Goal: Feedback & Contribution: Leave review/rating

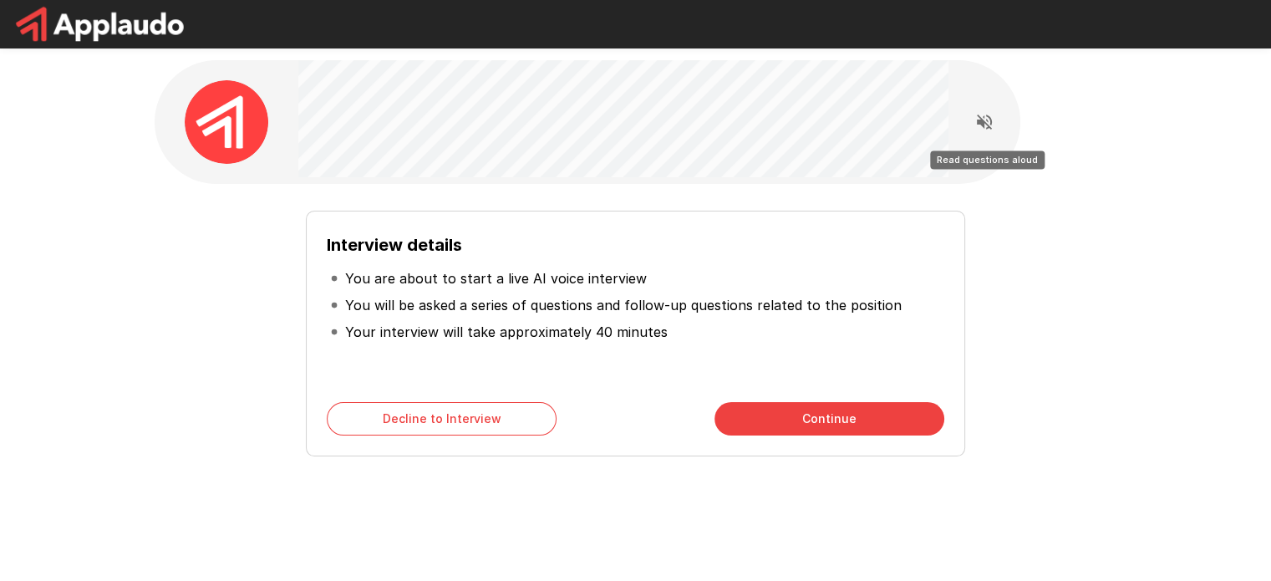
click at [976, 128] on icon "Read questions aloud" at bounding box center [985, 122] width 20 height 20
click at [883, 417] on button "Continue" at bounding box center [830, 418] width 230 height 33
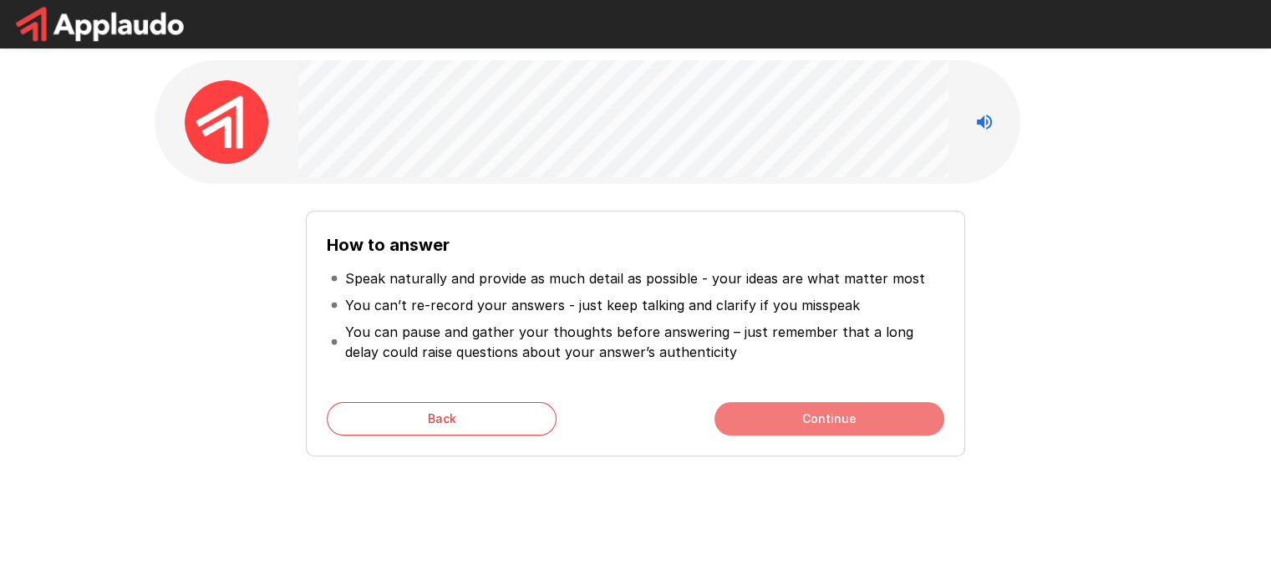
click at [883, 417] on button "Continue" at bounding box center [830, 418] width 230 height 33
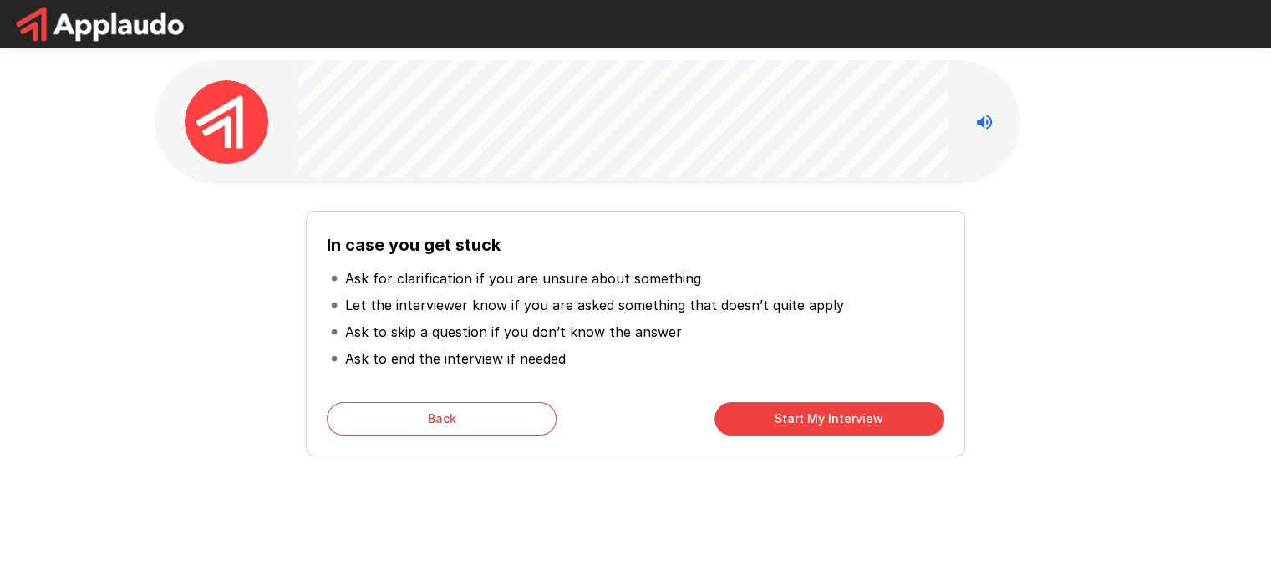
click at [840, 417] on button "Start My Interview" at bounding box center [830, 418] width 230 height 33
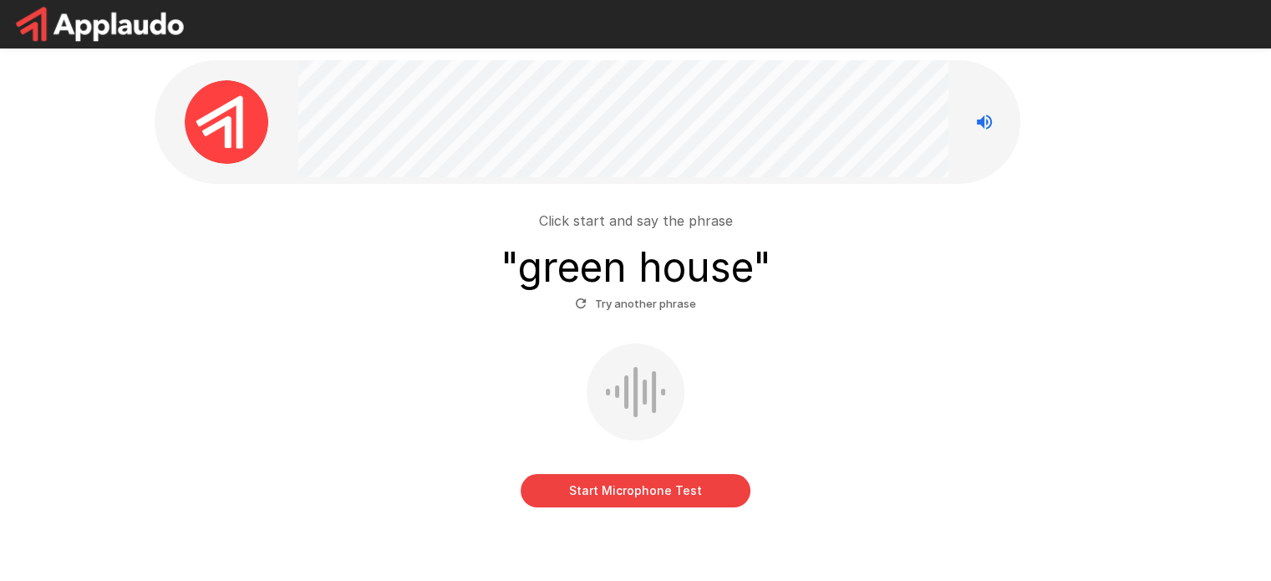
click at [667, 504] on button "Start Microphone Test" at bounding box center [636, 490] width 230 height 33
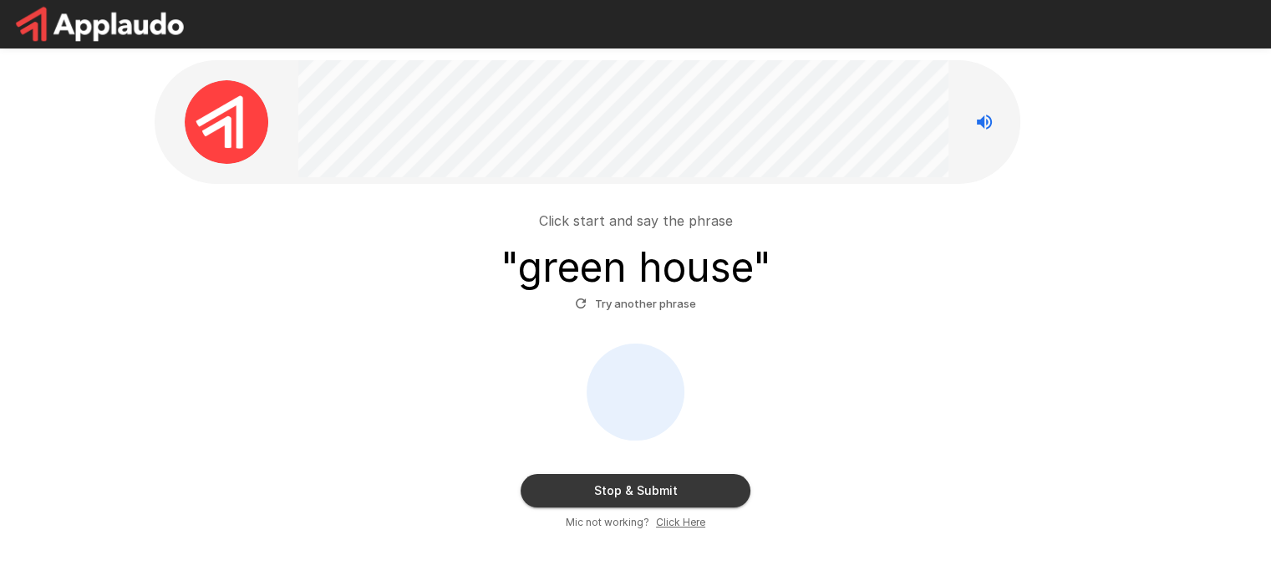
click at [654, 482] on button "Stop & Submit" at bounding box center [636, 490] width 230 height 33
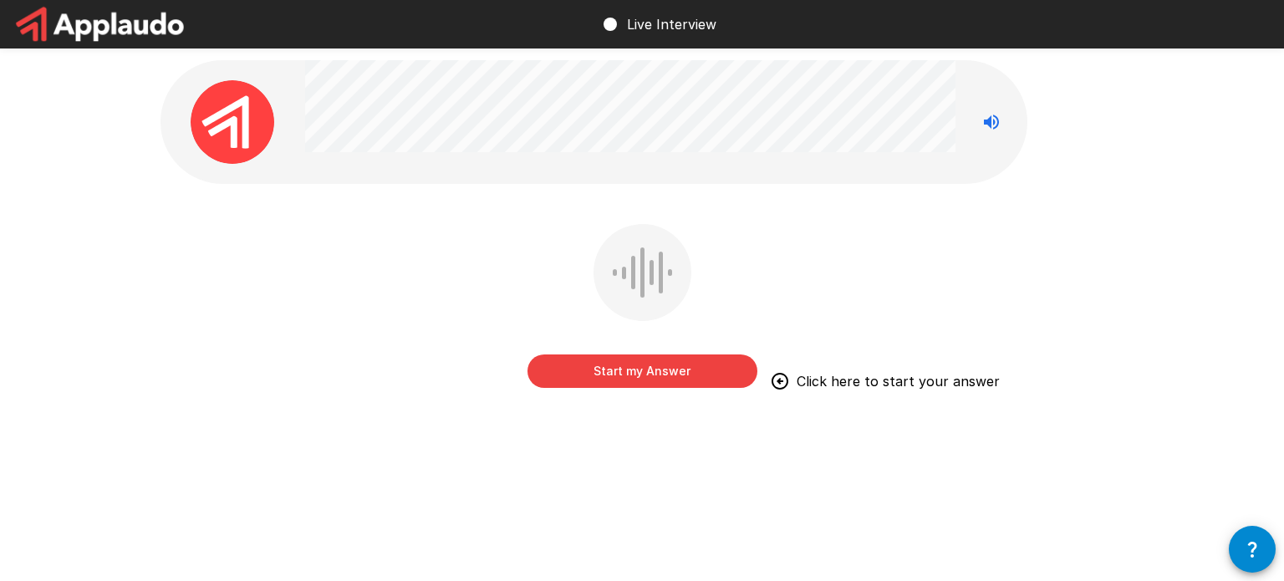
click at [669, 381] on button "Start my Answer" at bounding box center [642, 370] width 230 height 33
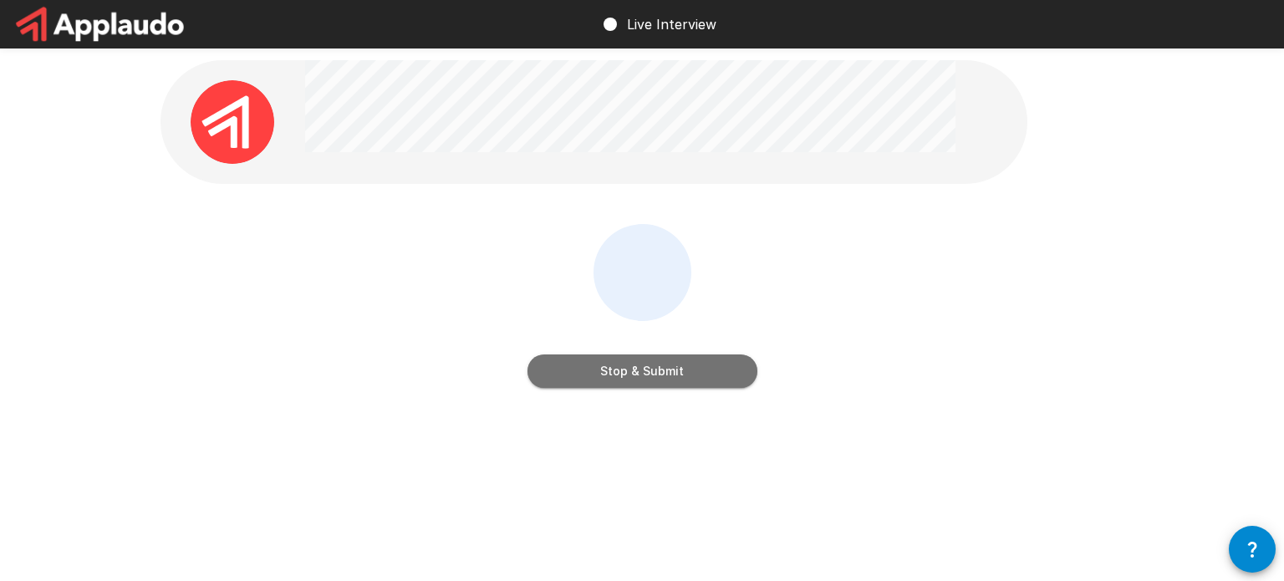
click at [716, 365] on button "Stop & Submit" at bounding box center [642, 370] width 230 height 33
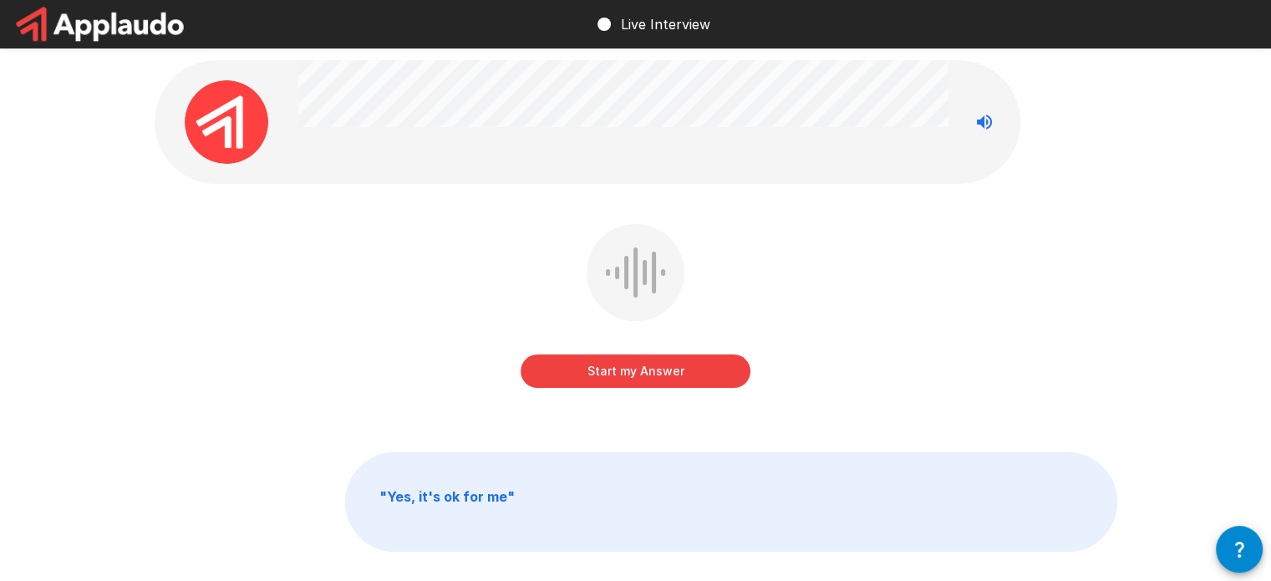
click at [696, 370] on button "Start my Answer" at bounding box center [636, 370] width 230 height 33
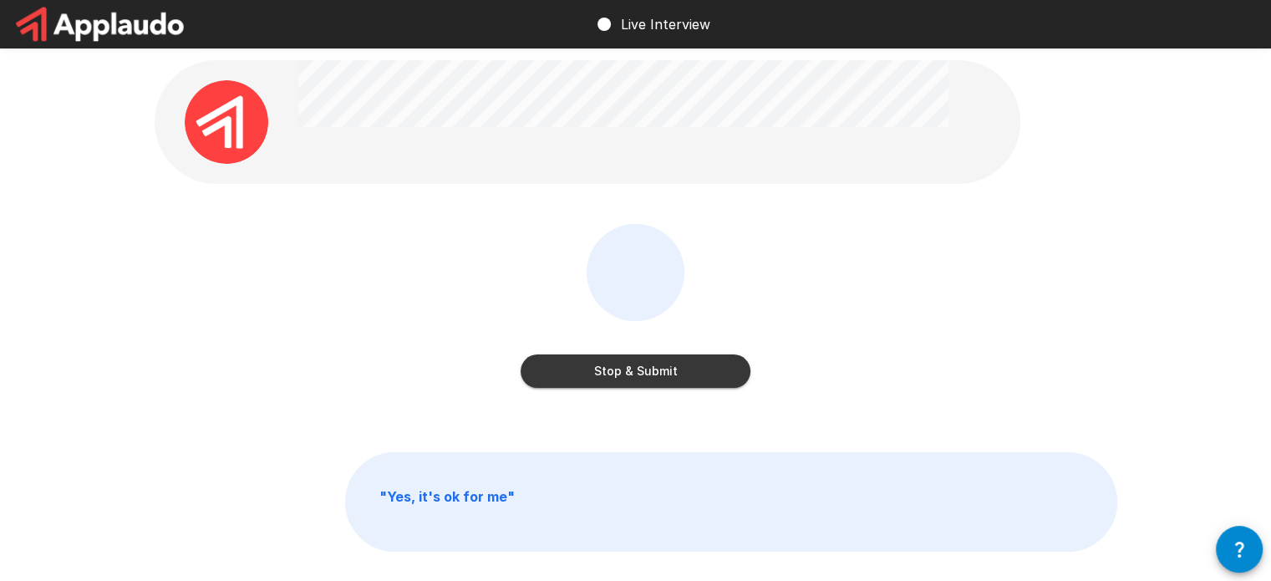
click at [633, 380] on button "Stop & Submit" at bounding box center [636, 370] width 230 height 33
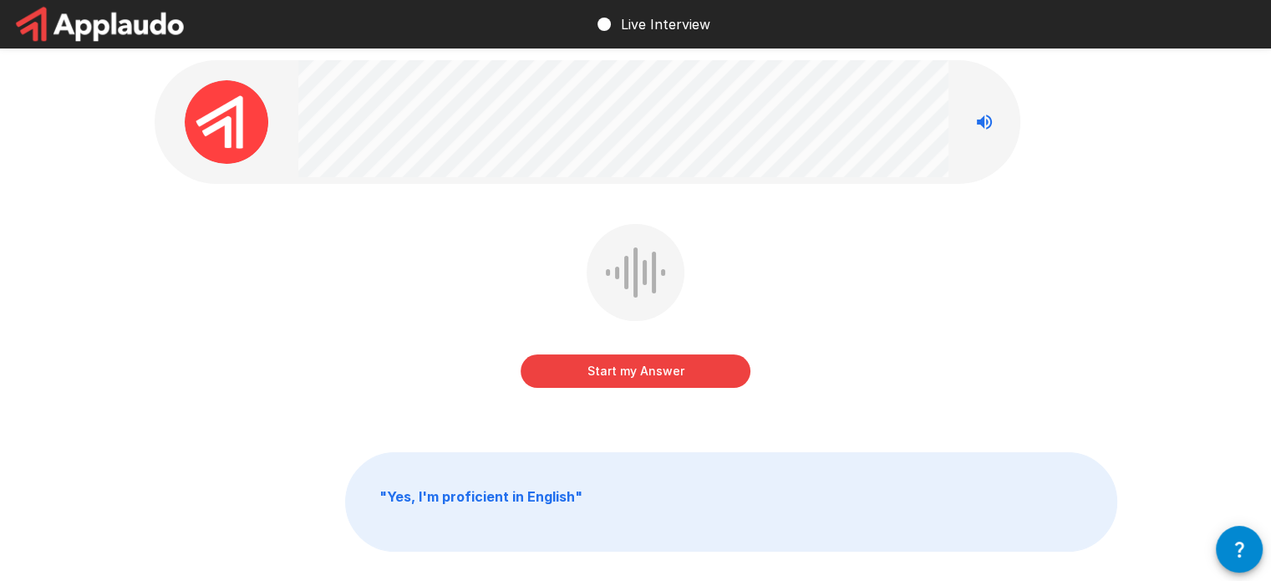
click at [729, 370] on button "Start my Answer" at bounding box center [636, 370] width 230 height 33
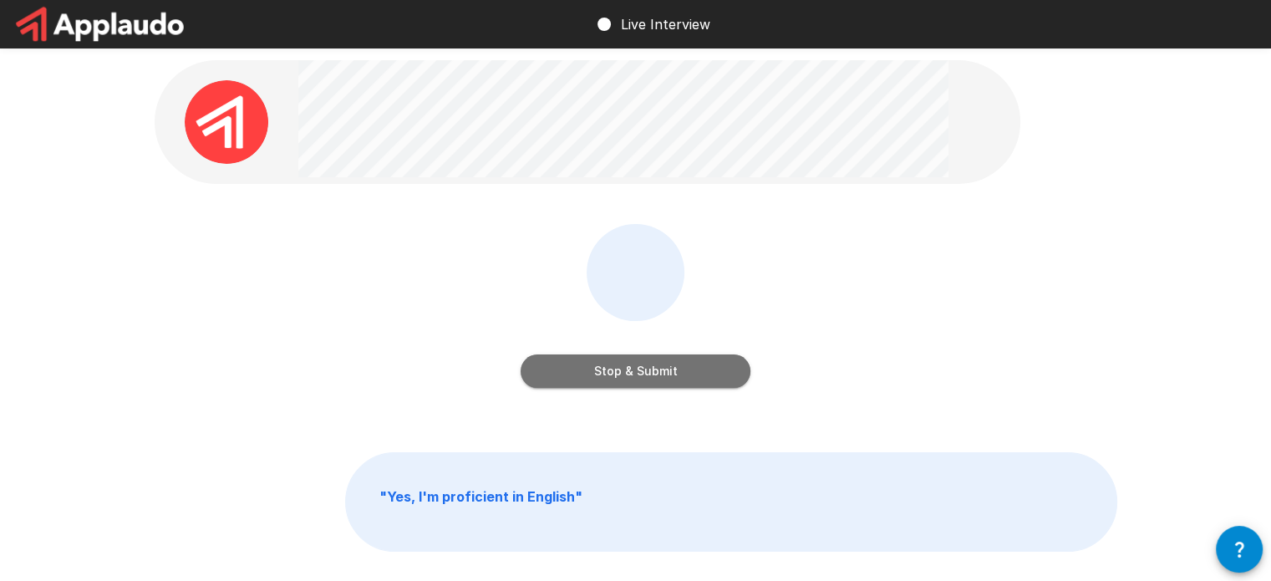
click at [715, 369] on button "Stop & Submit" at bounding box center [636, 370] width 230 height 33
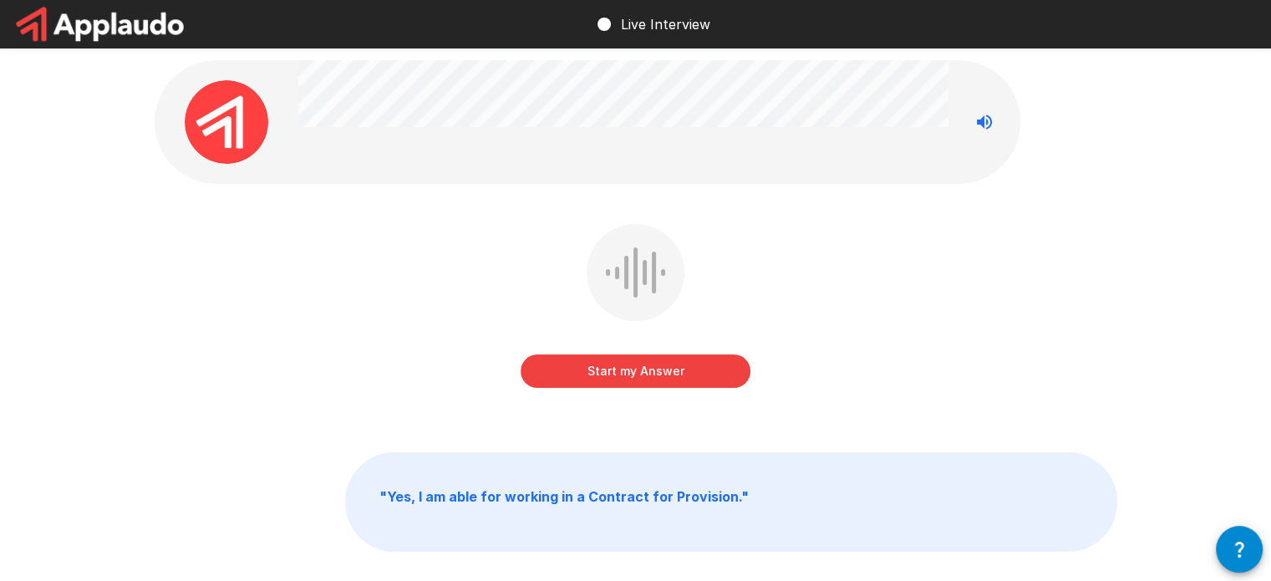
click at [661, 374] on button "Start my Answer" at bounding box center [636, 370] width 230 height 33
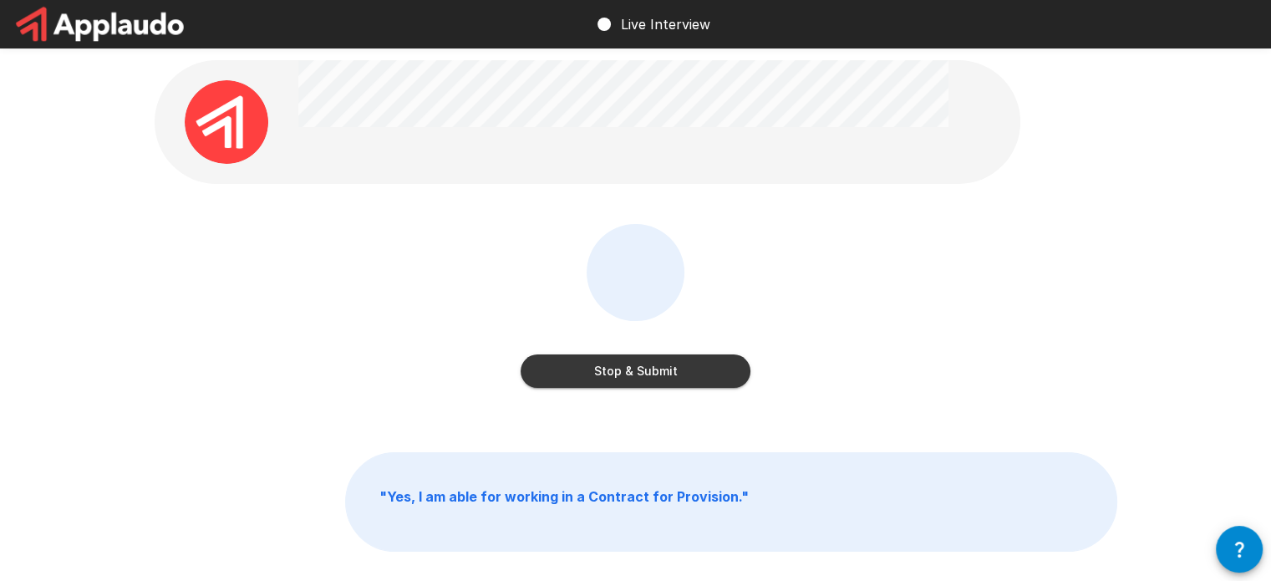
click at [706, 370] on button "Stop & Submit" at bounding box center [636, 370] width 230 height 33
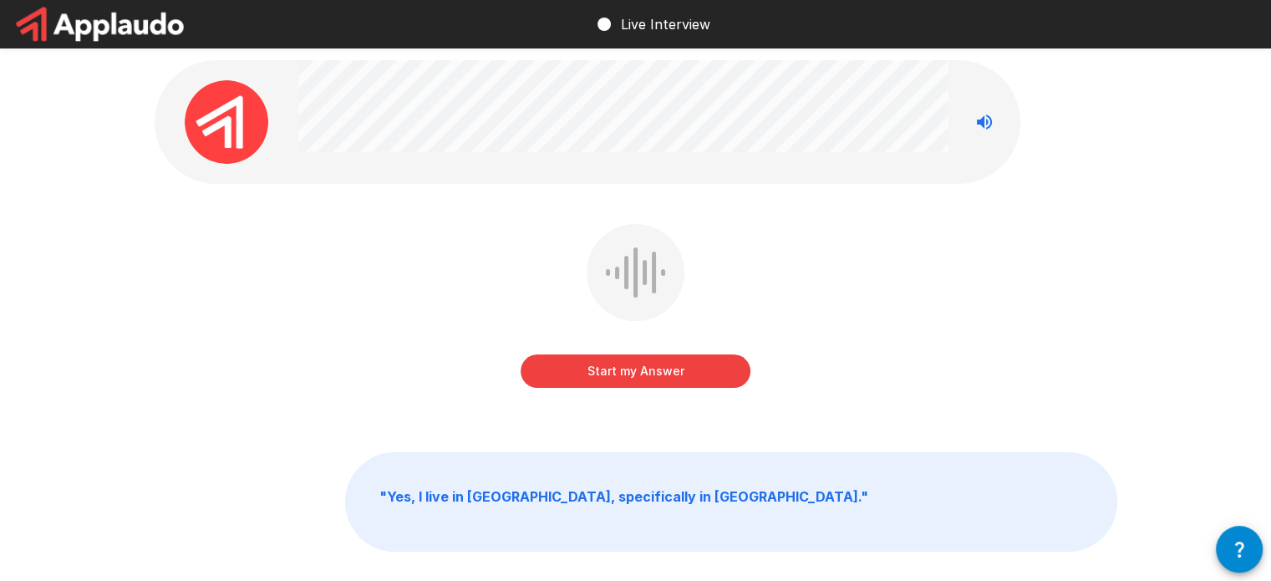
click at [680, 377] on button "Start my Answer" at bounding box center [636, 370] width 230 height 33
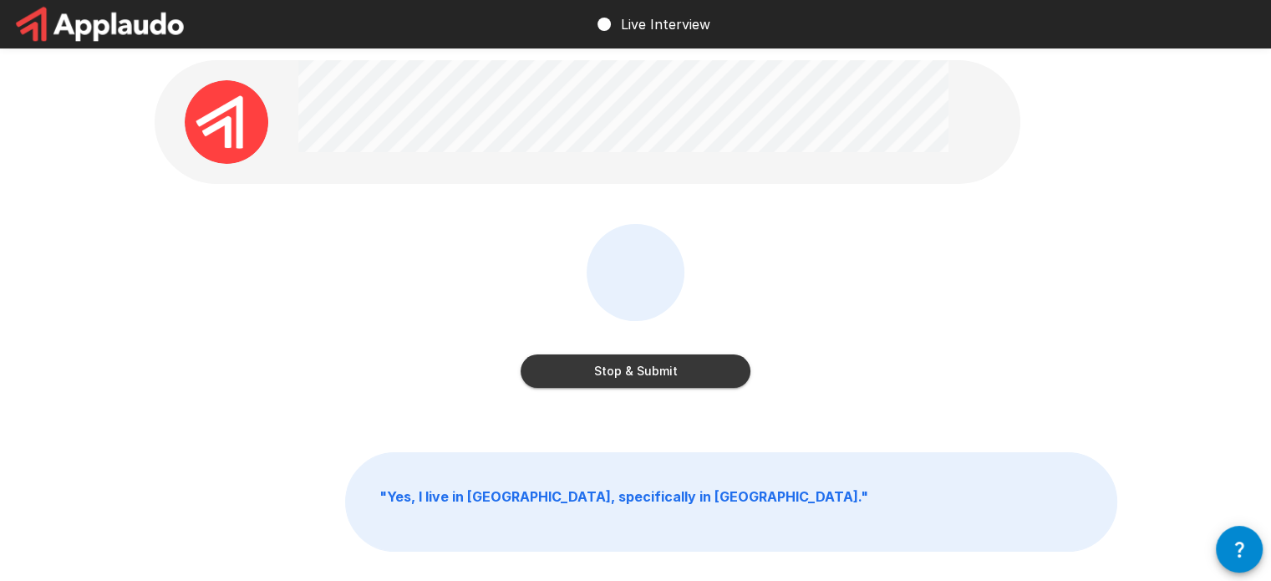
click at [585, 366] on button "Stop & Submit" at bounding box center [636, 370] width 230 height 33
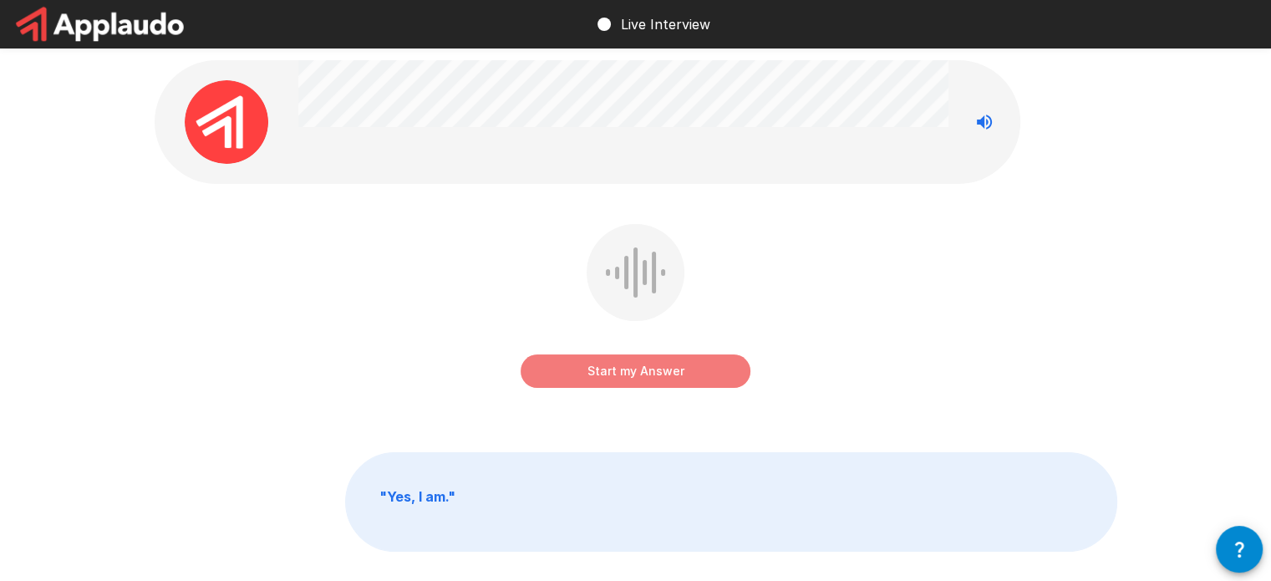
click at [641, 377] on button "Start my Answer" at bounding box center [636, 370] width 230 height 33
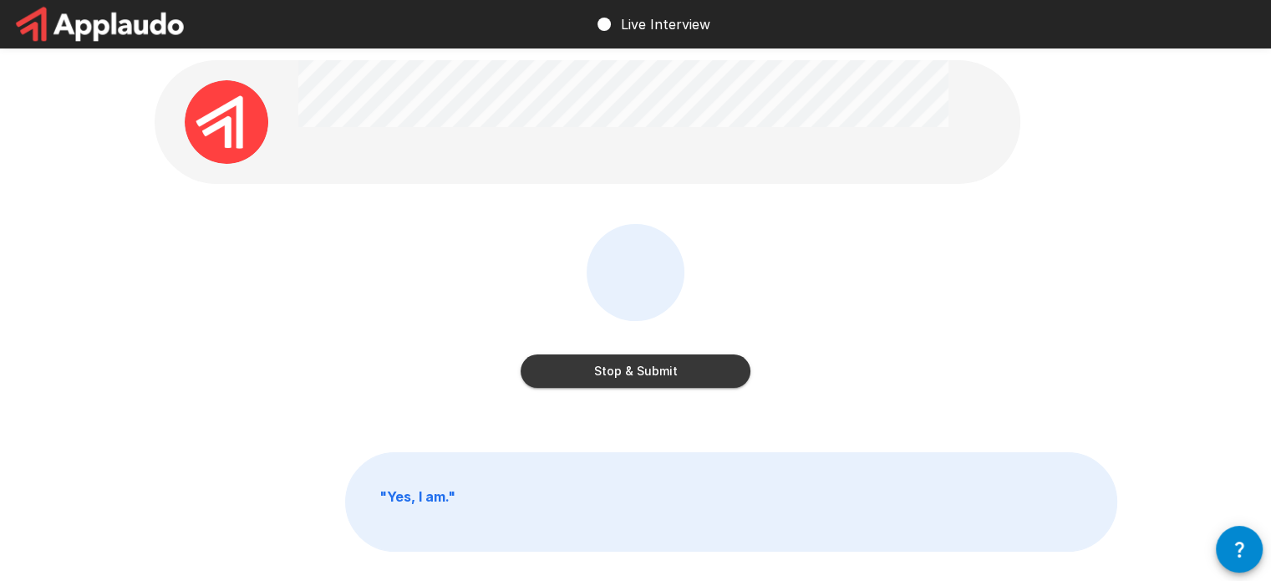
click at [662, 364] on button "Stop & Submit" at bounding box center [636, 370] width 230 height 33
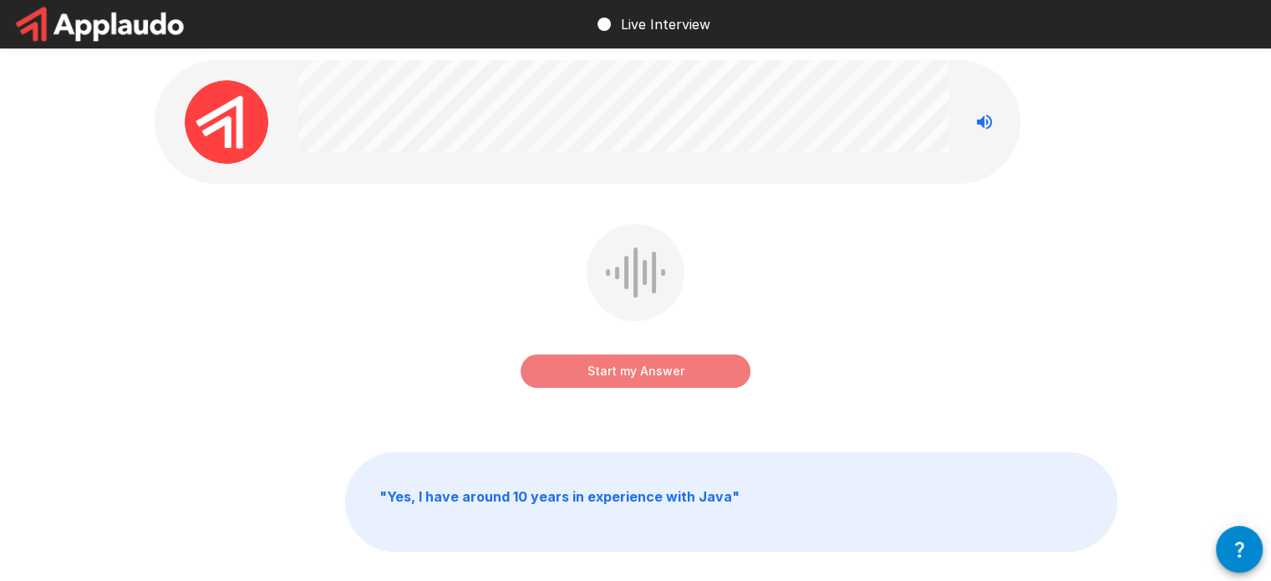
click at [721, 372] on button "Start my Answer" at bounding box center [636, 370] width 230 height 33
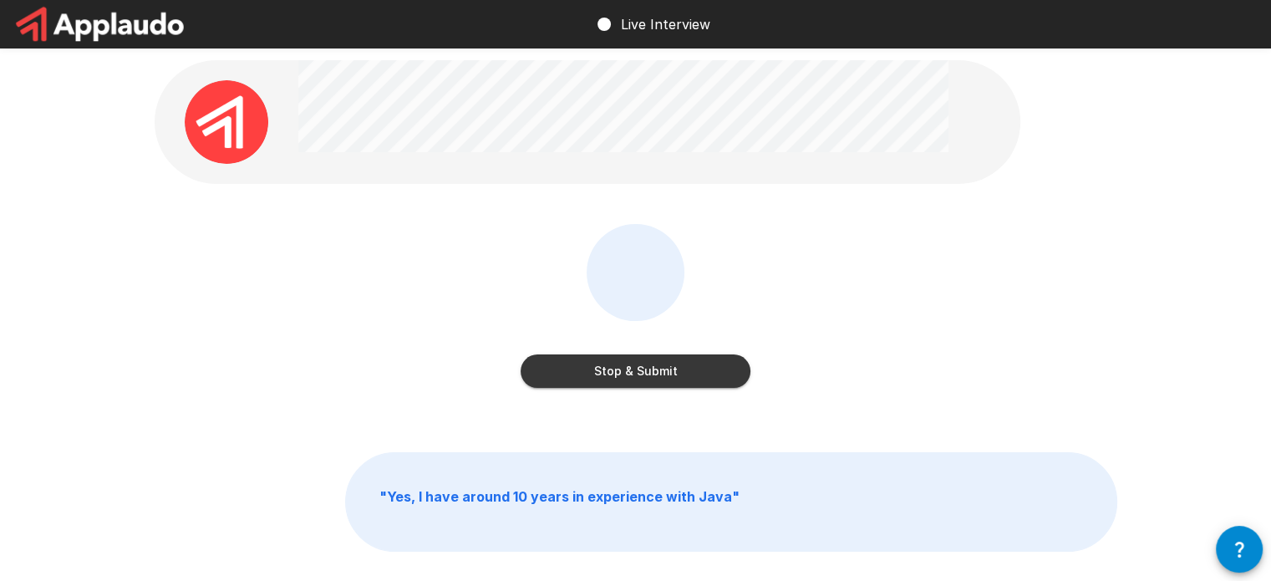
click at [685, 375] on button "Stop & Submit" at bounding box center [636, 370] width 230 height 33
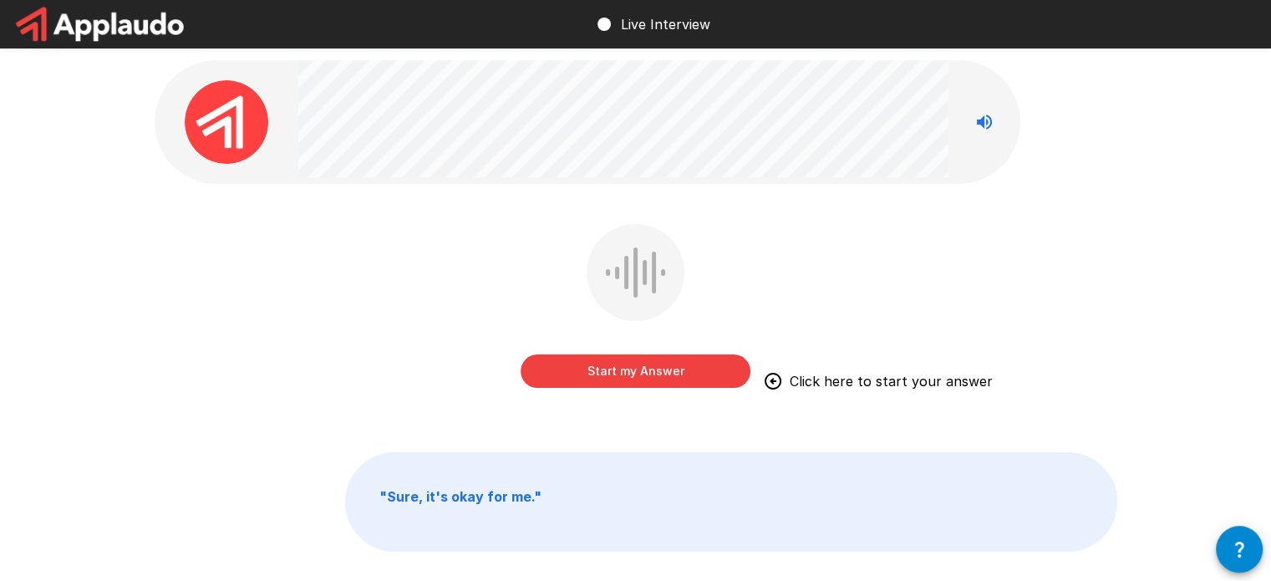
click at [691, 376] on button "Start my Answer" at bounding box center [636, 370] width 230 height 33
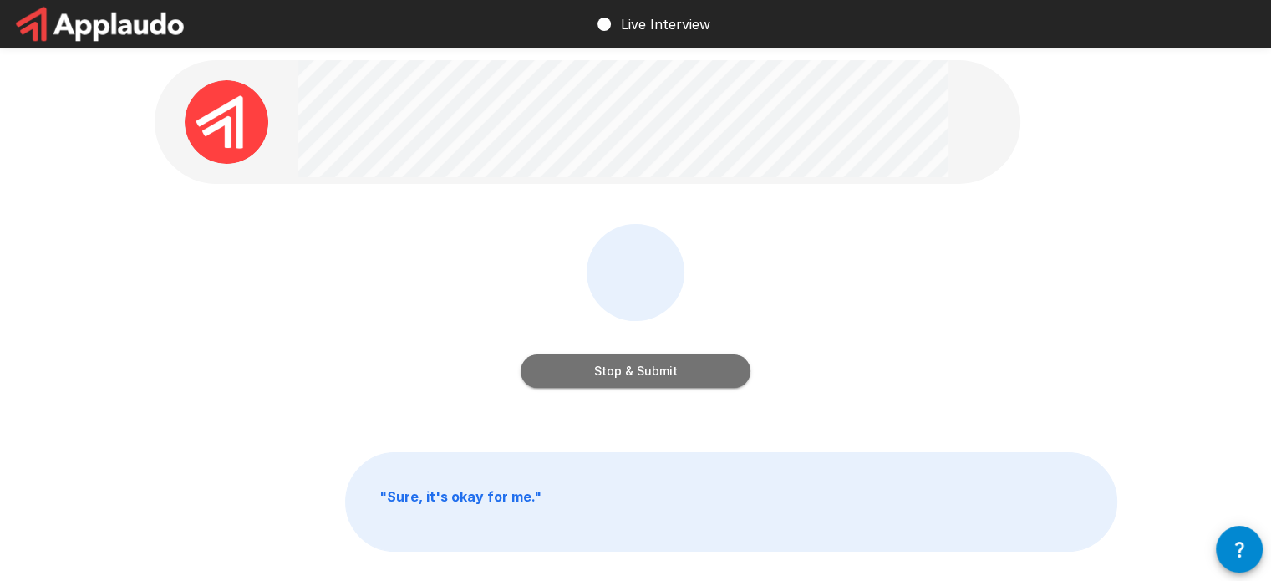
click at [701, 375] on button "Stop & Submit" at bounding box center [636, 370] width 230 height 33
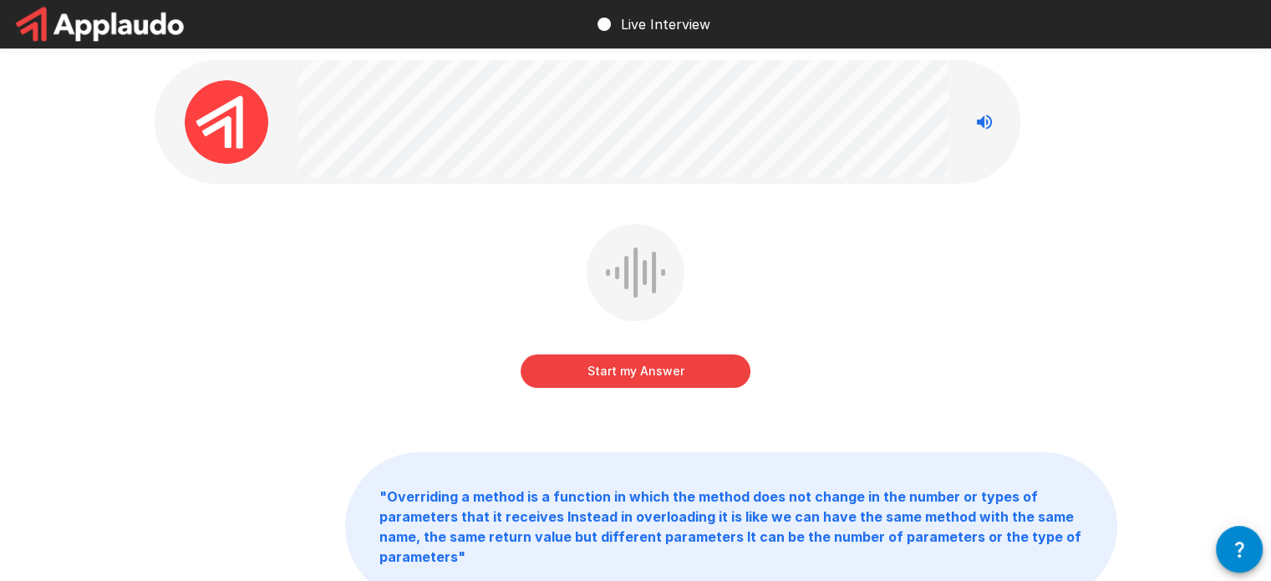
click at [671, 383] on button "Start my Answer" at bounding box center [636, 370] width 230 height 33
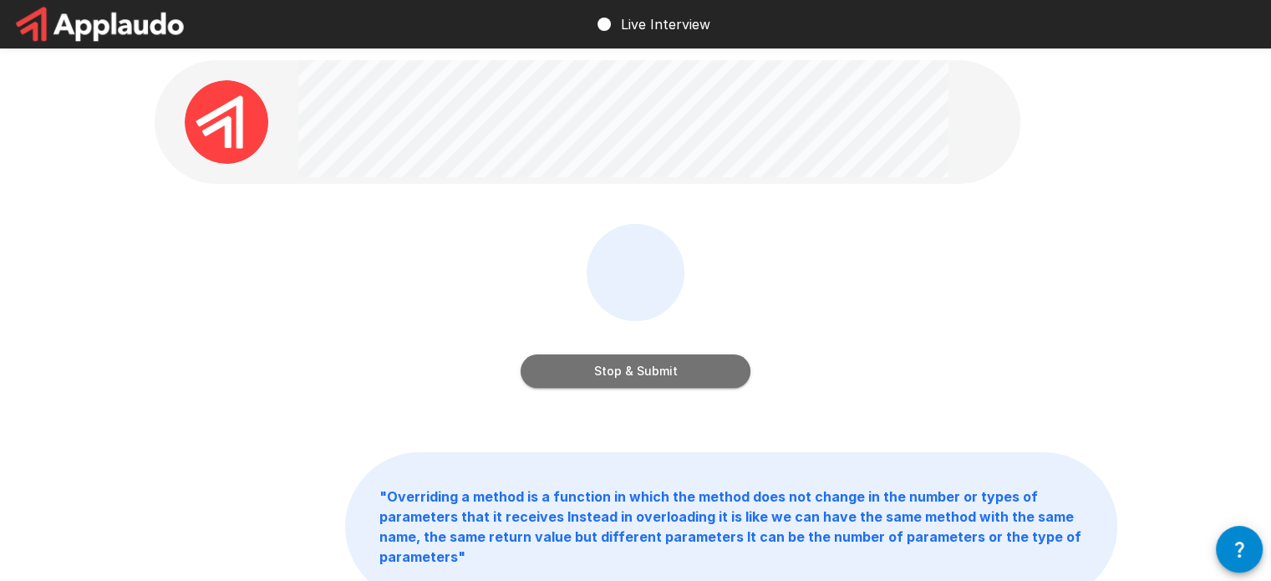
click at [707, 363] on button "Stop & Submit" at bounding box center [636, 370] width 230 height 33
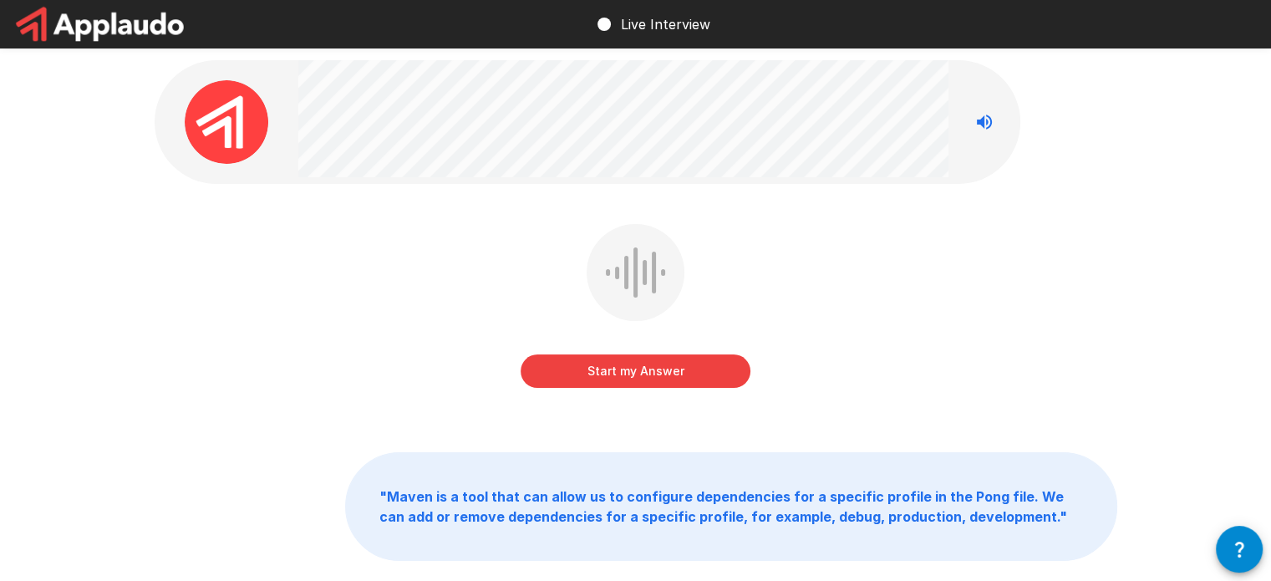
click at [1087, 295] on div "Start my Answer" at bounding box center [636, 318] width 963 height 188
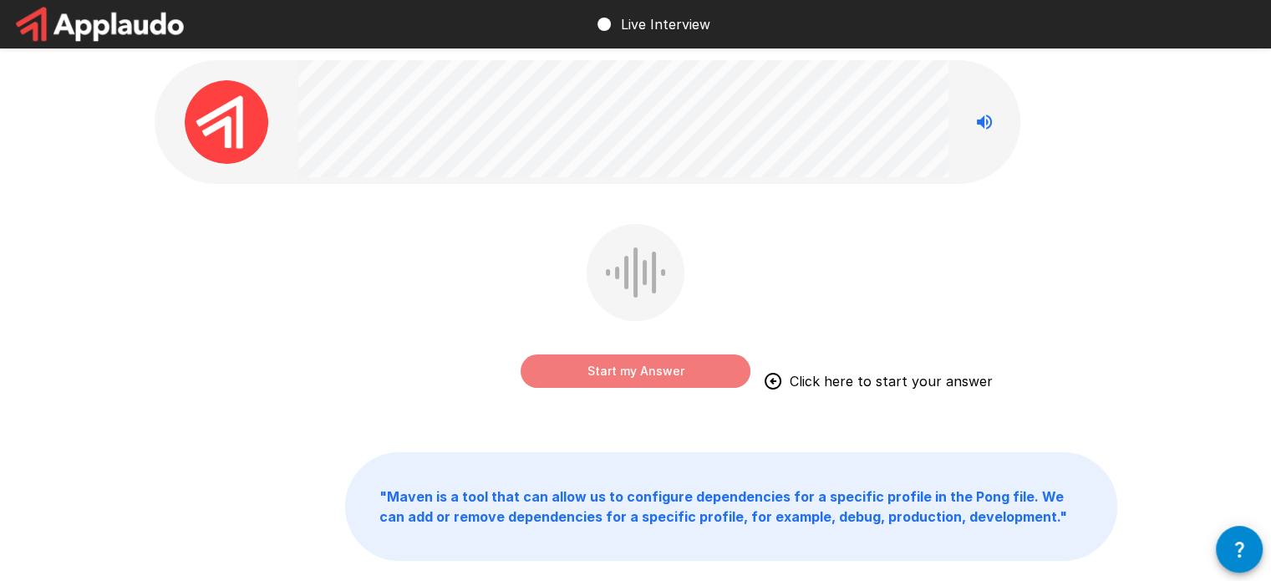
click at [659, 359] on button "Start my Answer" at bounding box center [636, 370] width 230 height 33
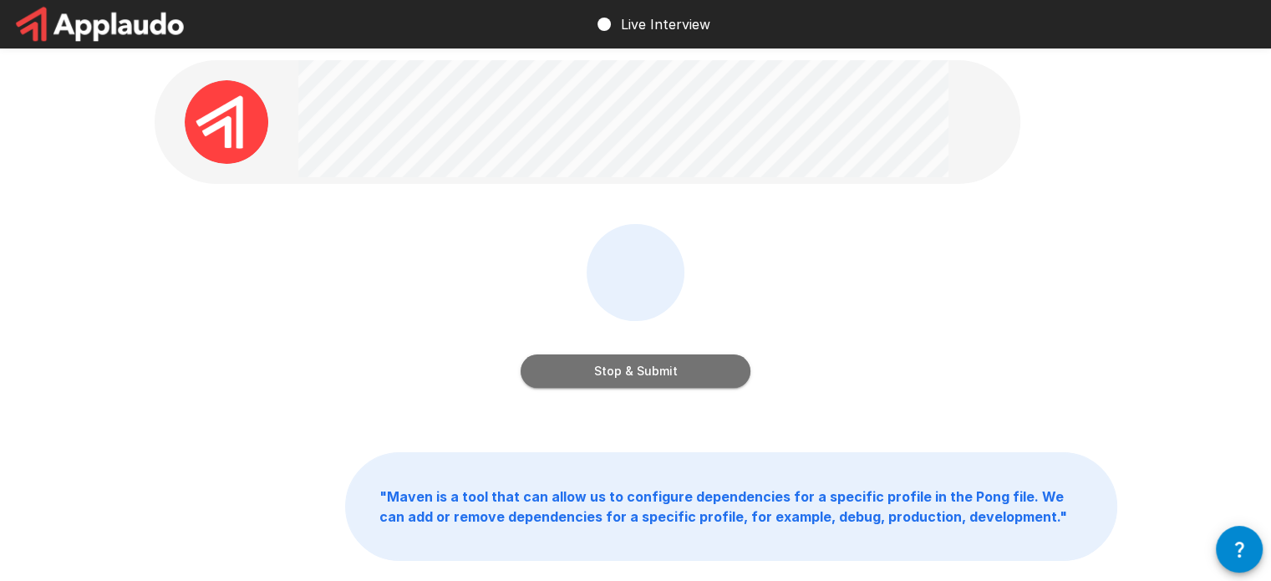
click at [601, 361] on button "Stop & Submit" at bounding box center [636, 370] width 230 height 33
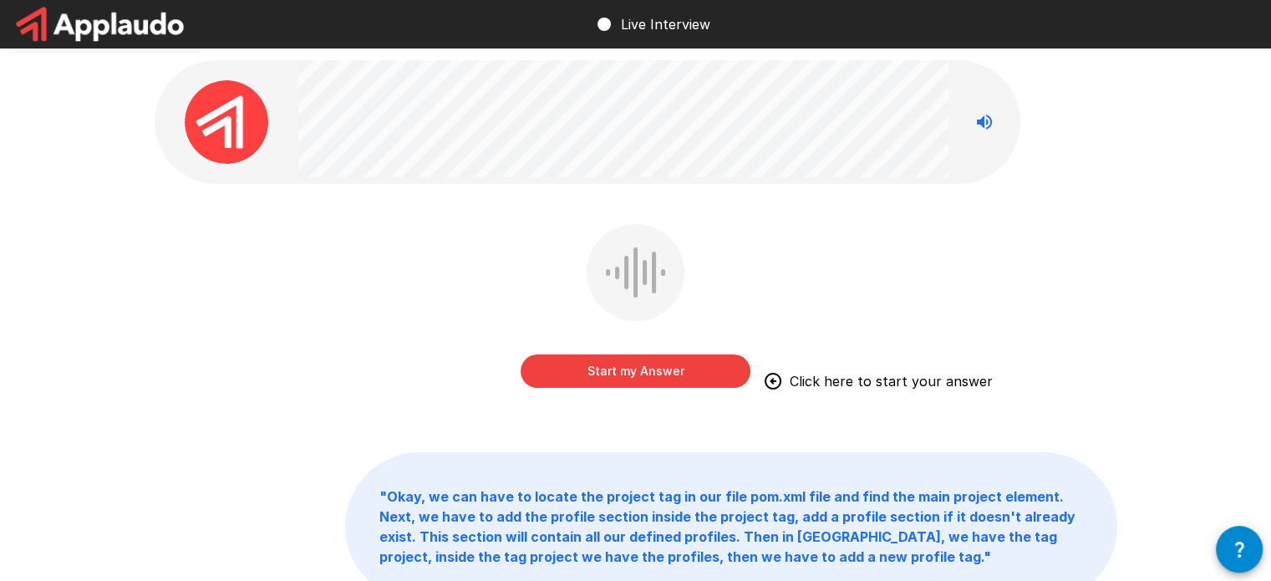
click at [670, 370] on button "Start my Answer" at bounding box center [636, 370] width 230 height 33
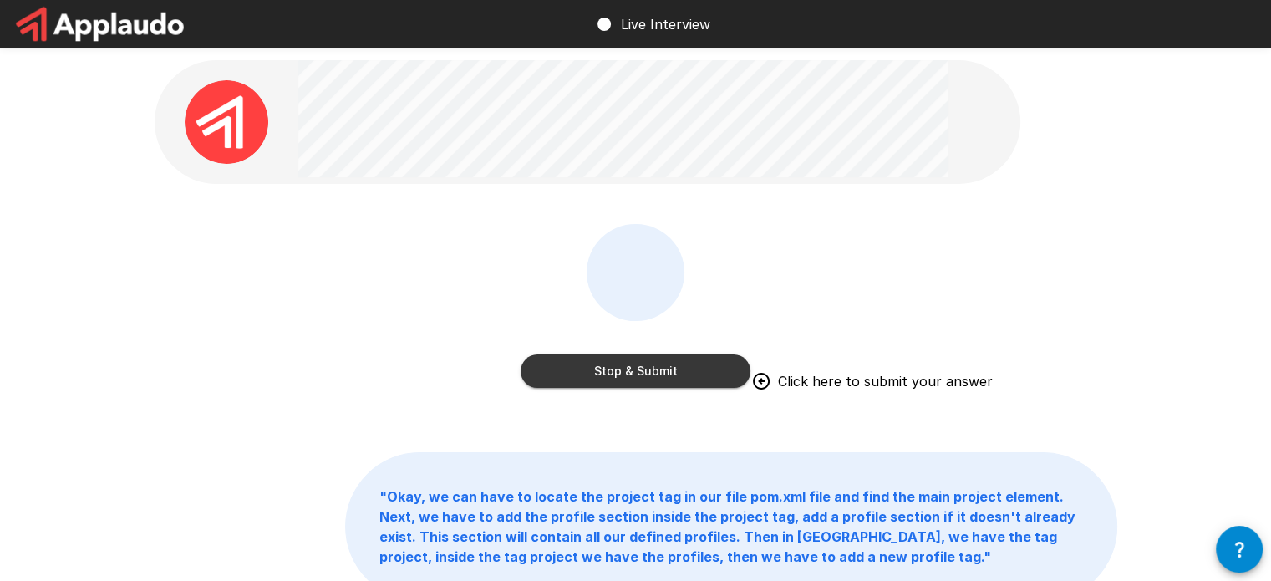
click at [603, 384] on button "Stop & Submit" at bounding box center [636, 370] width 230 height 33
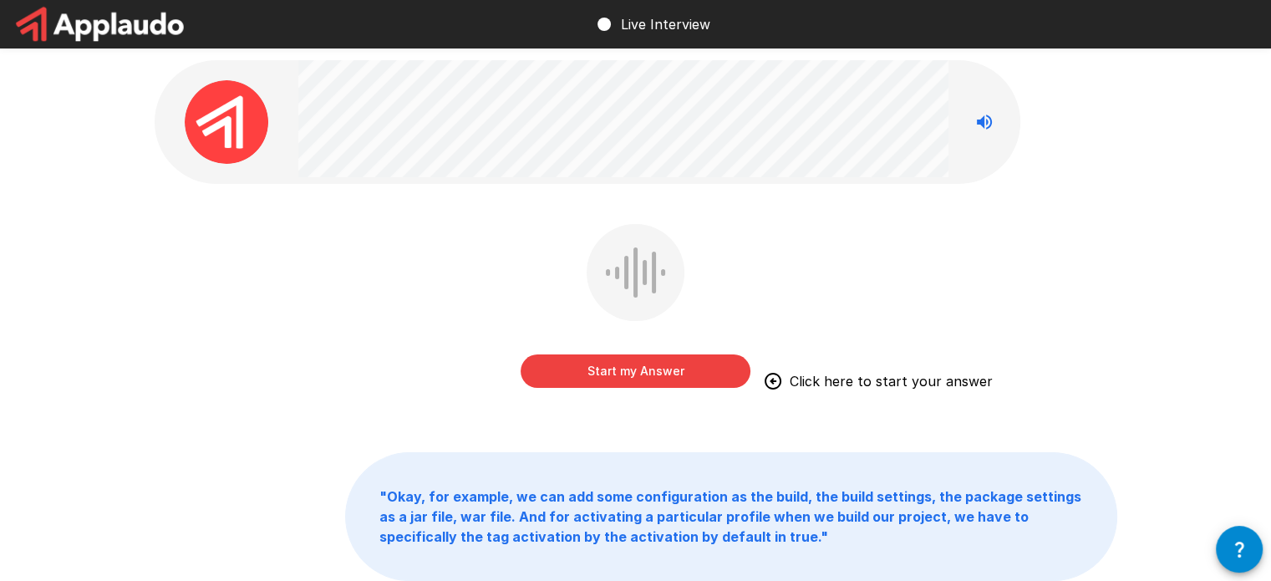
click at [651, 367] on button "Start my Answer" at bounding box center [636, 370] width 230 height 33
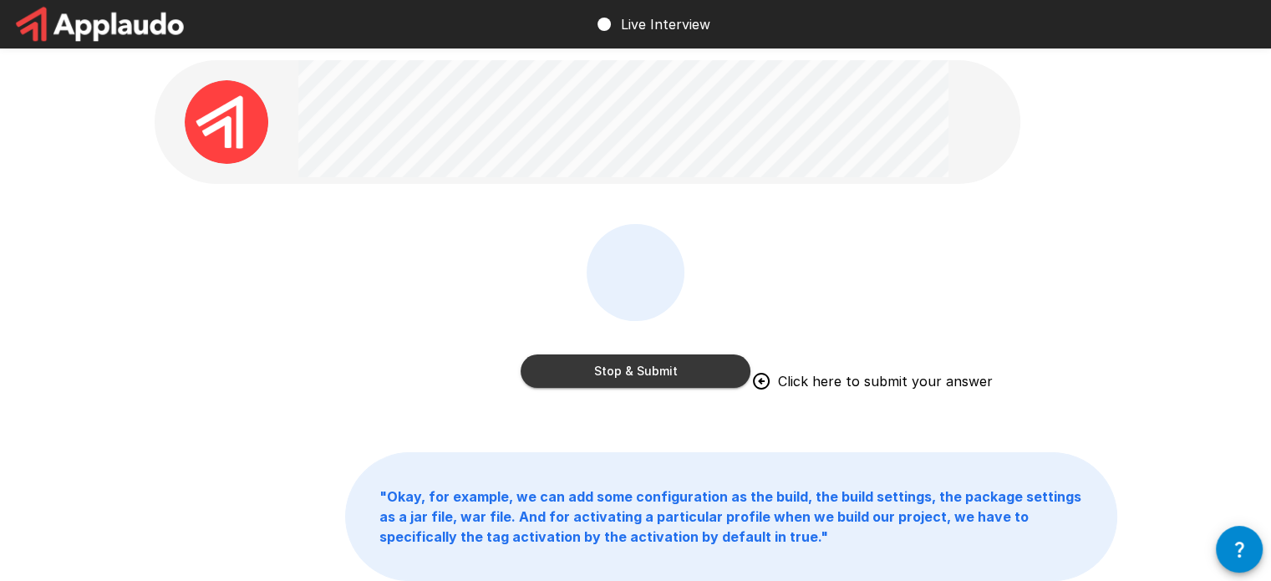
click at [647, 369] on button "Stop & Submit" at bounding box center [636, 370] width 230 height 33
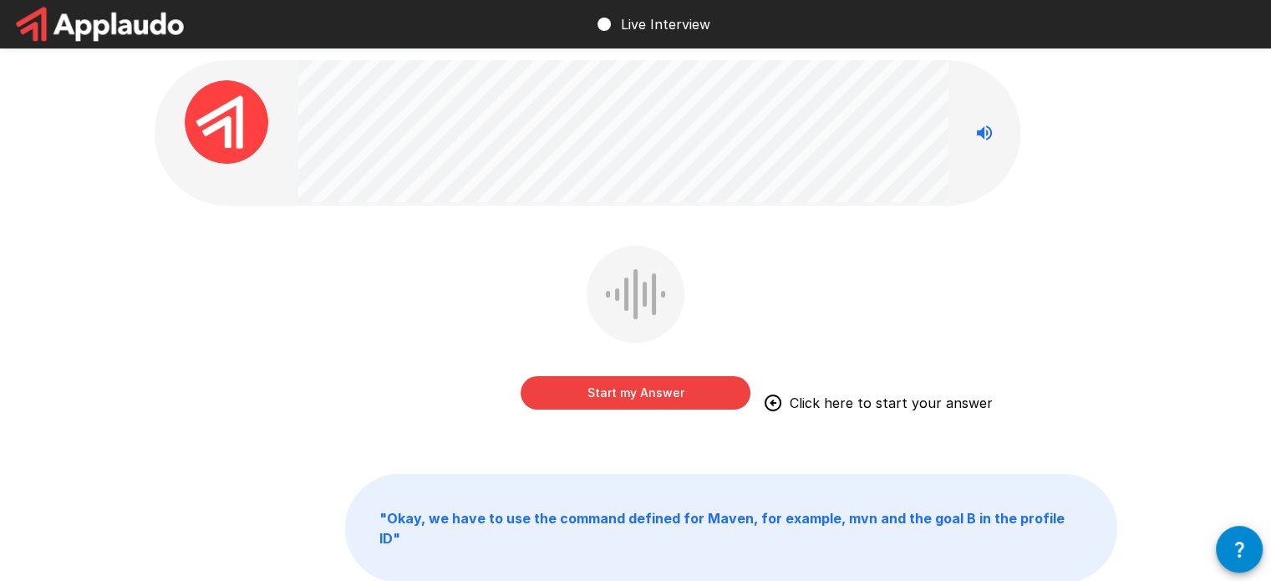
click at [690, 394] on button "Start my Answer" at bounding box center [636, 392] width 230 height 33
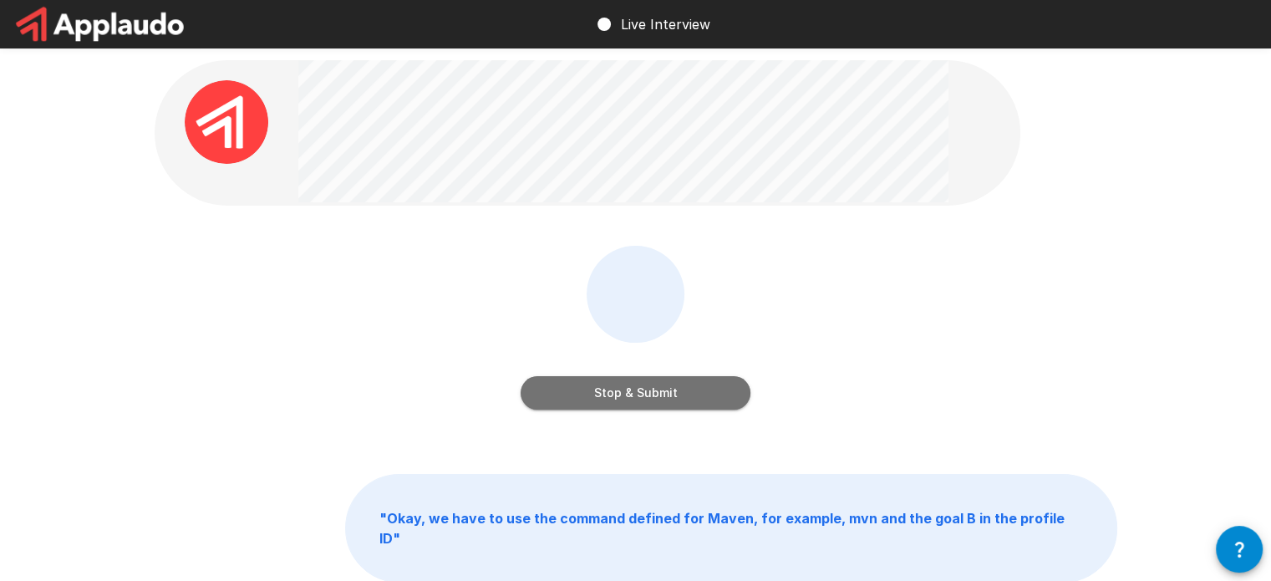
click at [703, 400] on button "Stop & Submit" at bounding box center [636, 392] width 230 height 33
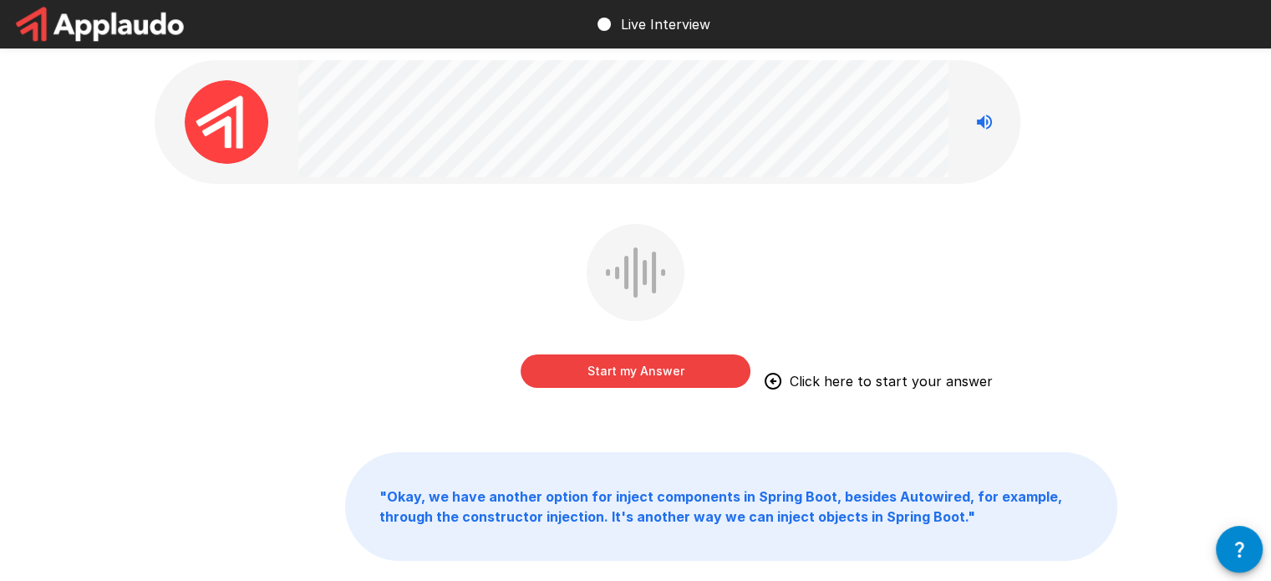
click at [688, 364] on button "Start my Answer" at bounding box center [636, 370] width 230 height 33
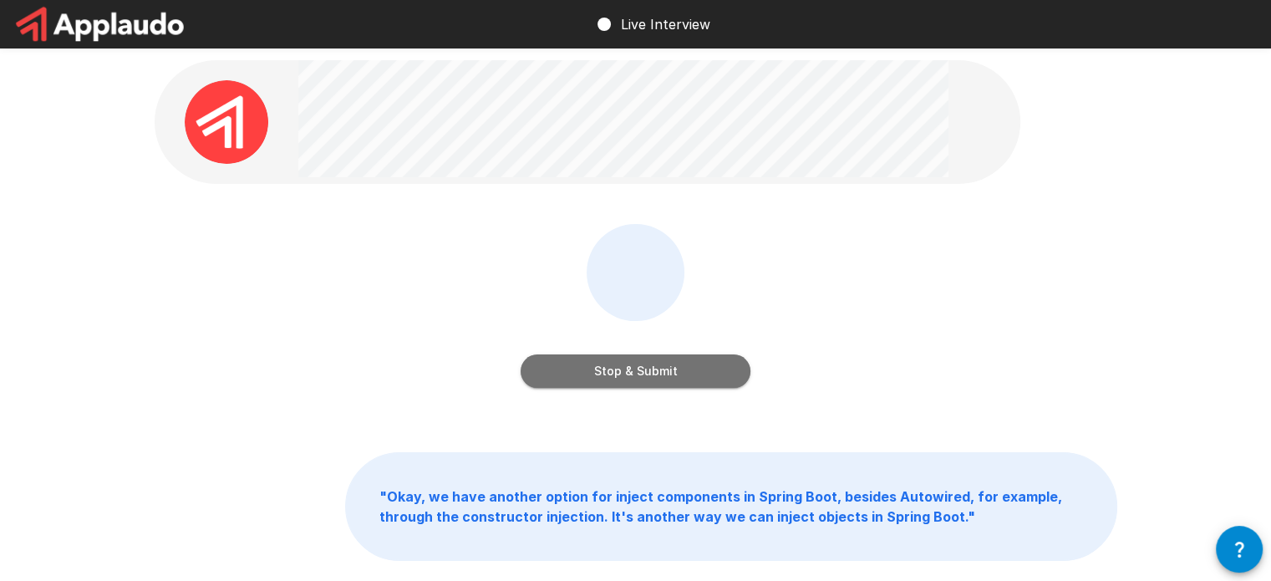
click at [641, 380] on button "Stop & Submit" at bounding box center [636, 370] width 230 height 33
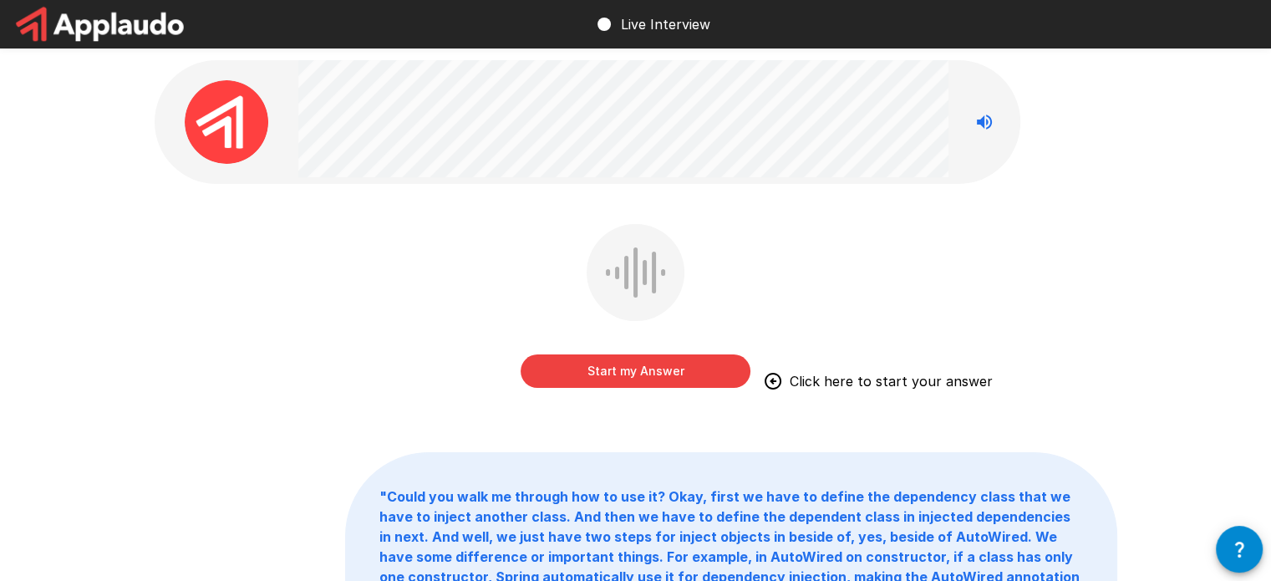
click at [625, 354] on div "Start my Answer Click here to start your answer" at bounding box center [636, 354] width 230 height 67
click at [604, 365] on button "Start my Answer" at bounding box center [636, 370] width 230 height 33
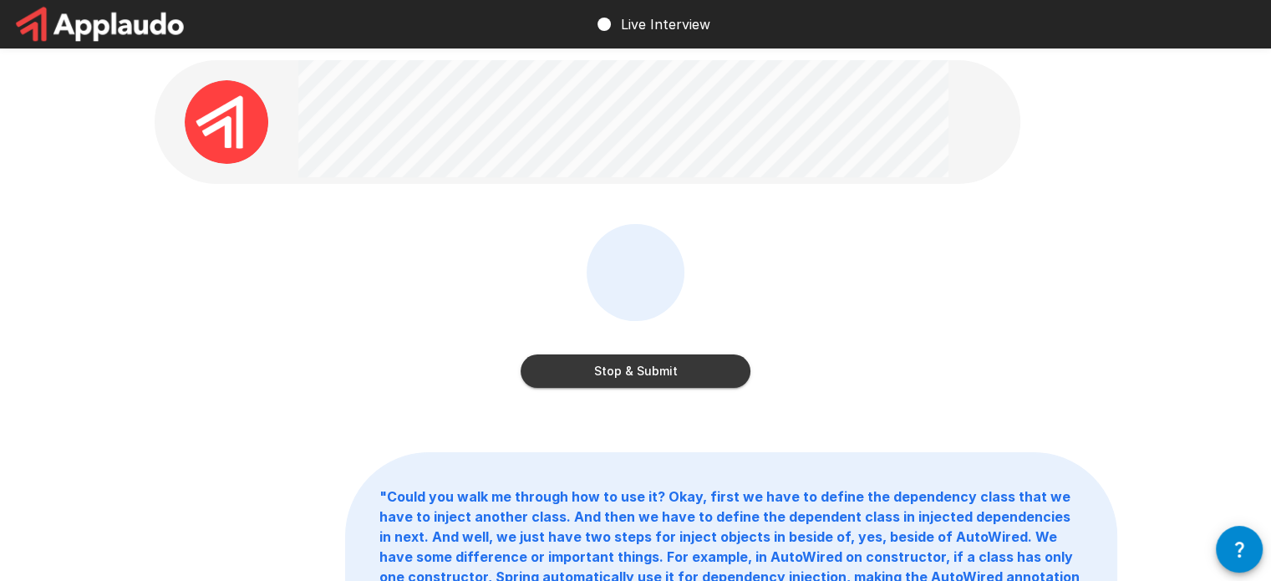
click at [627, 365] on button "Stop & Submit" at bounding box center [636, 370] width 230 height 33
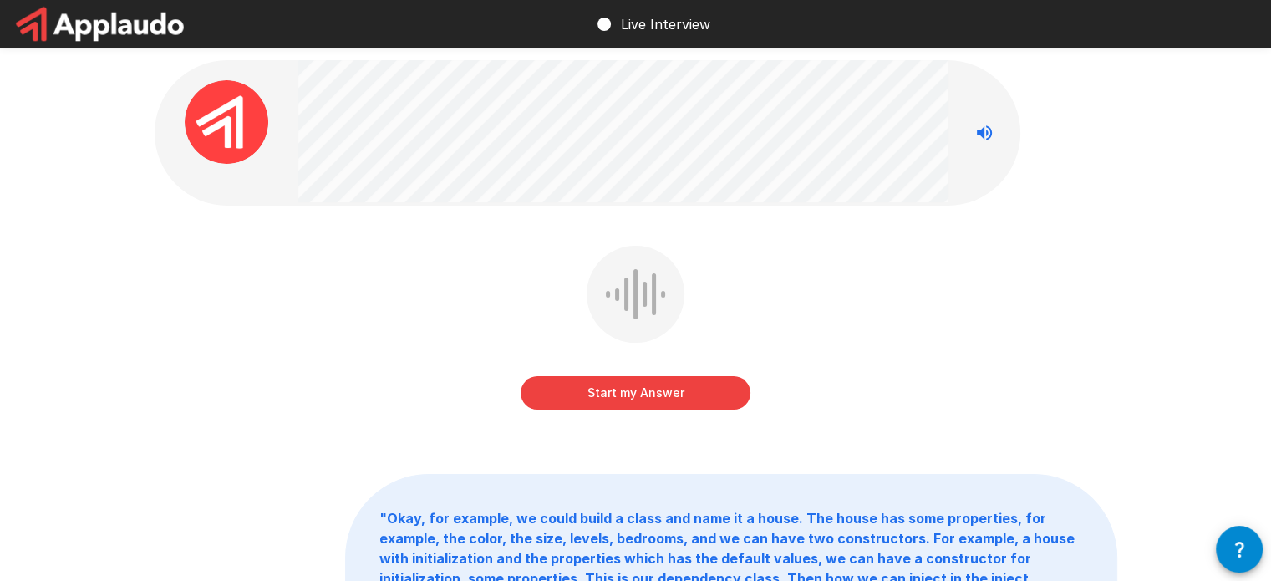
click at [1251, 272] on div "Start my Answer " Okay, for example, we could build a class and name it a house…" at bounding box center [635, 428] width 1271 height 857
click at [1055, 237] on div "Start my Answer " Okay, for example, we could build a class and name it a house…" at bounding box center [636, 428] width 1003 height 857
click at [649, 383] on button "Start my Answer" at bounding box center [636, 392] width 230 height 33
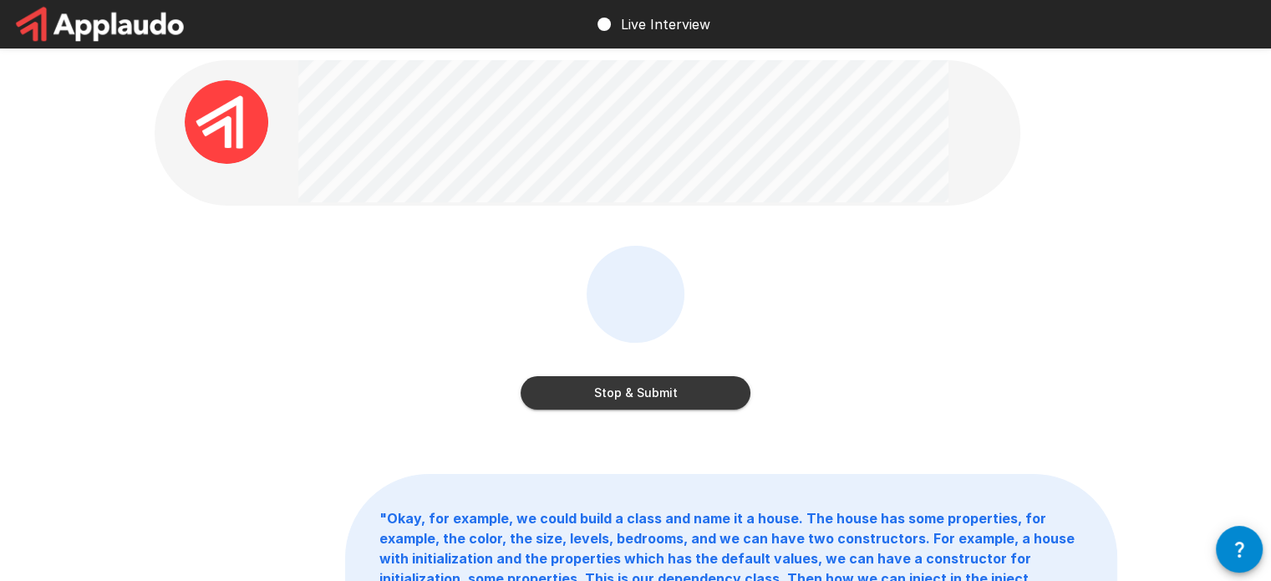
click at [691, 396] on button "Stop & Submit" at bounding box center [636, 392] width 230 height 33
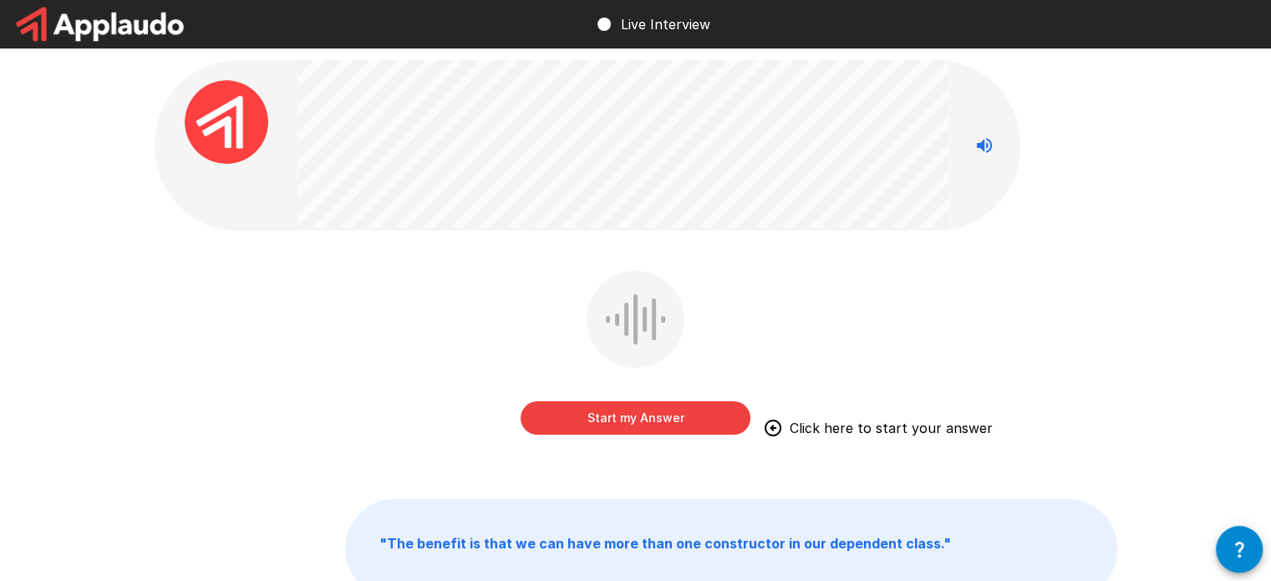
click at [670, 419] on button "Start my Answer" at bounding box center [636, 417] width 230 height 33
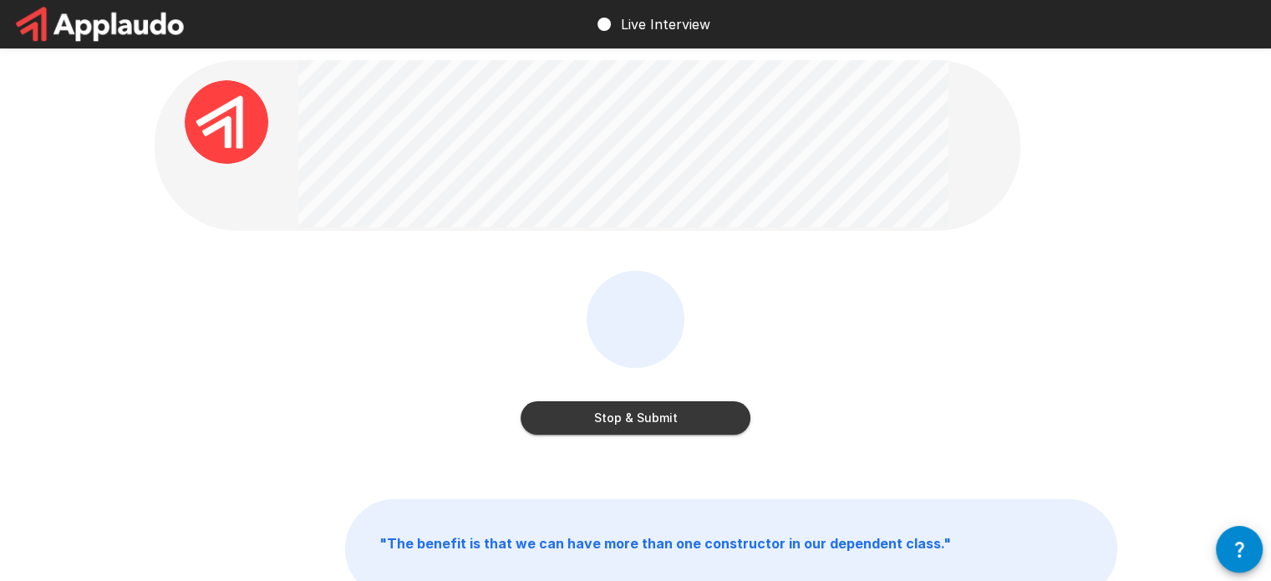
click at [642, 427] on button "Stop & Submit" at bounding box center [636, 417] width 230 height 33
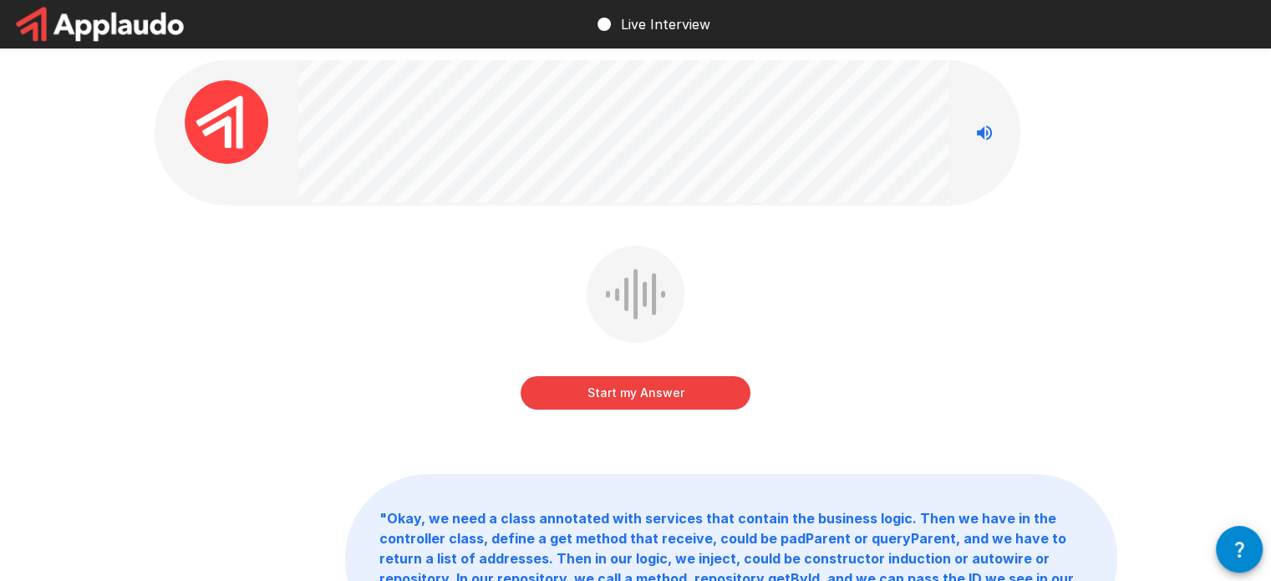
click at [233, 120] on img at bounding box center [227, 122] width 84 height 84
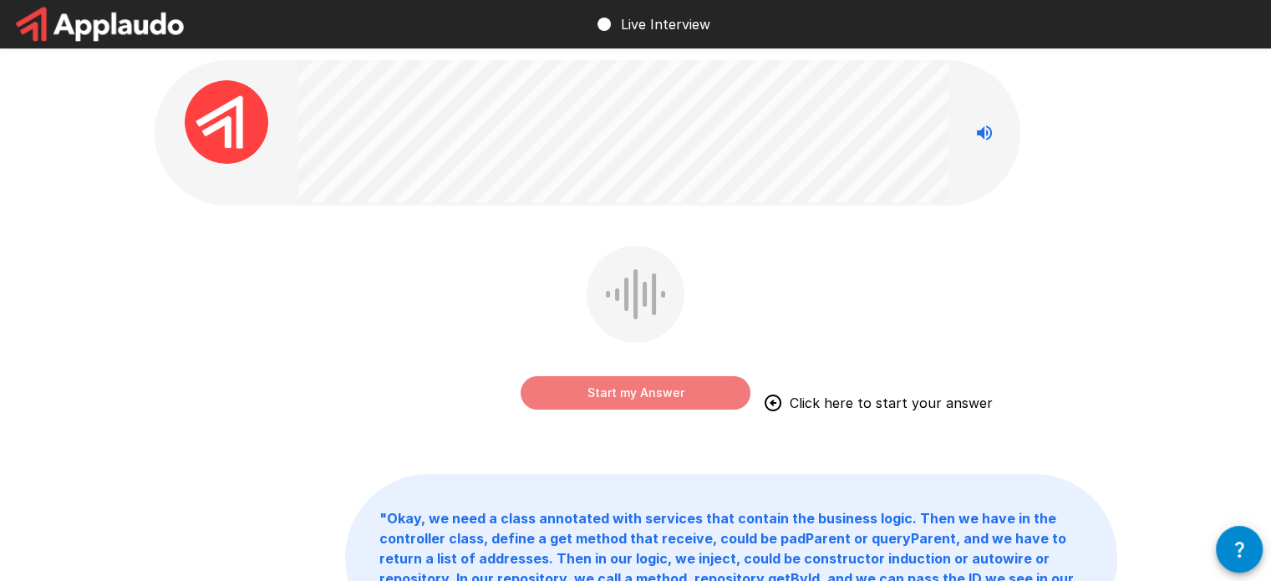
click at [599, 387] on button "Start my Answer" at bounding box center [636, 392] width 230 height 33
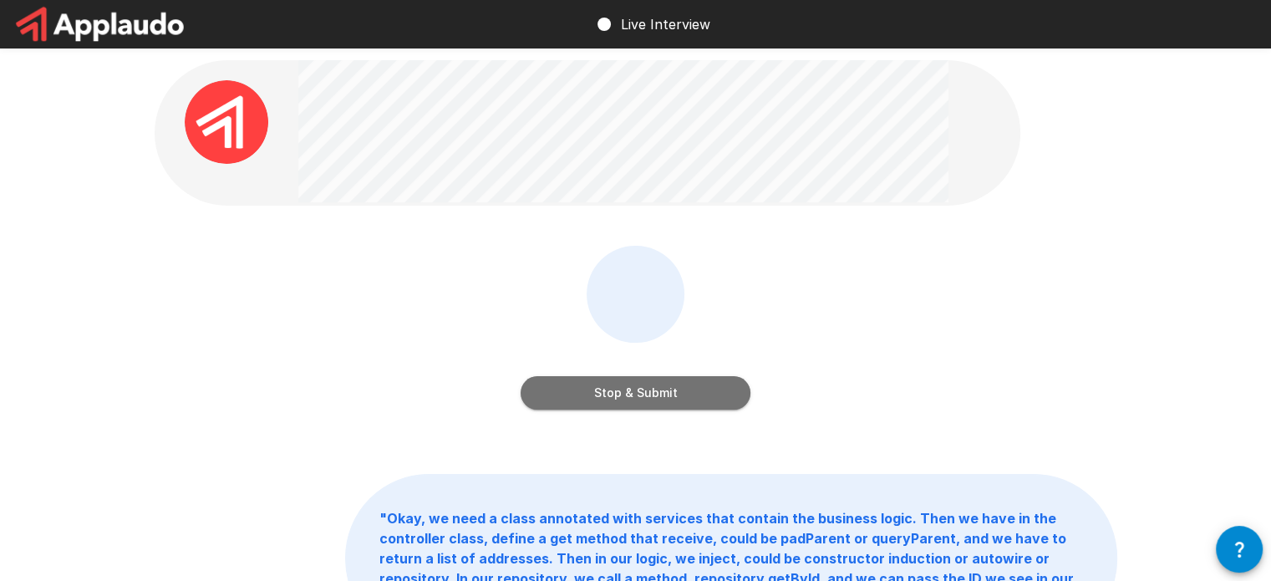
click at [675, 404] on button "Stop & Submit" at bounding box center [636, 392] width 230 height 33
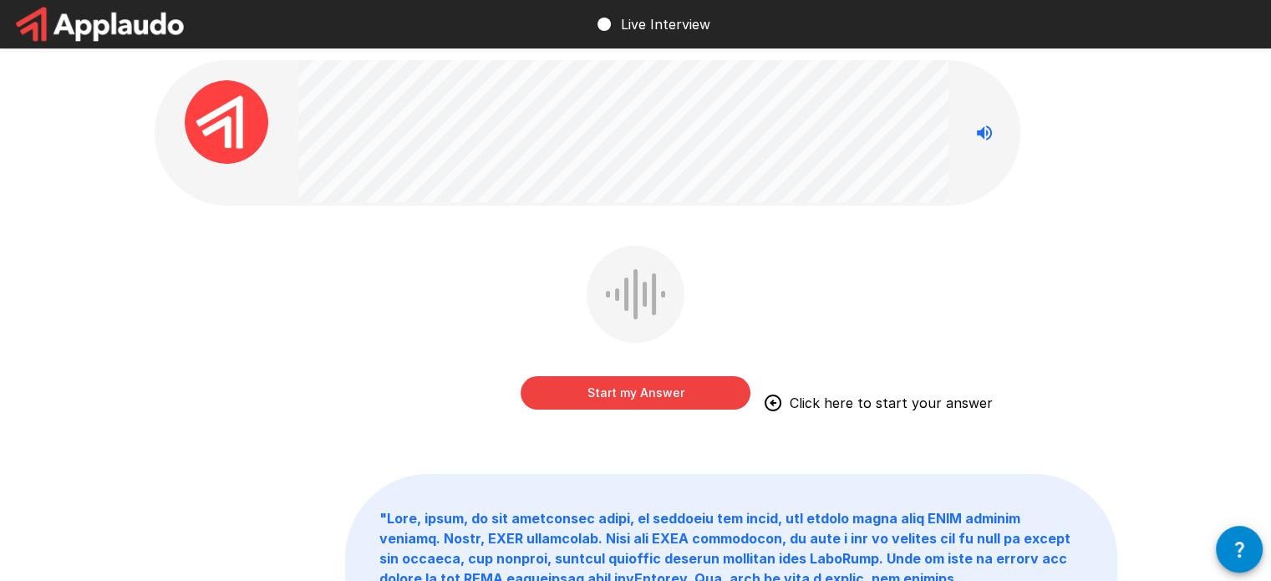
click at [669, 398] on button "Start my Answer" at bounding box center [636, 392] width 230 height 33
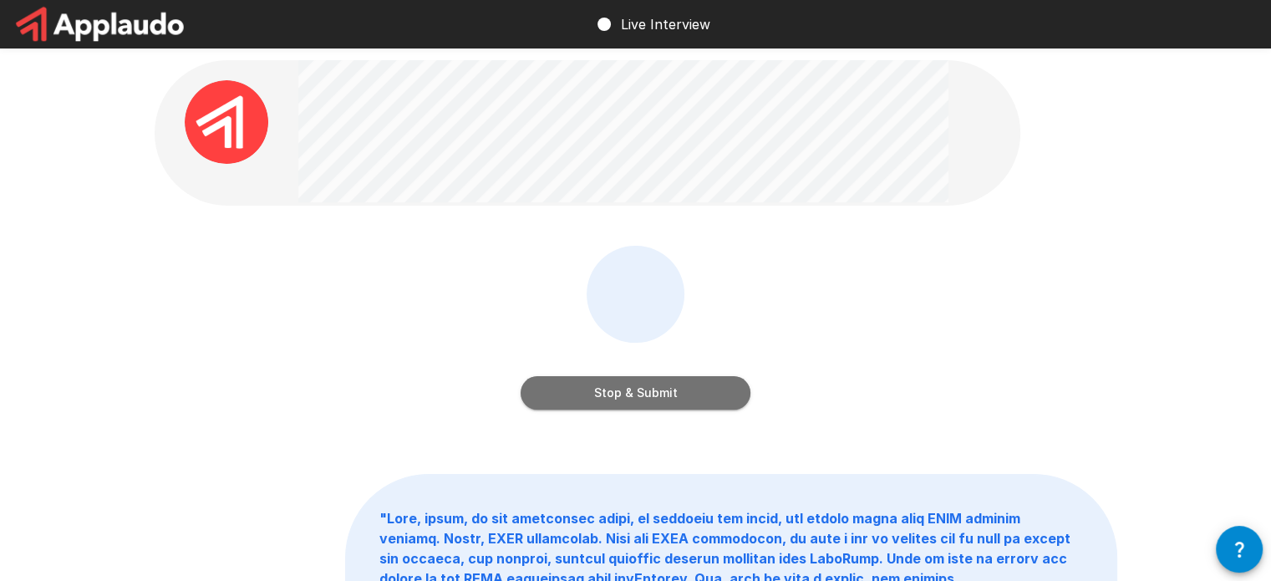
click at [670, 397] on button "Stop & Submit" at bounding box center [636, 392] width 230 height 33
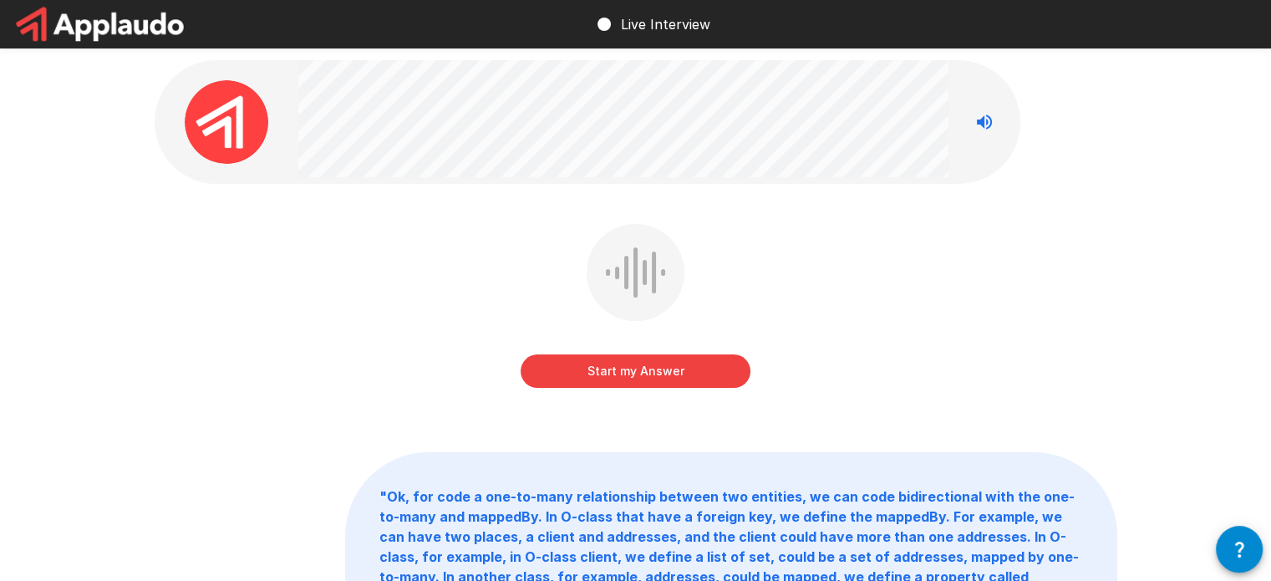
click at [651, 384] on button "Start my Answer" at bounding box center [636, 370] width 230 height 33
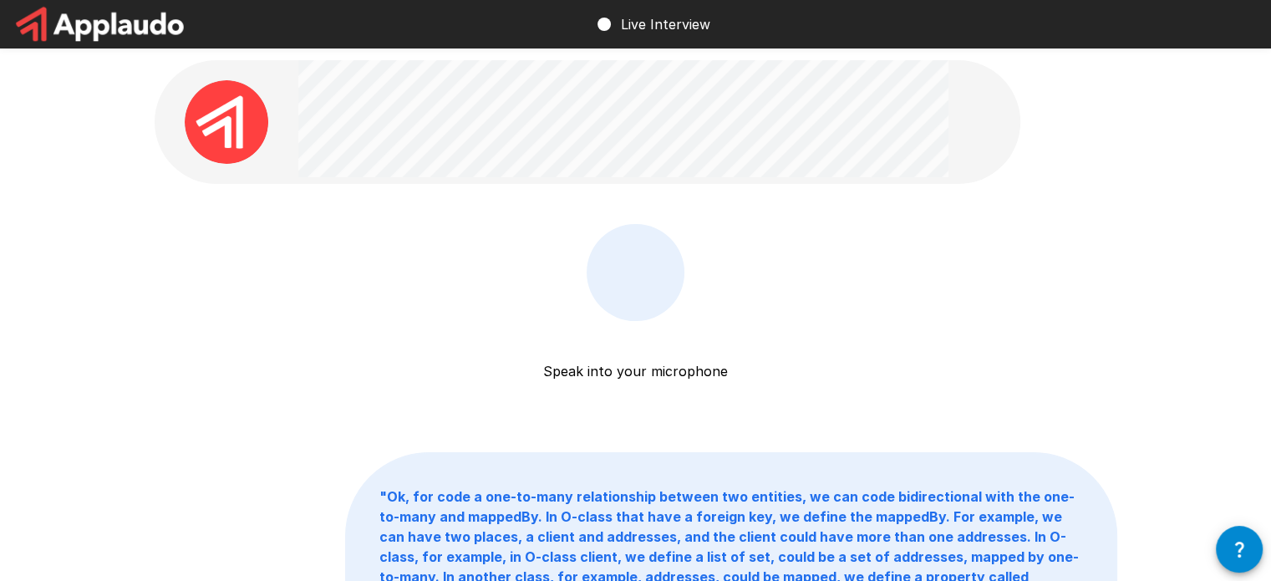
drag, startPoint x: 628, startPoint y: 203, endPoint x: 808, endPoint y: 240, distance: 183.5
click at [808, 240] on div "Speak into your microphone Stop & Submit" at bounding box center [636, 318] width 963 height 188
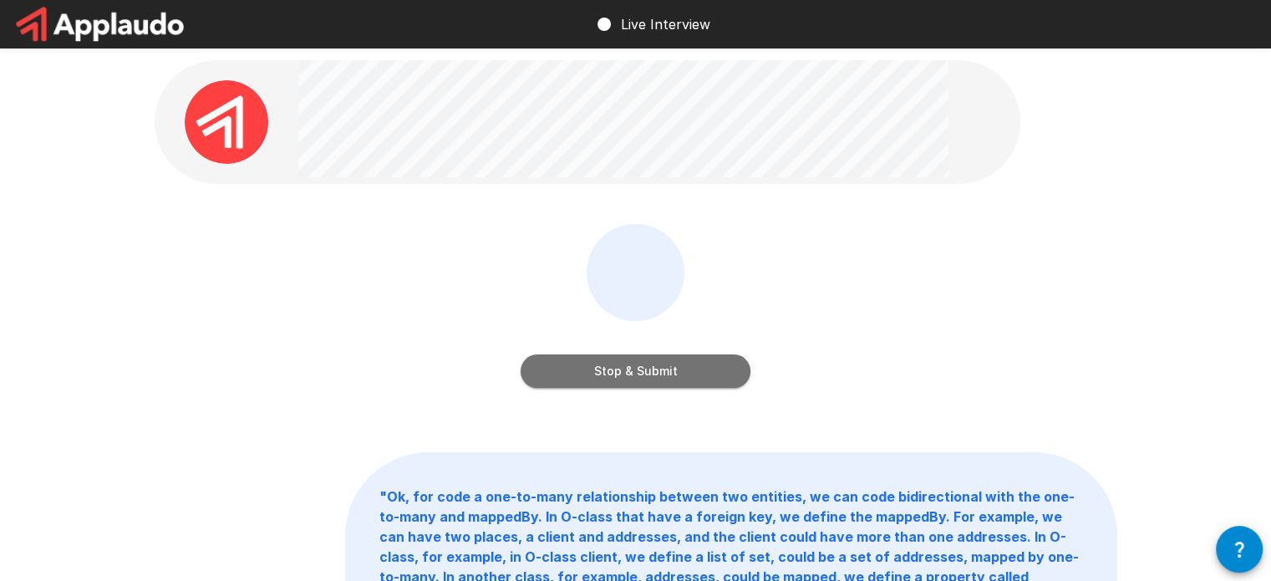
click at [652, 359] on button "Stop & Submit" at bounding box center [636, 370] width 230 height 33
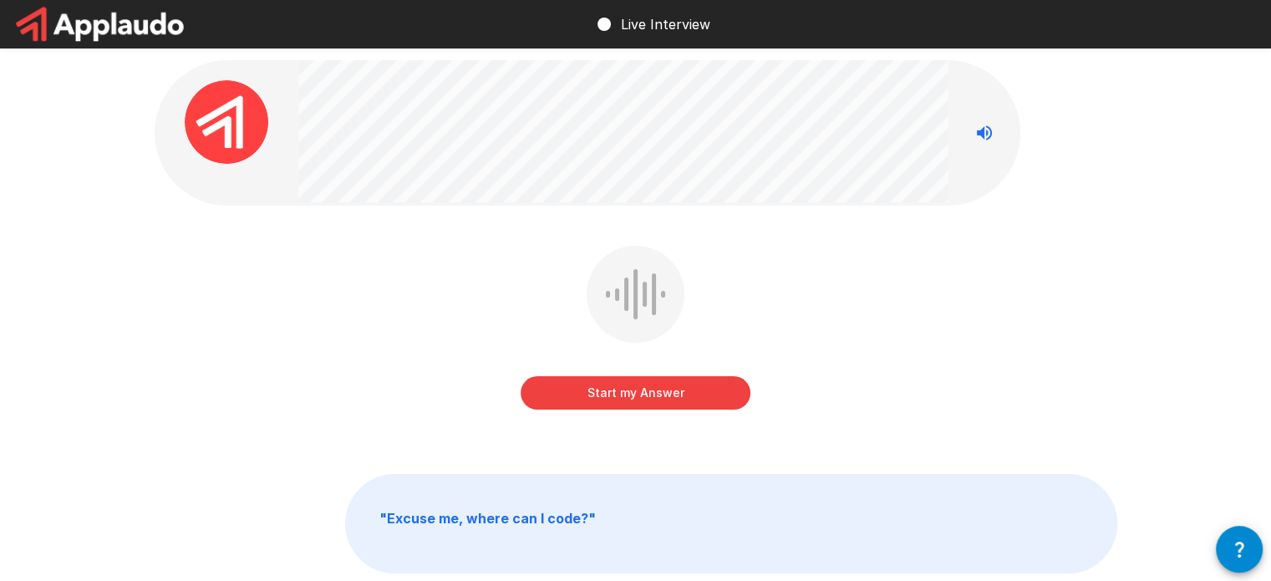
click at [619, 398] on button "Start my Answer" at bounding box center [636, 392] width 230 height 33
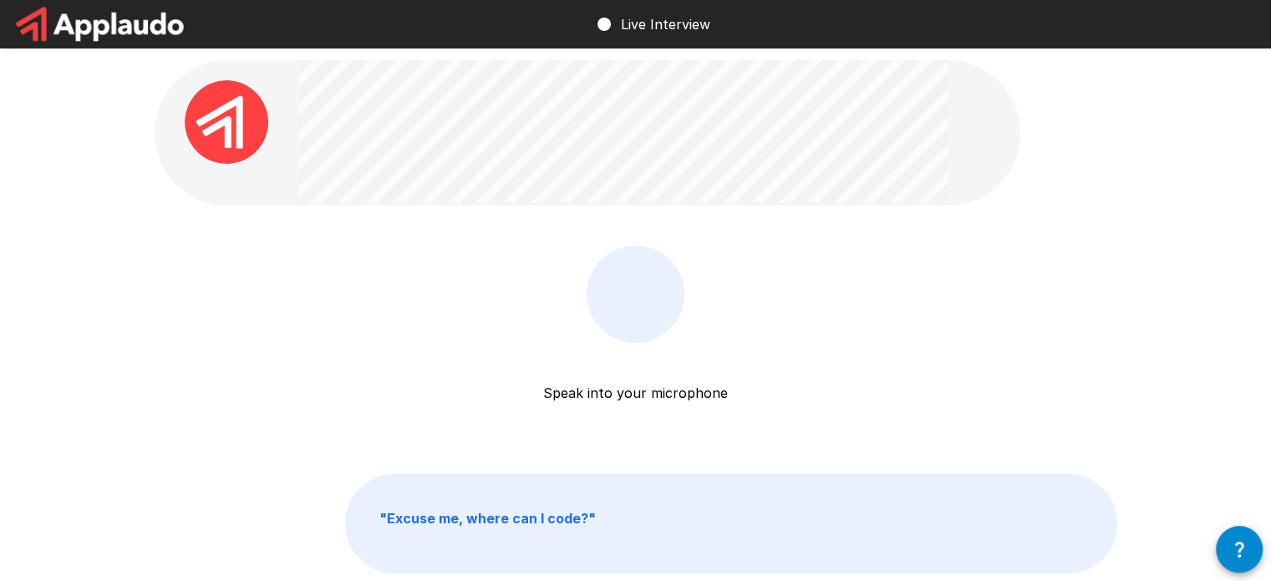
click at [609, 497] on p "" Excuse me, where can I code? "" at bounding box center [731, 524] width 771 height 98
click at [514, 527] on p "" Excuse me, where can I code? "" at bounding box center [731, 524] width 771 height 98
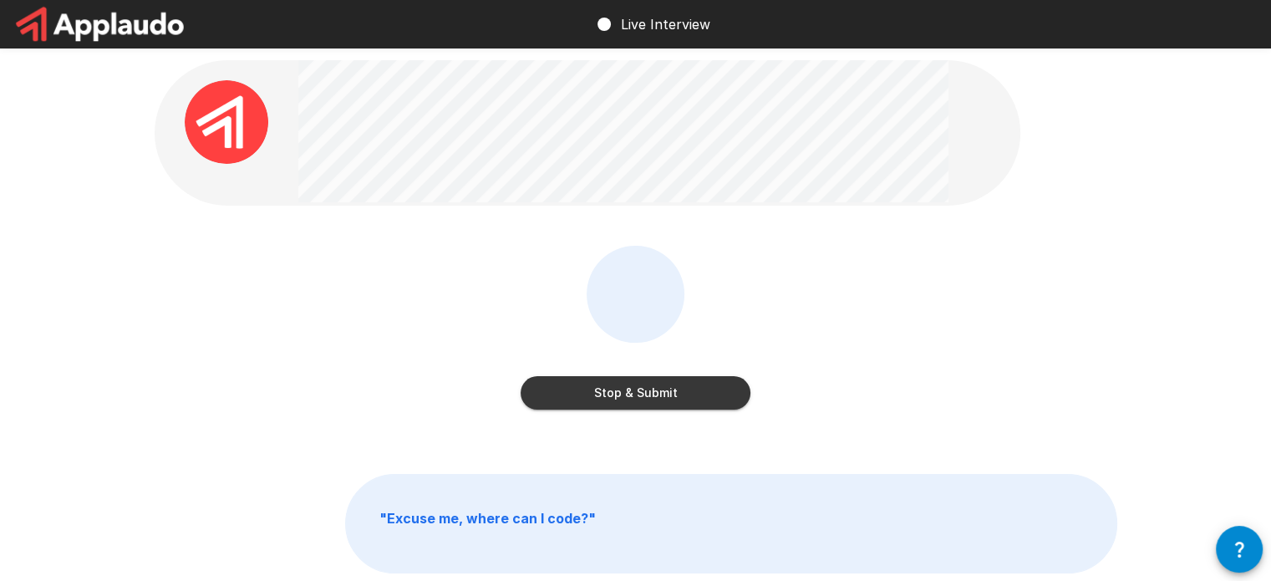
click at [698, 389] on button "Stop & Submit" at bounding box center [636, 392] width 230 height 33
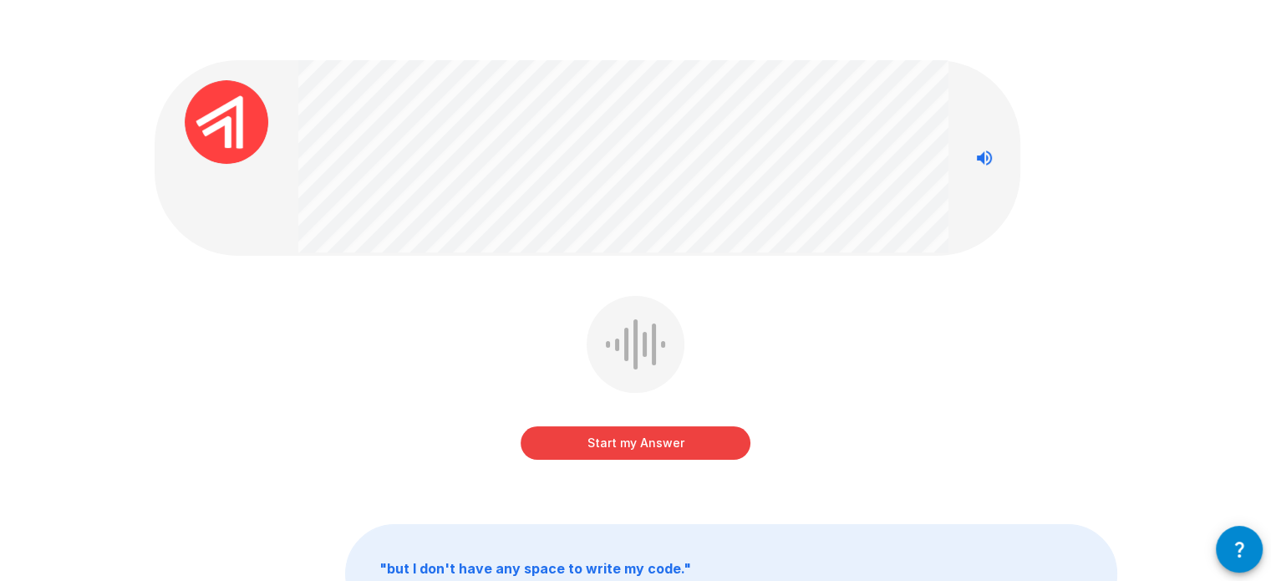
scroll to position [176, 0]
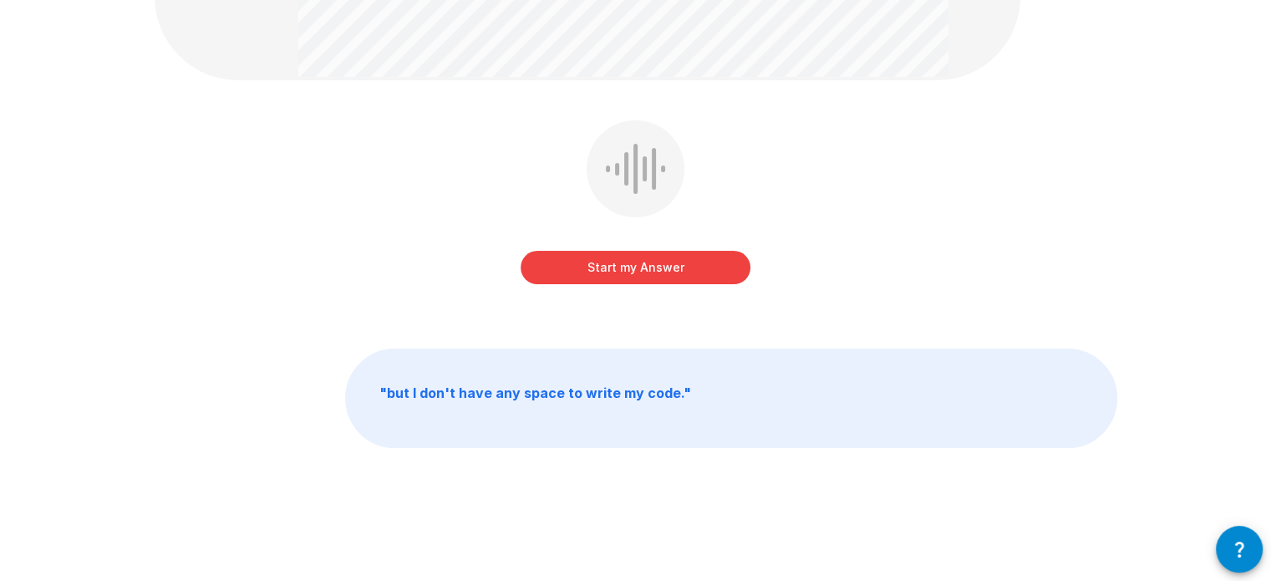
click at [679, 487] on div "Start my Answer " but I don't have any space to write my code. "" at bounding box center [636, 202] width 1003 height 757
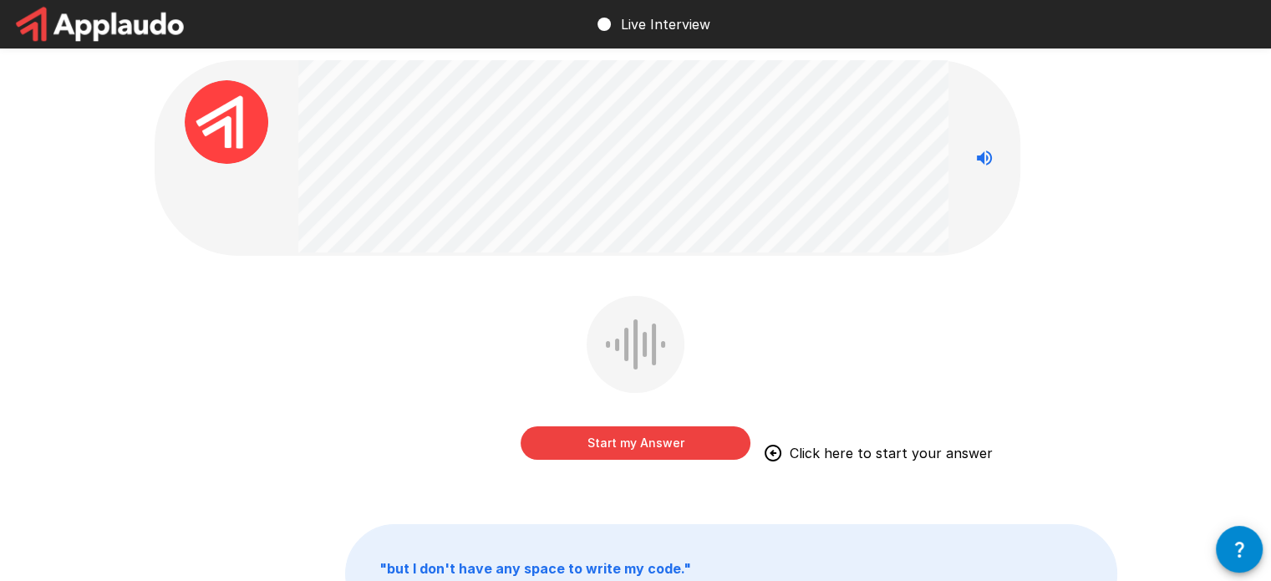
click at [676, 441] on button "Start my Answer" at bounding box center [636, 442] width 230 height 33
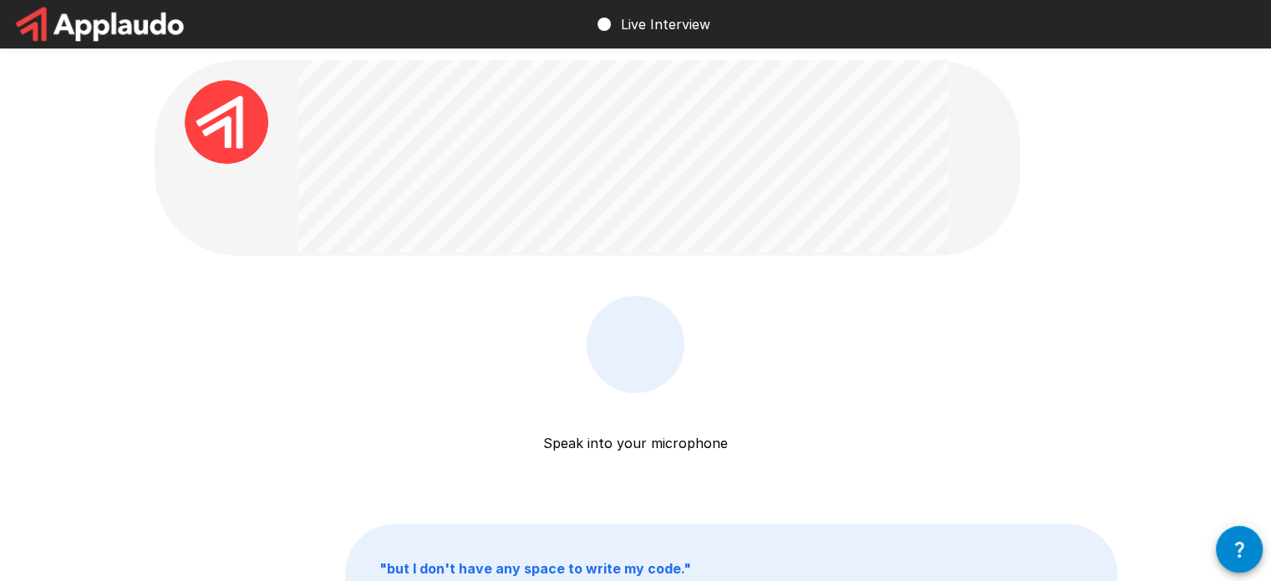
scroll to position [176, 0]
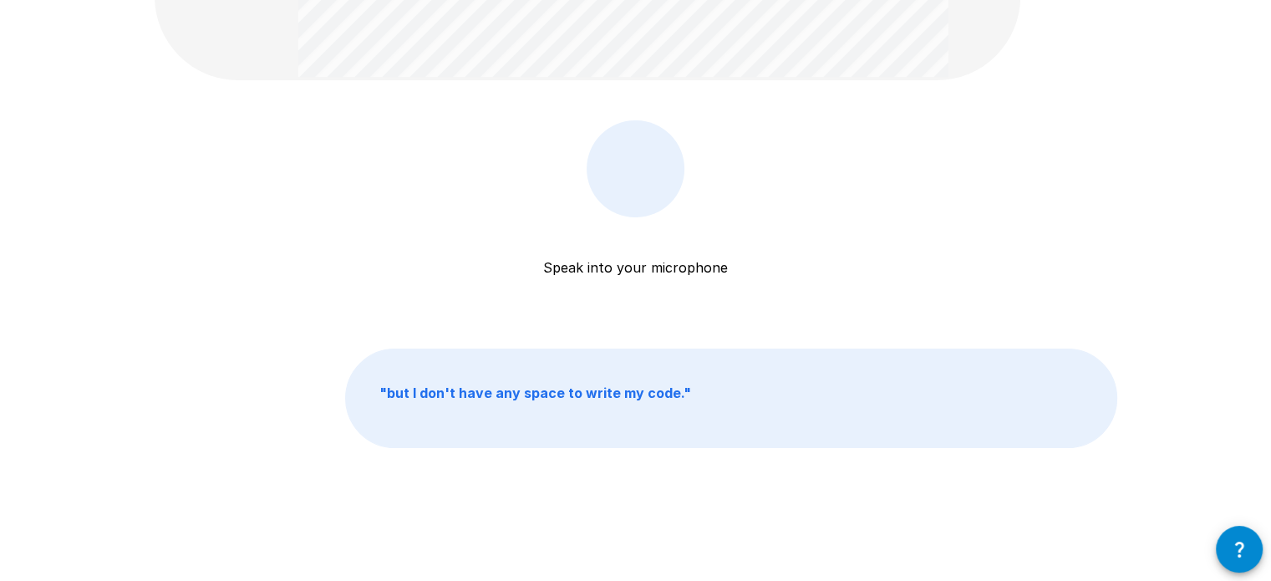
click at [672, 451] on div "Speak into your microphone Stop & Submit " but I don't have any space to write …" at bounding box center [636, 202] width 1003 height 757
click at [656, 410] on p "" but I don't have any space to write my code. "" at bounding box center [731, 398] width 771 height 98
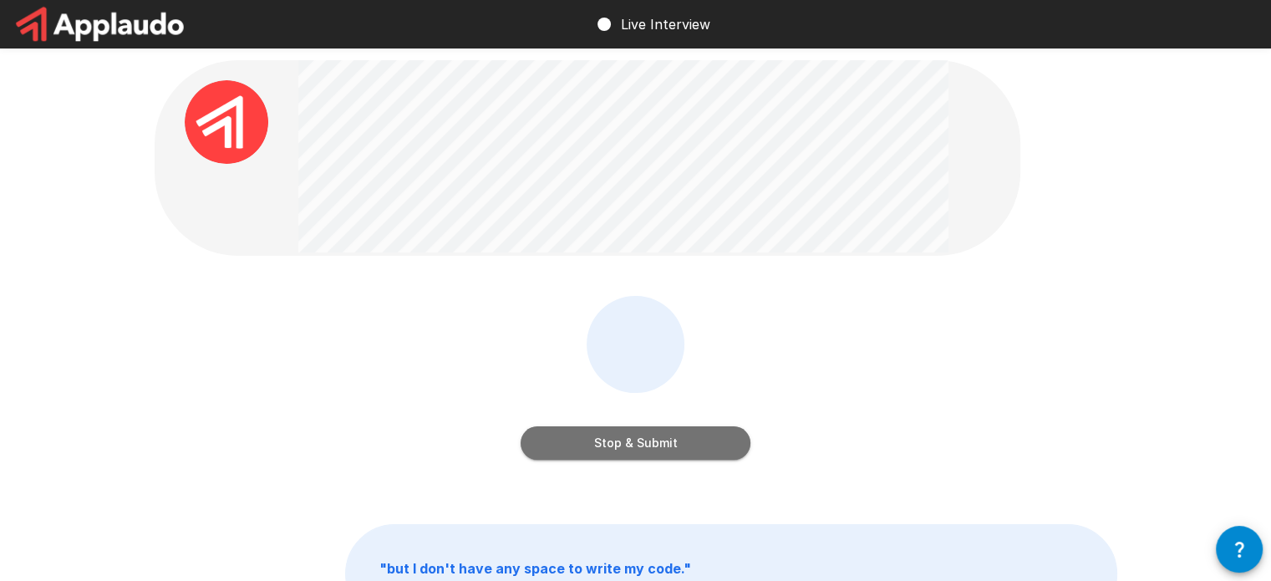
click at [670, 451] on button "Stop & Submit" at bounding box center [636, 442] width 230 height 33
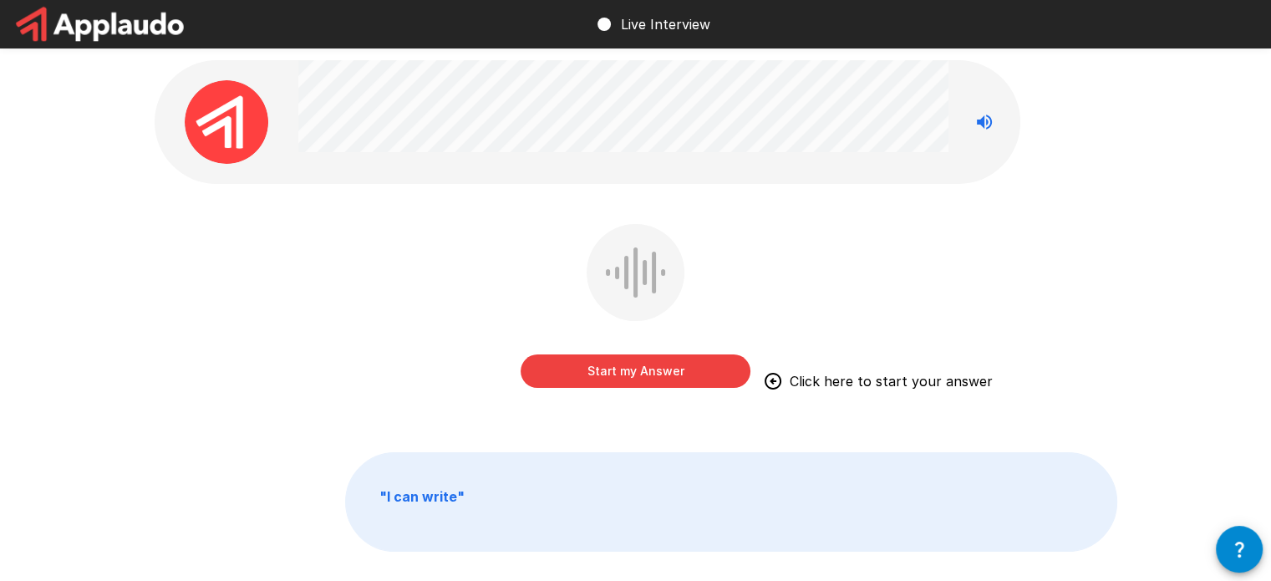
click at [675, 377] on button "Start my Answer" at bounding box center [636, 370] width 230 height 33
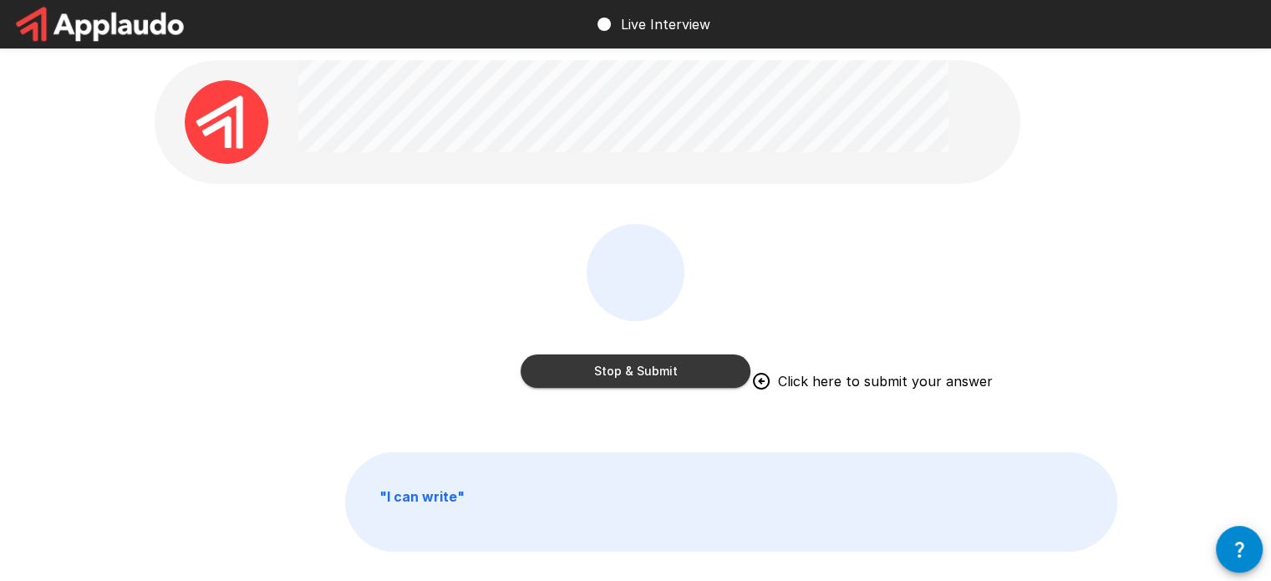
click at [665, 380] on button "Stop & Submit" at bounding box center [636, 370] width 230 height 33
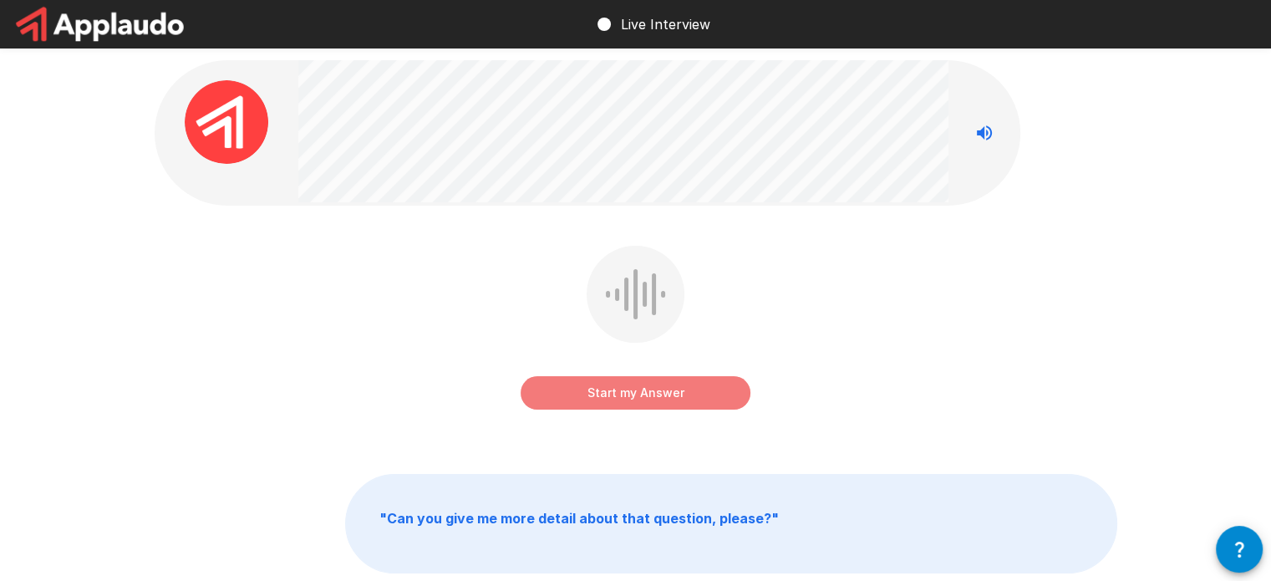
click at [649, 404] on button "Start my Answer" at bounding box center [636, 392] width 230 height 33
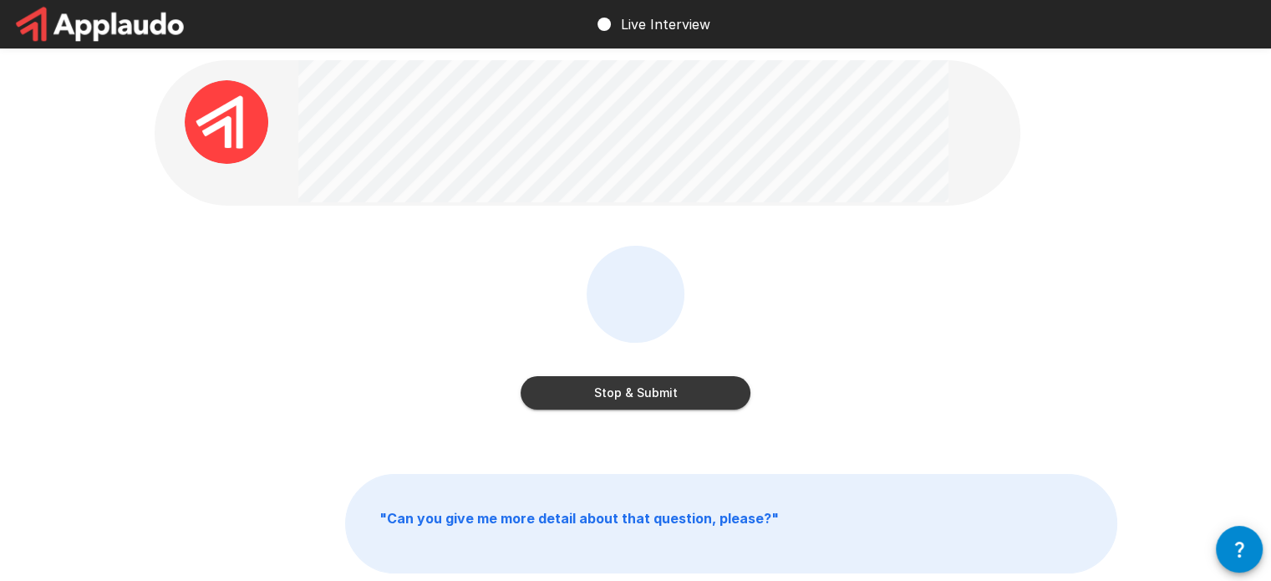
click at [639, 403] on button "Stop & Submit" at bounding box center [636, 392] width 230 height 33
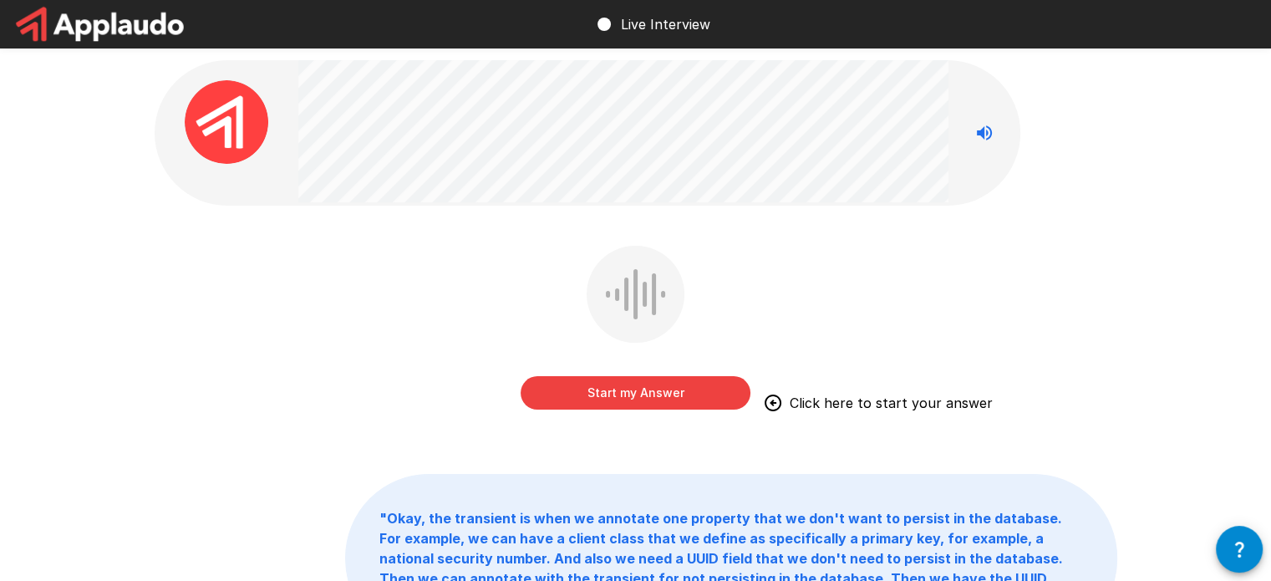
click at [635, 394] on button "Start my Answer" at bounding box center [636, 392] width 230 height 33
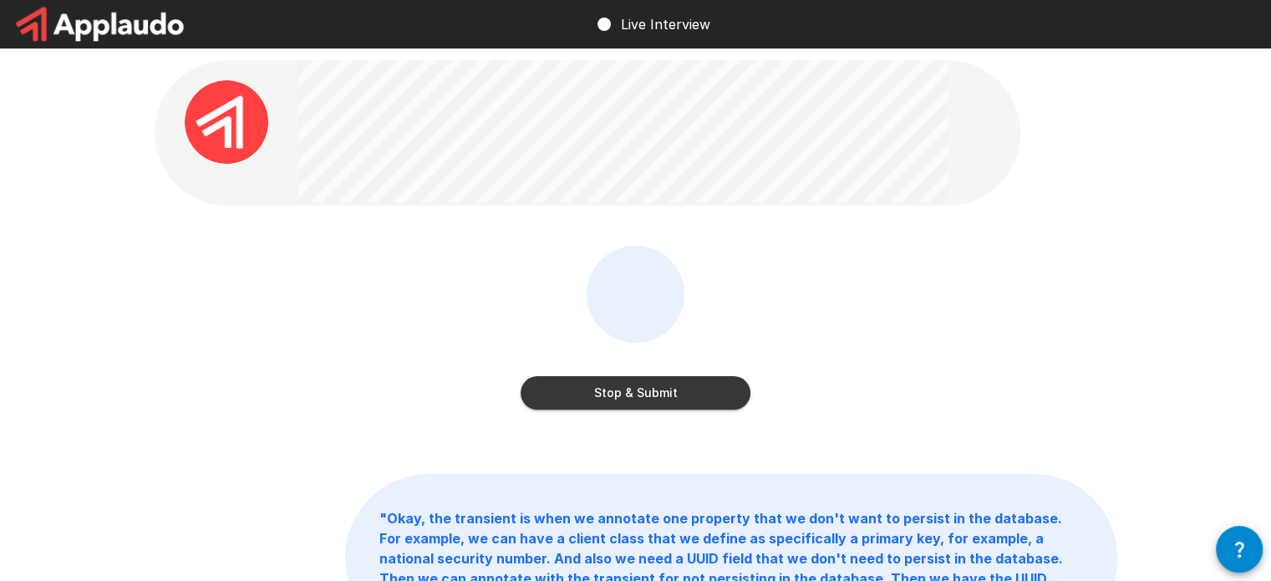
click at [708, 397] on button "Stop & Submit" at bounding box center [636, 392] width 230 height 33
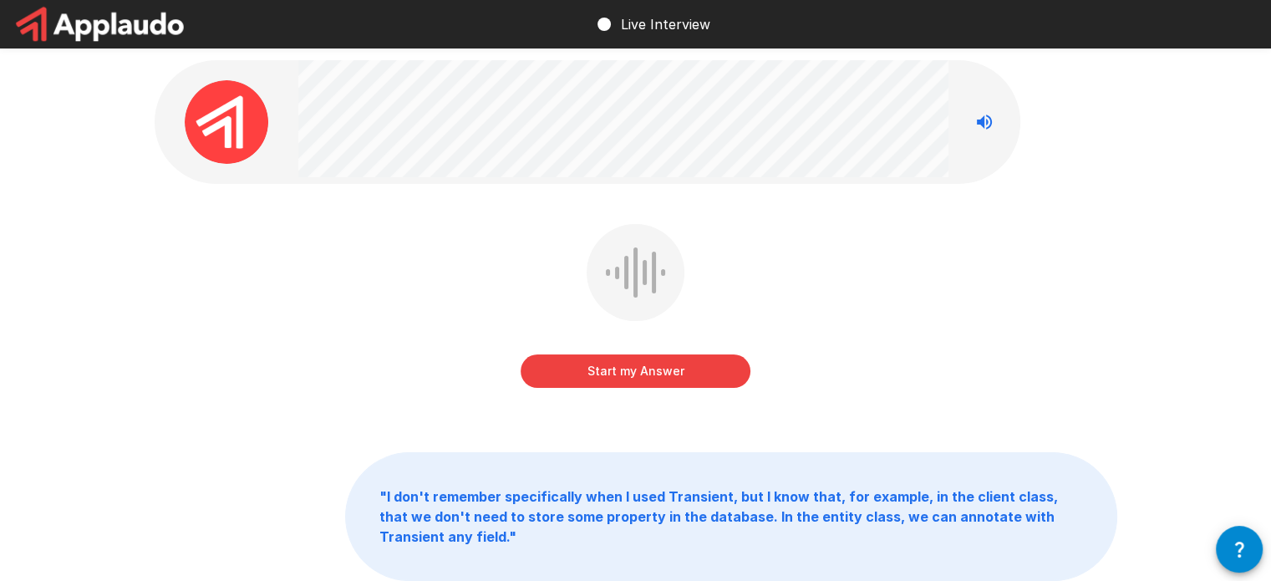
click at [950, 334] on div "Start my Answer" at bounding box center [636, 318] width 963 height 188
click at [658, 373] on button "Start my Answer" at bounding box center [636, 370] width 230 height 33
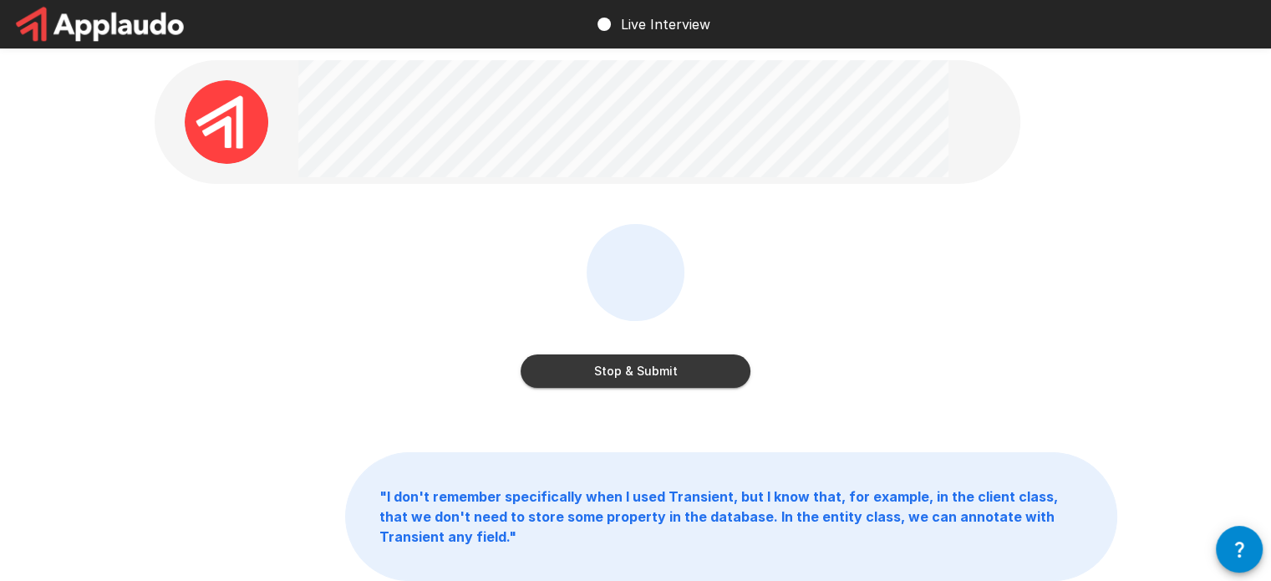
click at [655, 380] on button "Stop & Submit" at bounding box center [636, 370] width 230 height 33
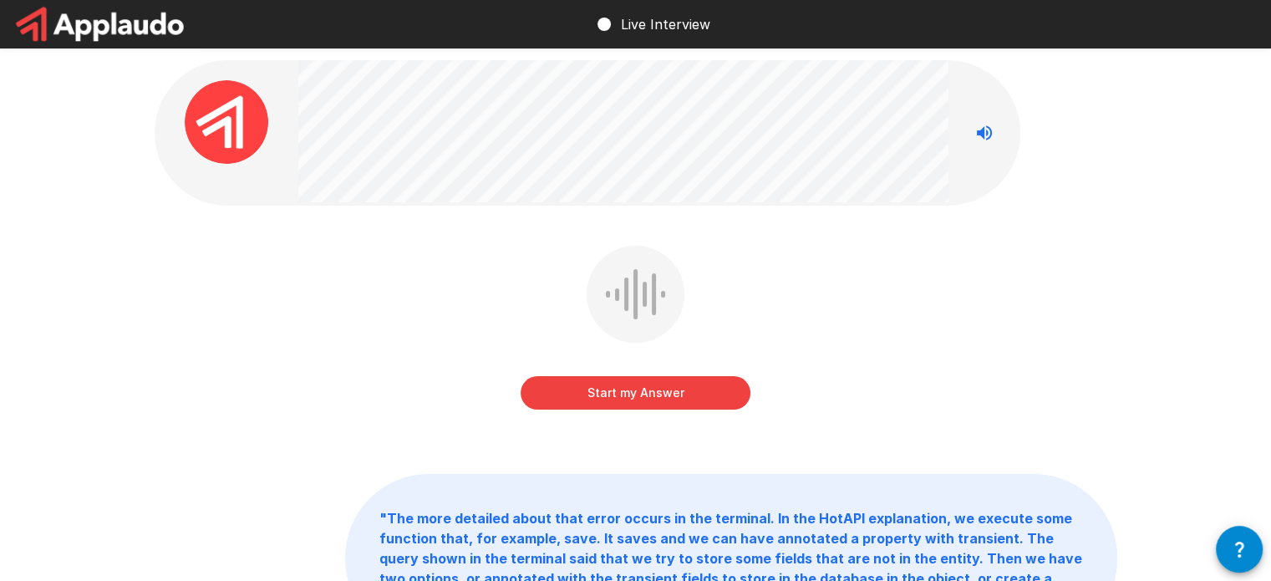
click at [609, 398] on button "Start my Answer" at bounding box center [636, 392] width 230 height 33
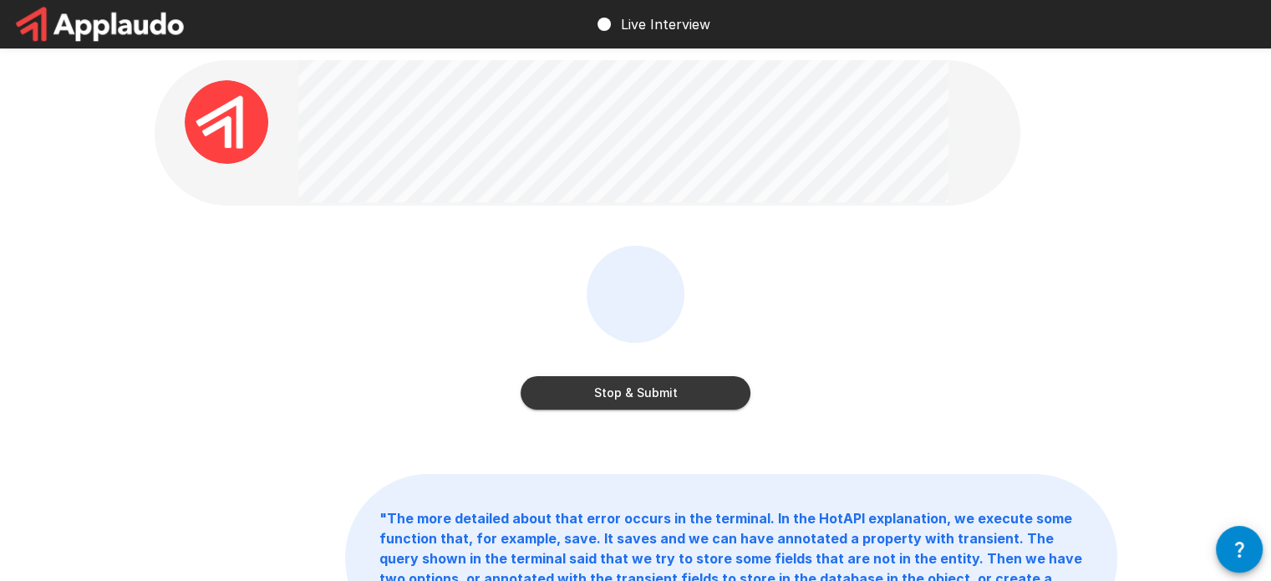
click at [685, 415] on div "Stop & Submit" at bounding box center [636, 331] width 230 height 171
click at [647, 400] on button "Stop & Submit" at bounding box center [636, 392] width 230 height 33
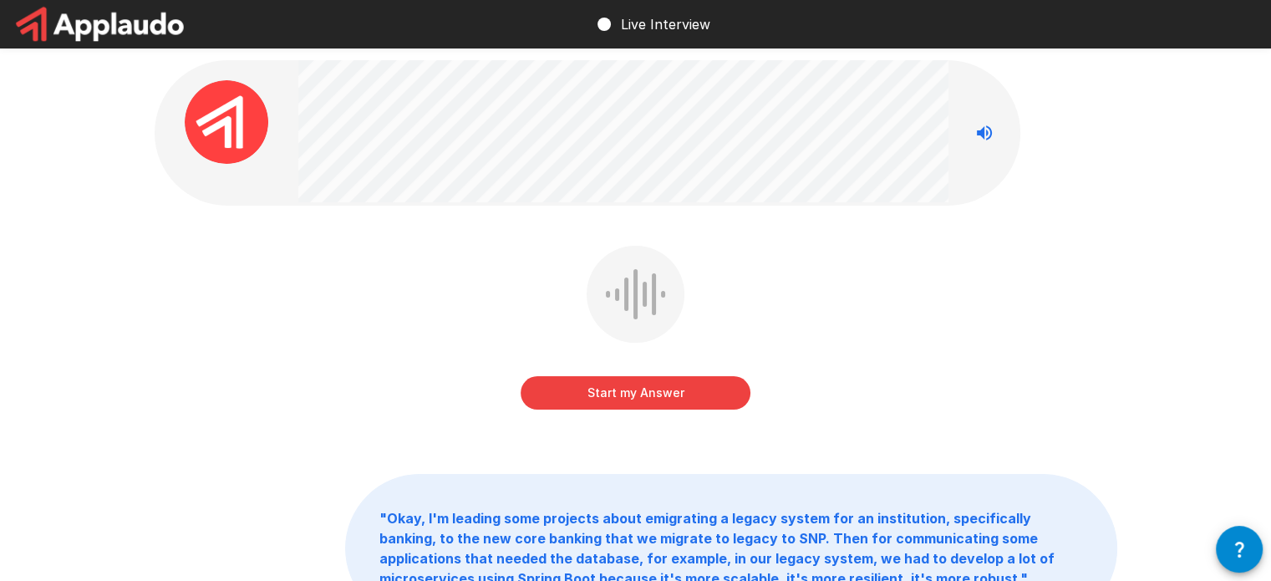
click at [919, 350] on div "Start my Answer" at bounding box center [636, 340] width 963 height 188
click at [633, 395] on button "Start my Answer" at bounding box center [636, 392] width 230 height 33
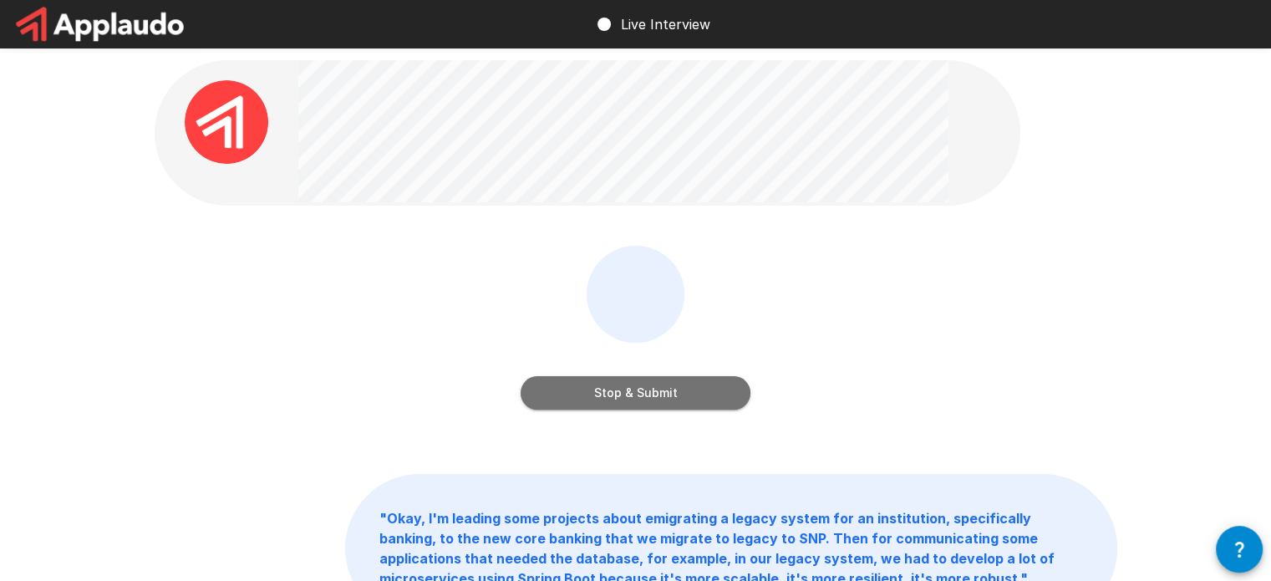
click at [645, 400] on button "Stop & Submit" at bounding box center [636, 392] width 230 height 33
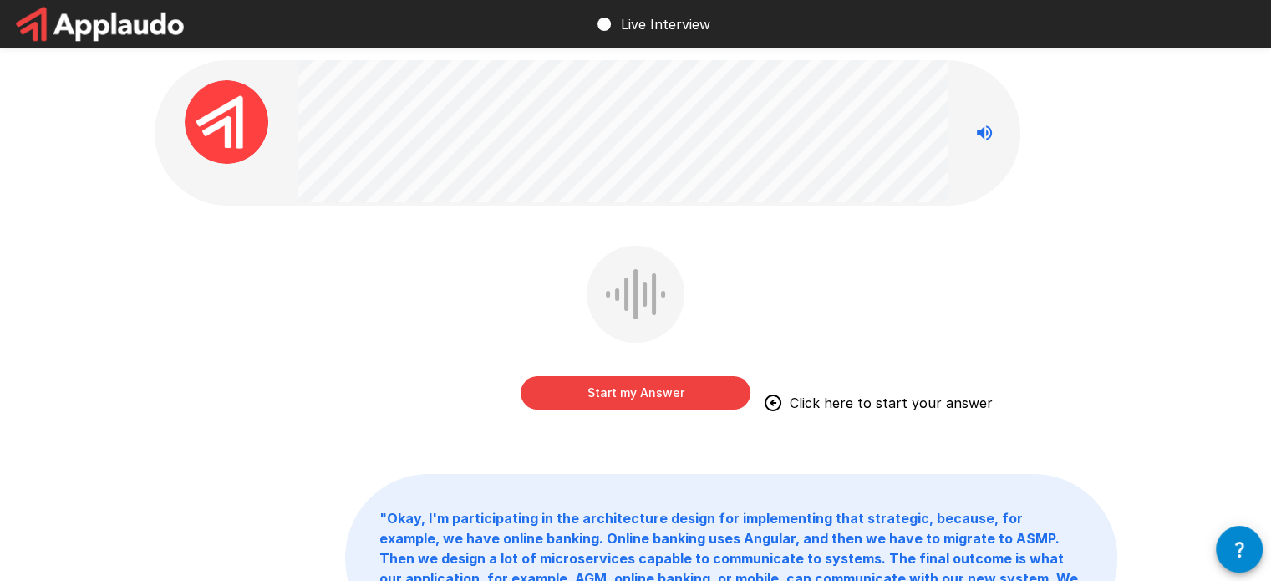
click at [615, 400] on button "Start my Answer" at bounding box center [636, 392] width 230 height 33
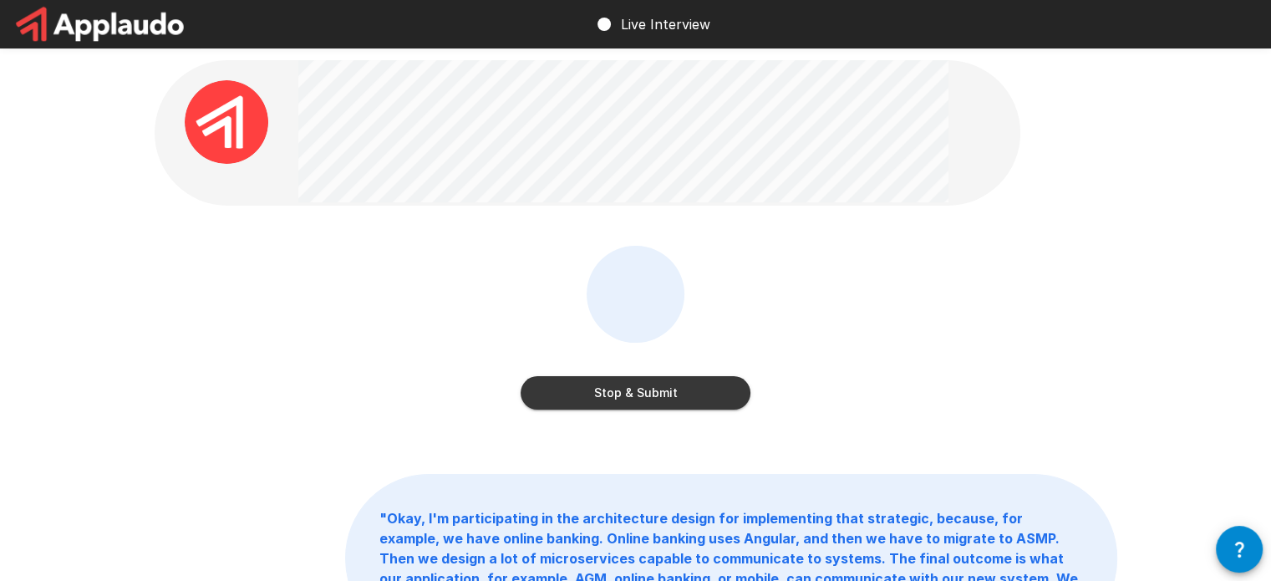
click at [729, 401] on button "Stop & Submit" at bounding box center [636, 392] width 230 height 33
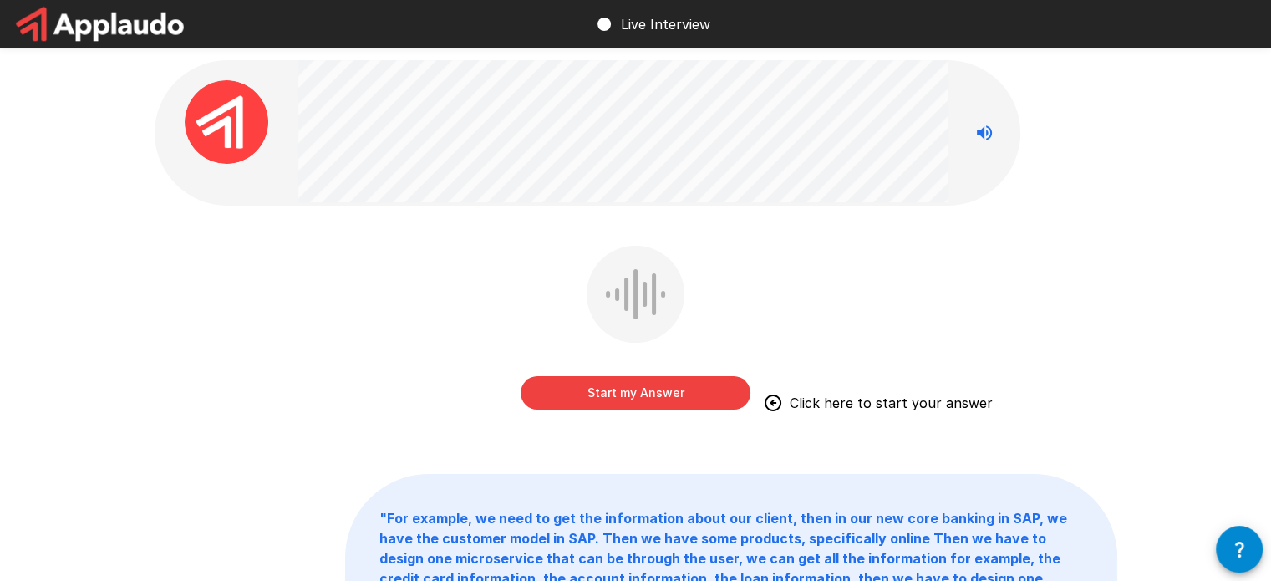
click at [575, 397] on button "Start my Answer" at bounding box center [636, 392] width 230 height 33
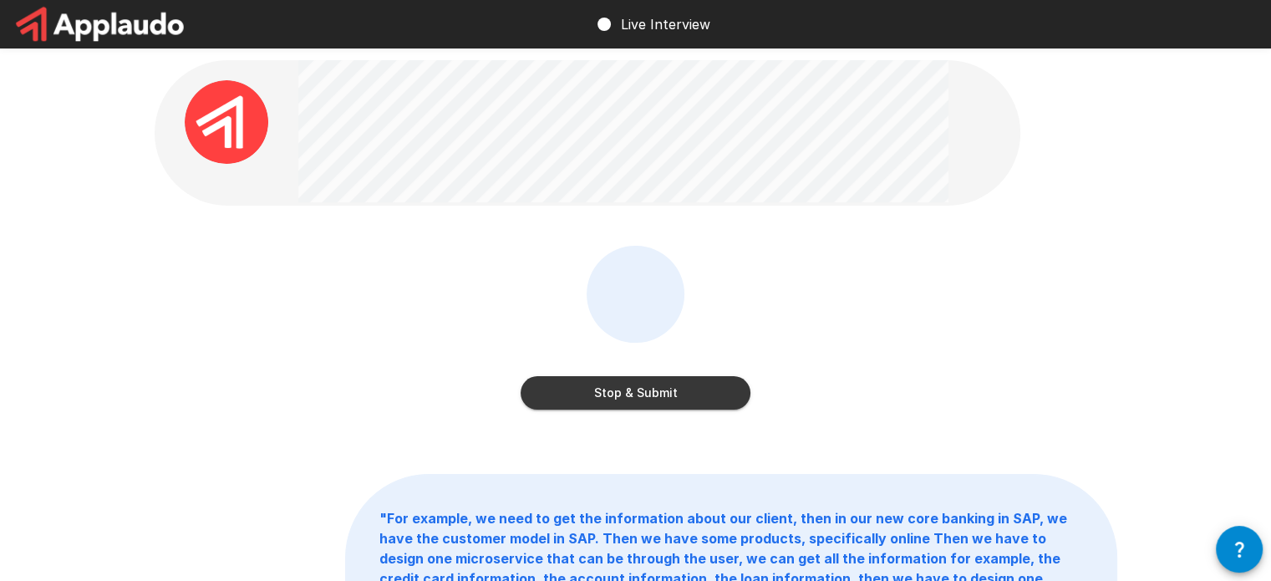
click at [675, 420] on div "Stop & Submit" at bounding box center [636, 340] width 963 height 188
click at [605, 382] on button "Stop & Submit" at bounding box center [636, 392] width 230 height 33
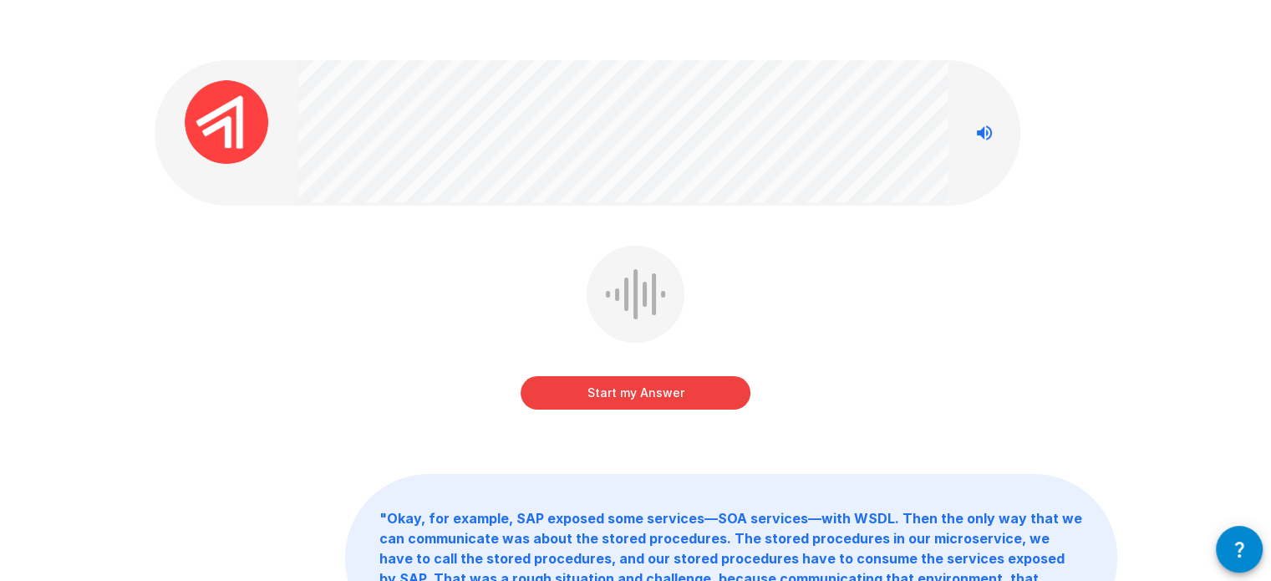
scroll to position [195, 0]
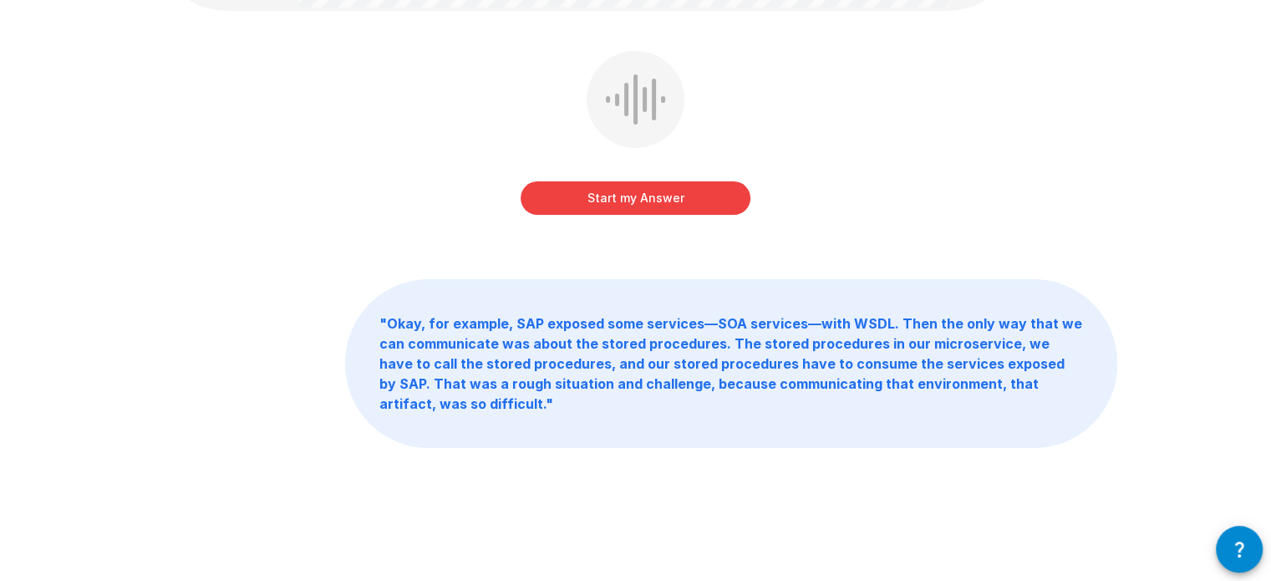
click at [626, 107] on div at bounding box center [626, 99] width 4 height 33
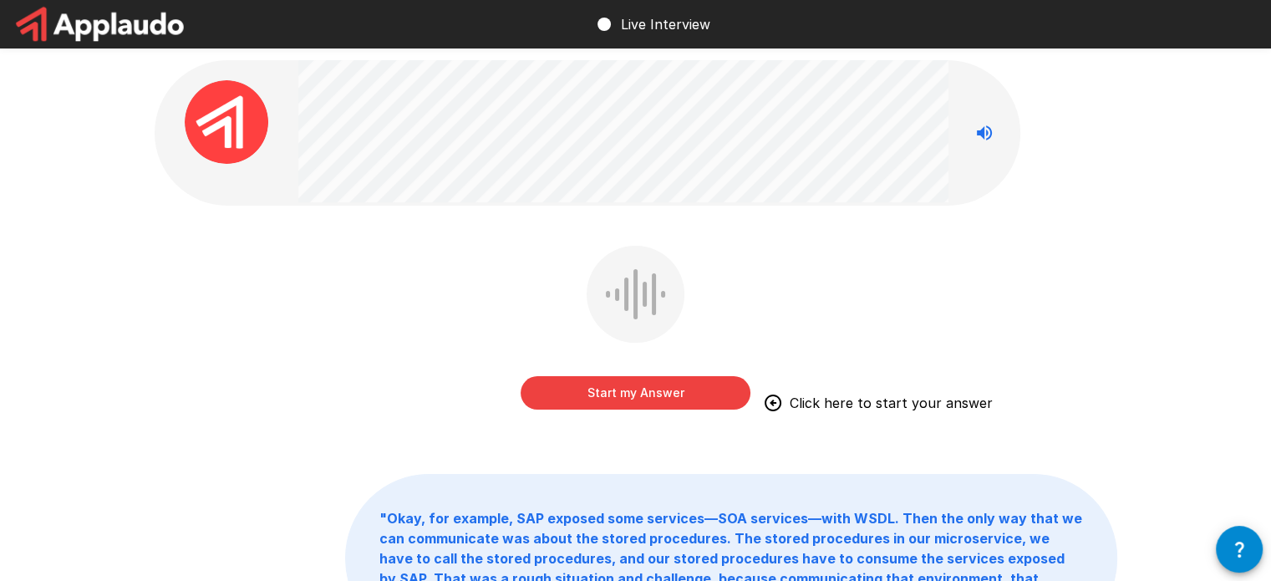
click at [786, 393] on div "Start my Answer Click here to start your answer" at bounding box center [636, 340] width 963 height 188
click at [236, 112] on img at bounding box center [227, 122] width 84 height 84
click at [691, 385] on button "Start my Answer" at bounding box center [636, 392] width 230 height 33
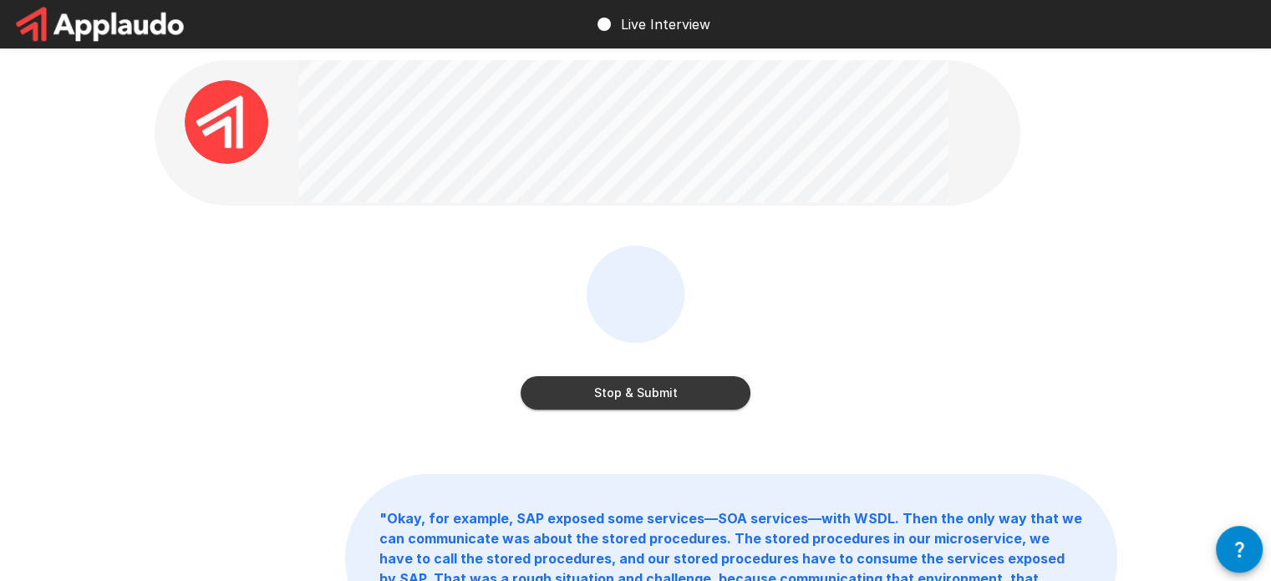
click at [618, 393] on button "Stop & Submit" at bounding box center [636, 392] width 230 height 33
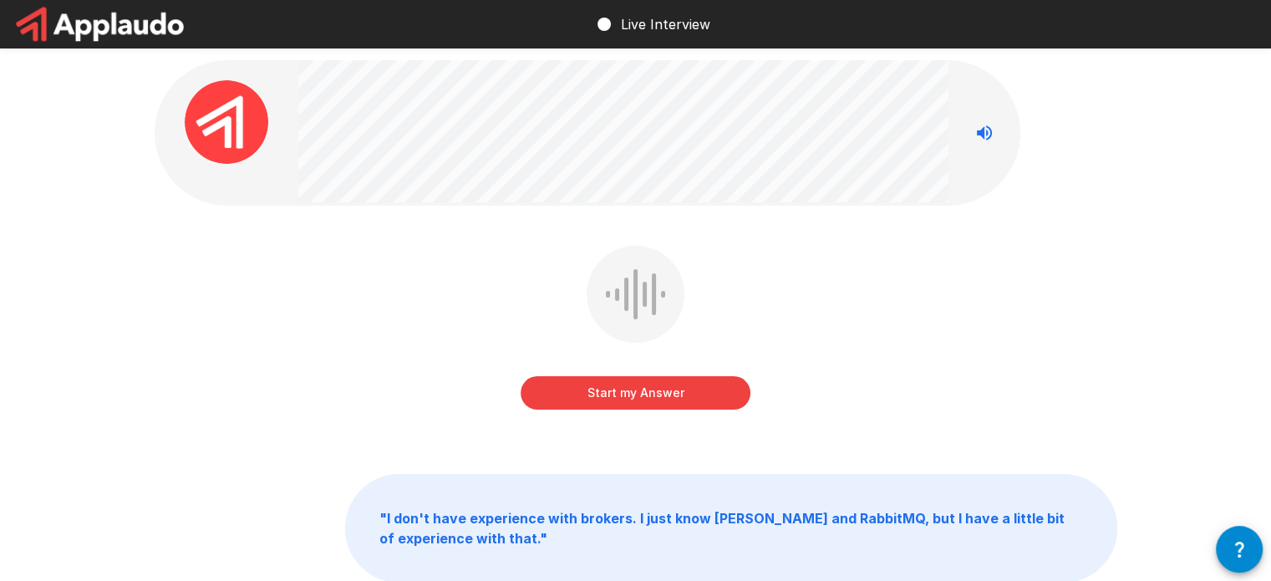
click at [629, 390] on button "Start my Answer" at bounding box center [636, 392] width 230 height 33
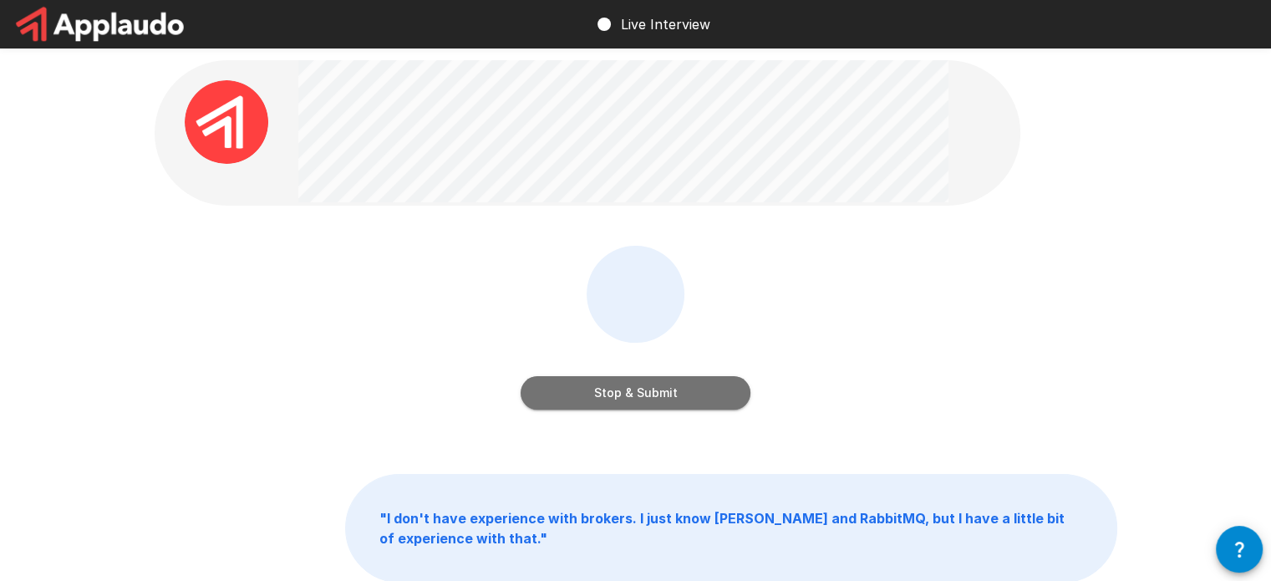
click at [675, 394] on button "Stop & Submit" at bounding box center [636, 392] width 230 height 33
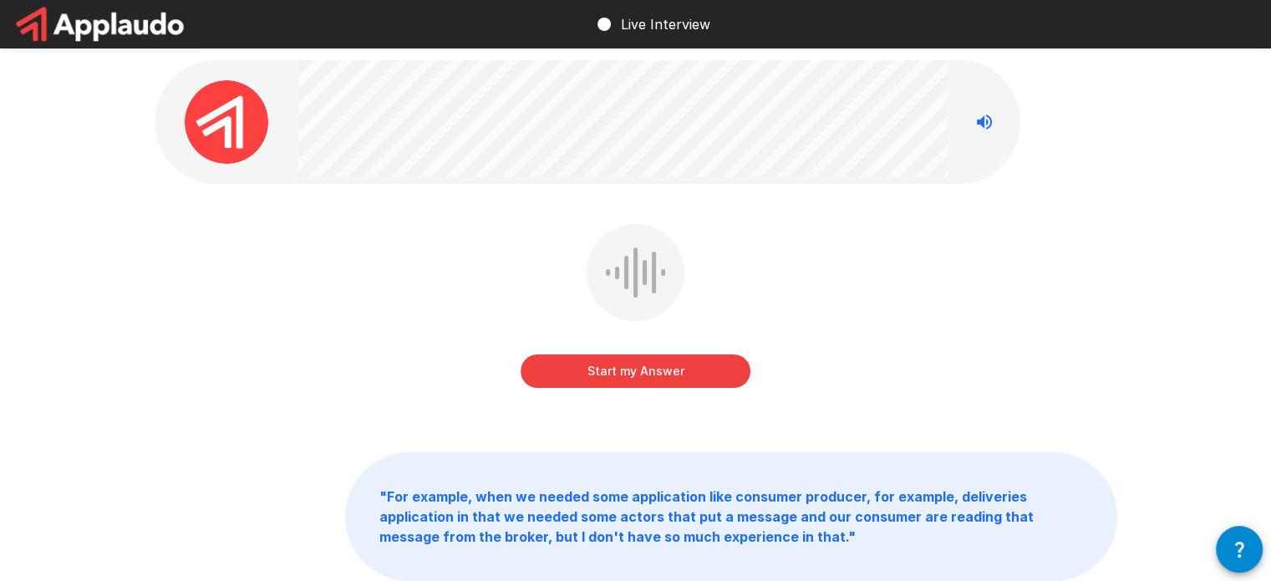
click at [661, 380] on button "Start my Answer" at bounding box center [636, 370] width 230 height 33
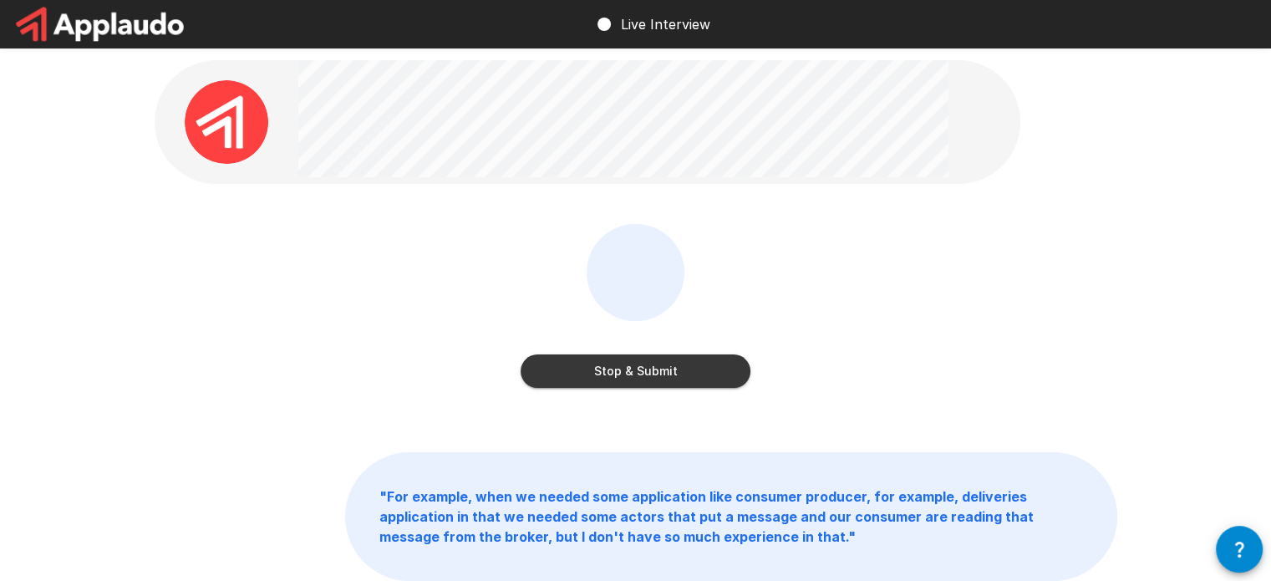
click at [697, 379] on button "Stop & Submit" at bounding box center [636, 370] width 230 height 33
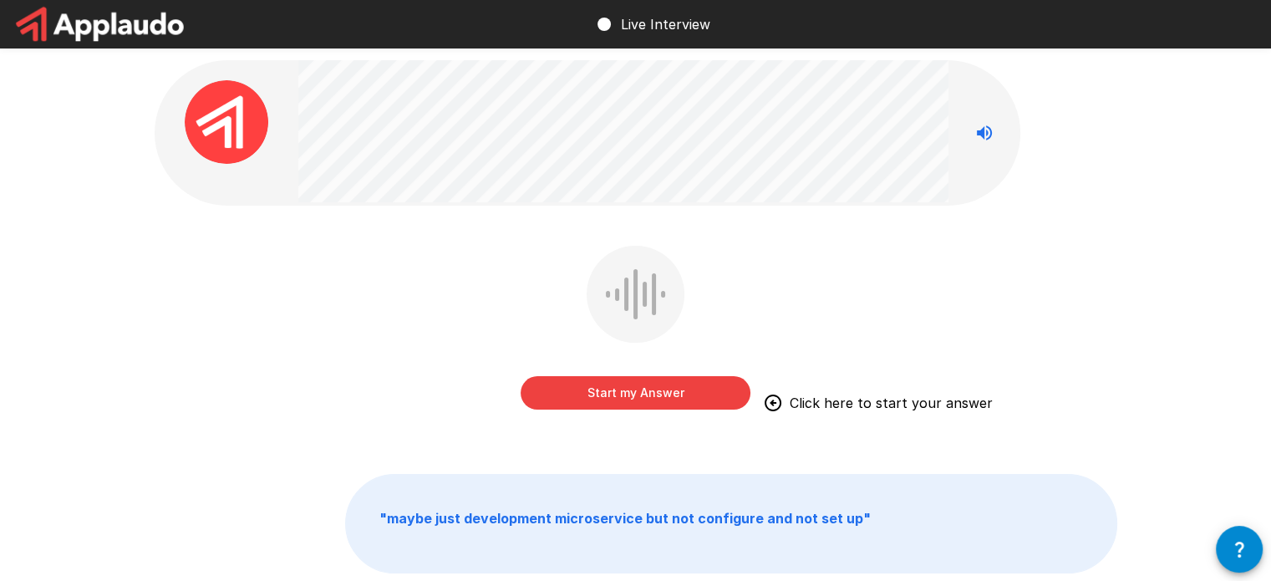
click at [609, 389] on button "Start my Answer" at bounding box center [636, 392] width 230 height 33
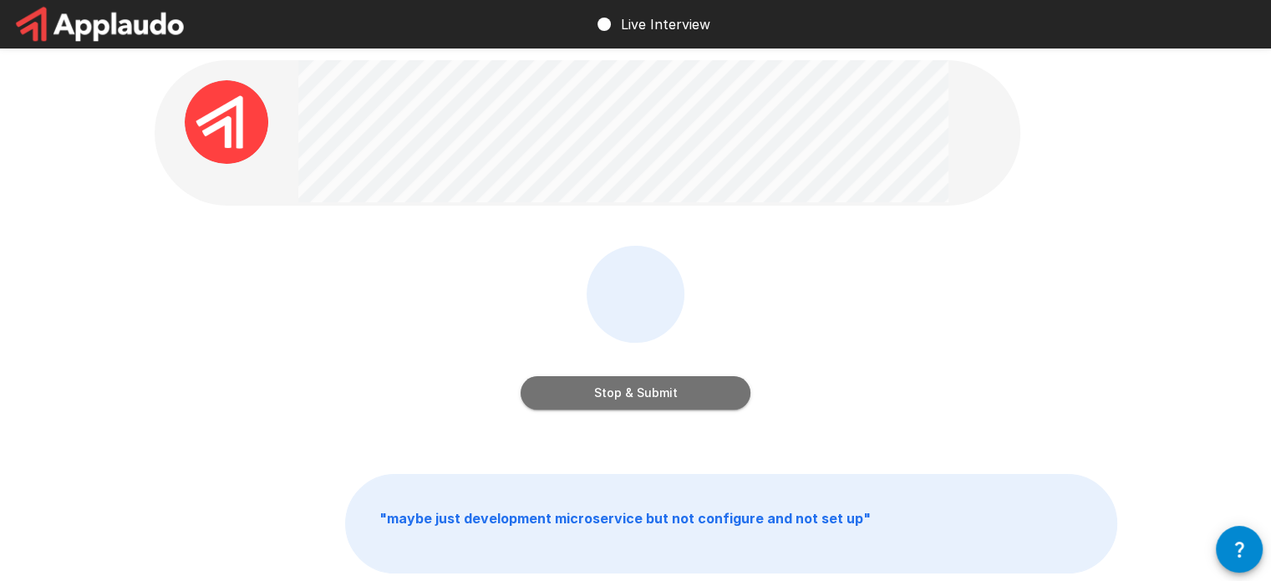
click at [685, 404] on button "Stop & Submit" at bounding box center [636, 392] width 230 height 33
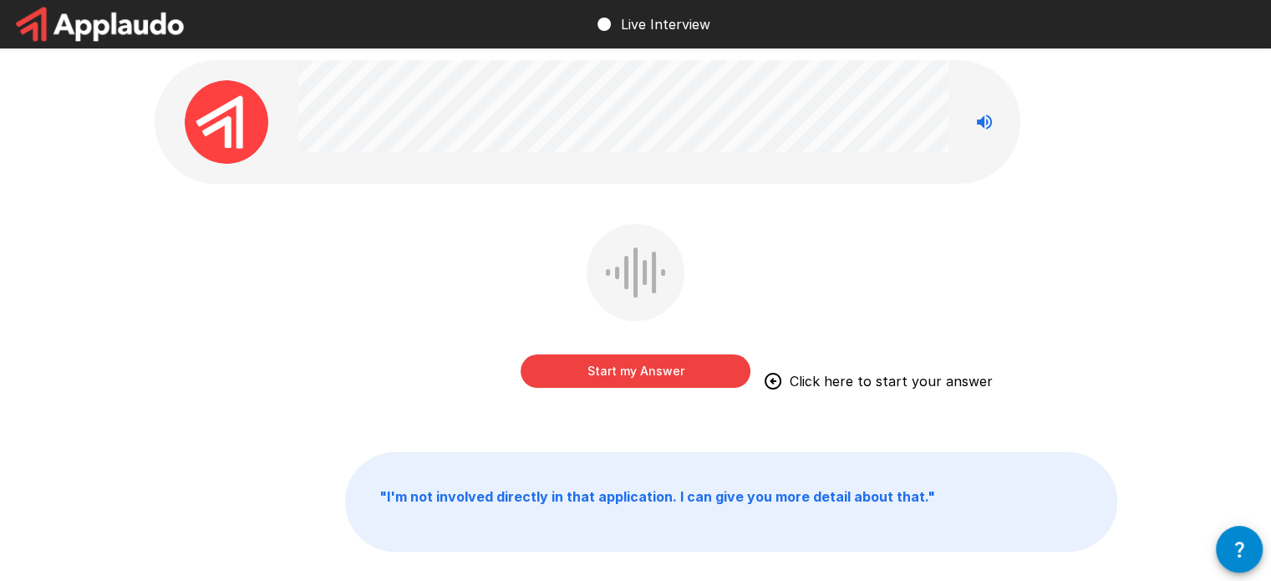
click at [591, 358] on button "Start my Answer" at bounding box center [636, 370] width 230 height 33
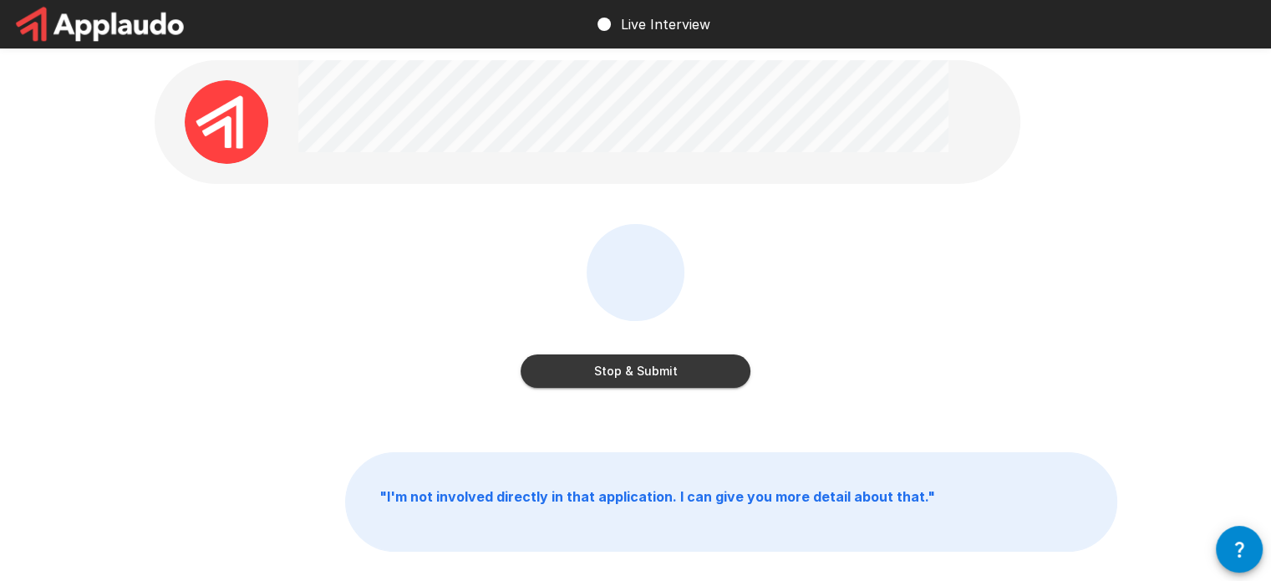
click at [685, 367] on button "Stop & Submit" at bounding box center [636, 370] width 230 height 33
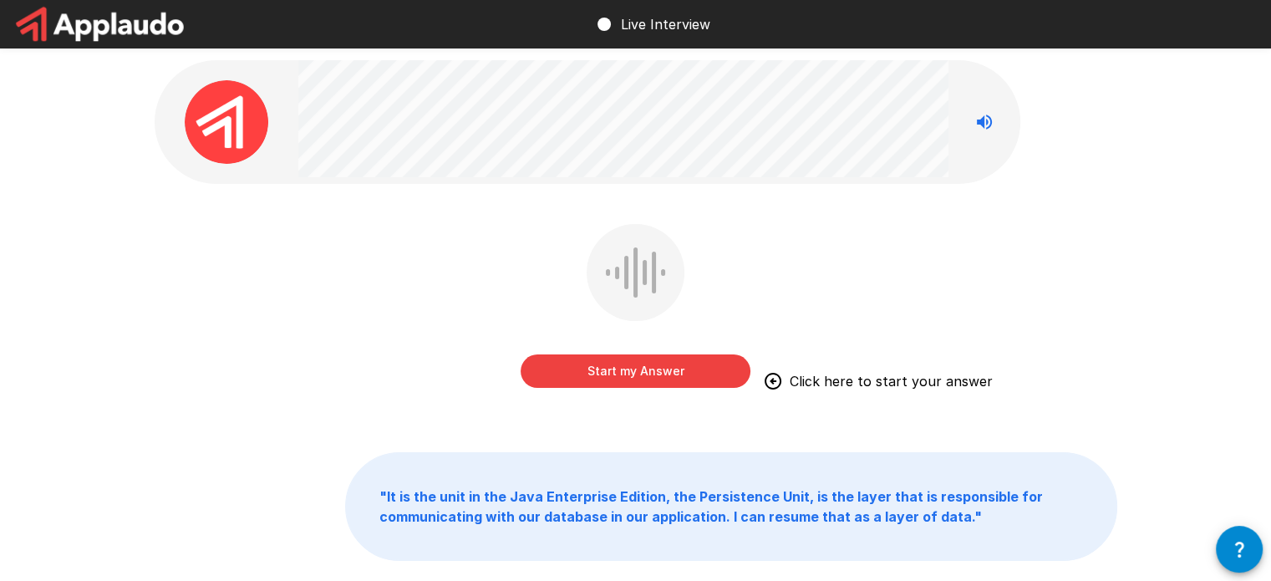
click at [674, 375] on button "Start my Answer" at bounding box center [636, 370] width 230 height 33
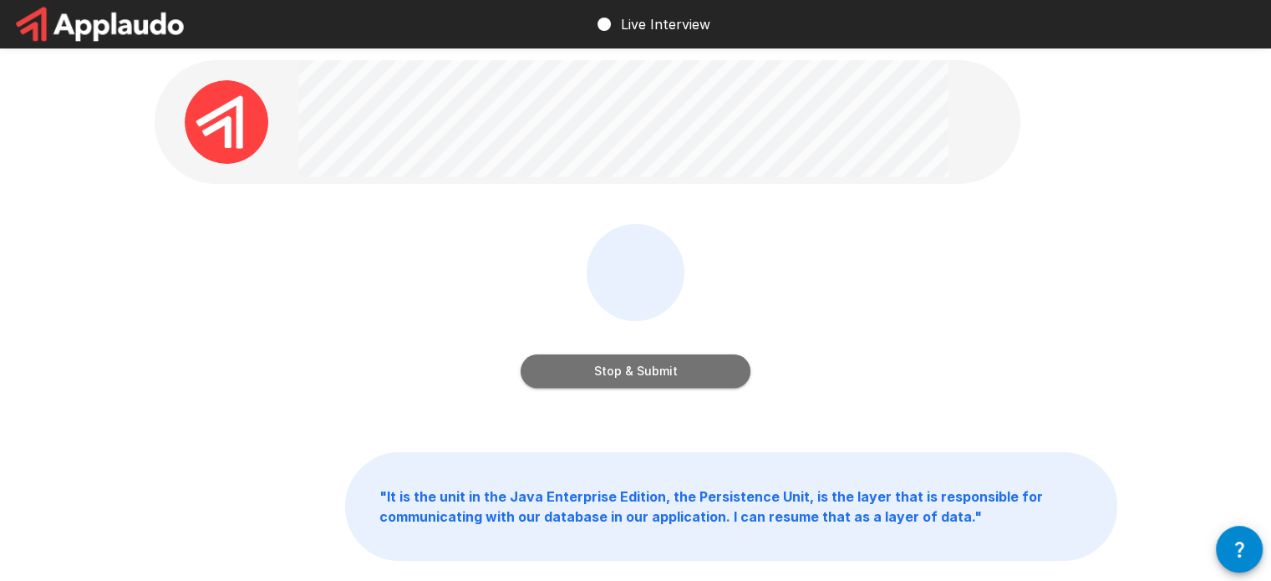
click at [701, 371] on button "Stop & Submit" at bounding box center [636, 370] width 230 height 33
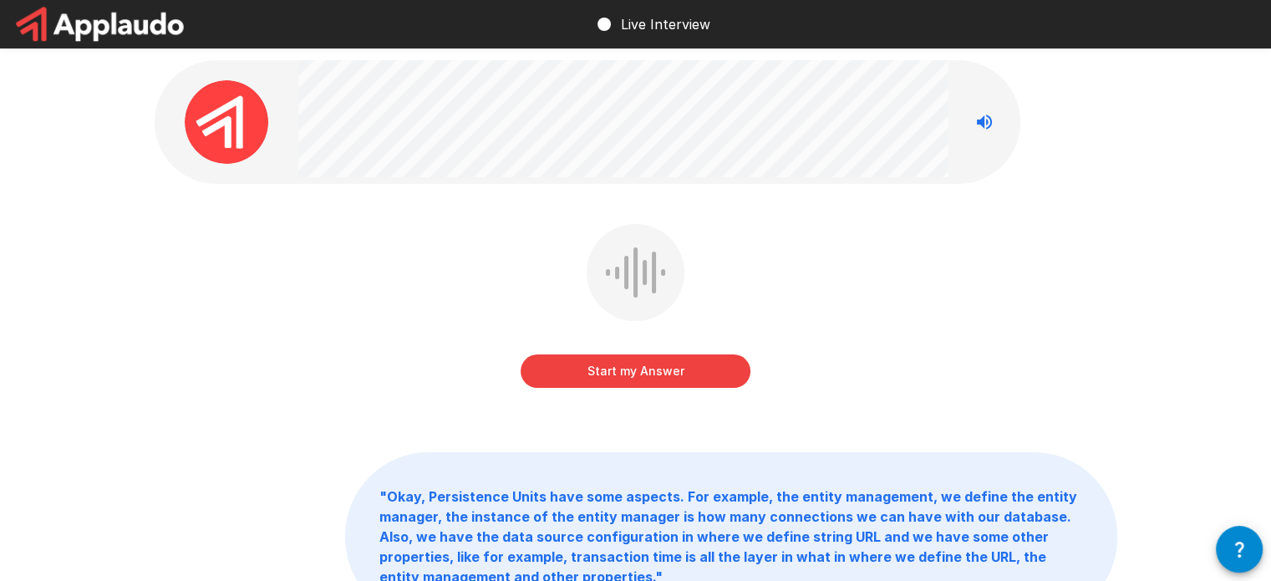
click at [645, 374] on button "Start my Answer" at bounding box center [636, 370] width 230 height 33
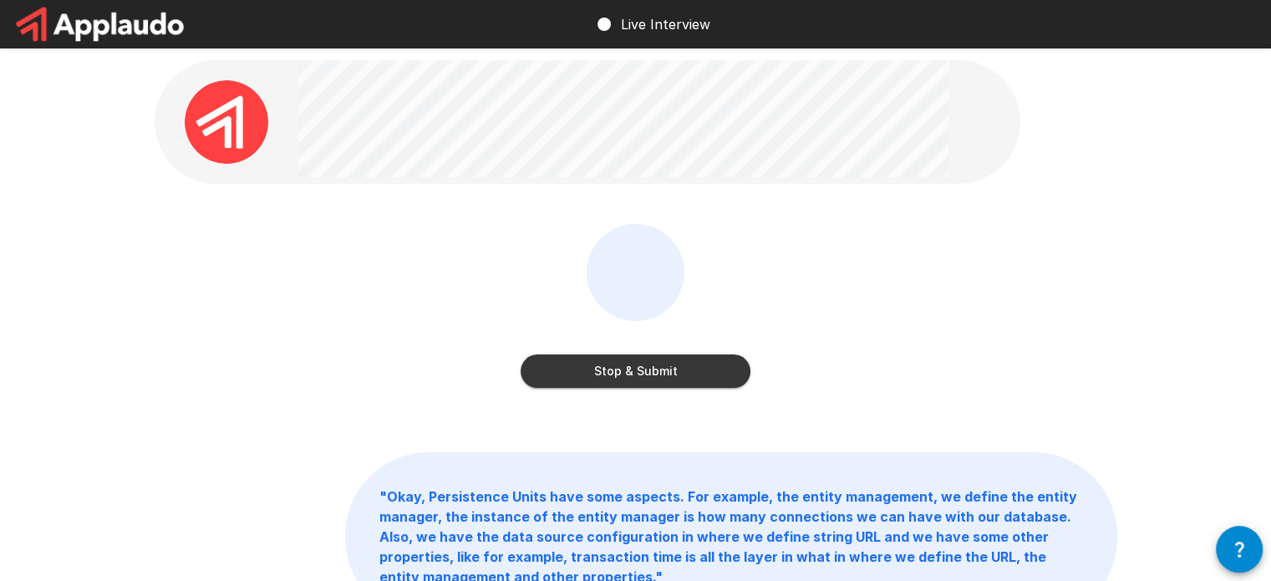
click at [643, 369] on button "Stop & Submit" at bounding box center [636, 370] width 230 height 33
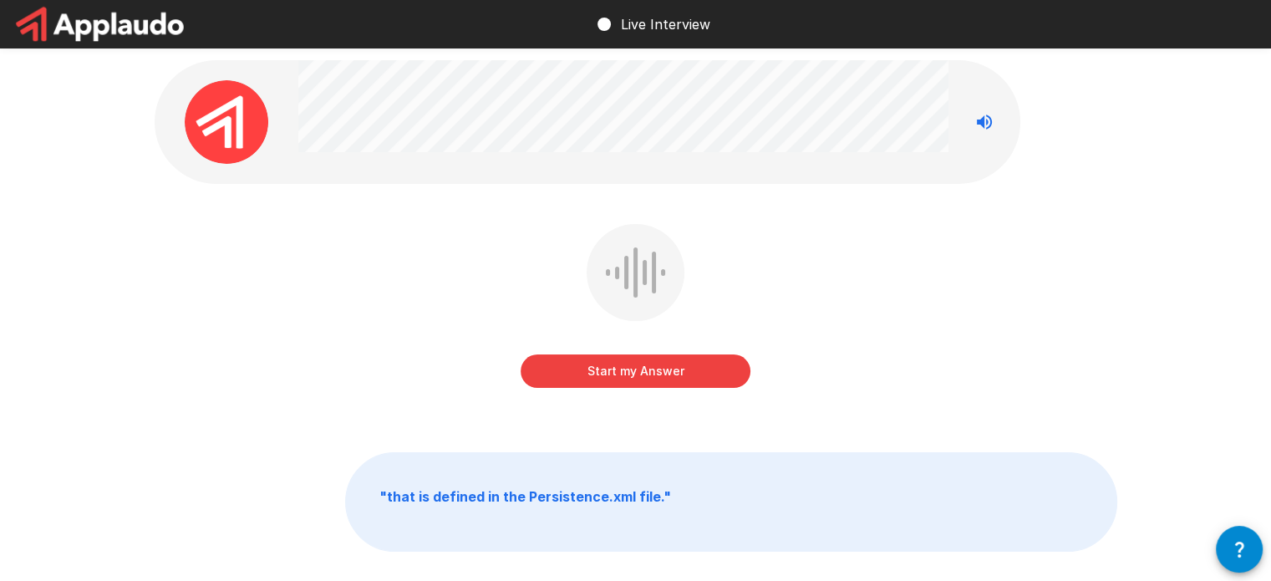
click at [680, 373] on button "Start my Answer" at bounding box center [636, 370] width 230 height 33
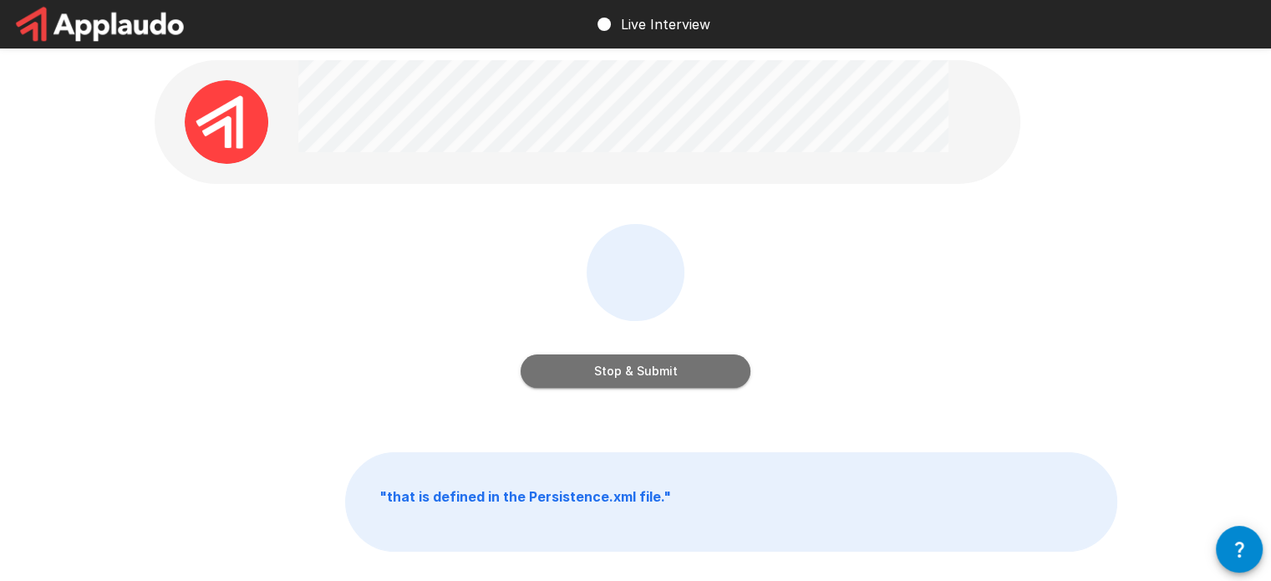
click at [658, 369] on button "Stop & Submit" at bounding box center [636, 370] width 230 height 33
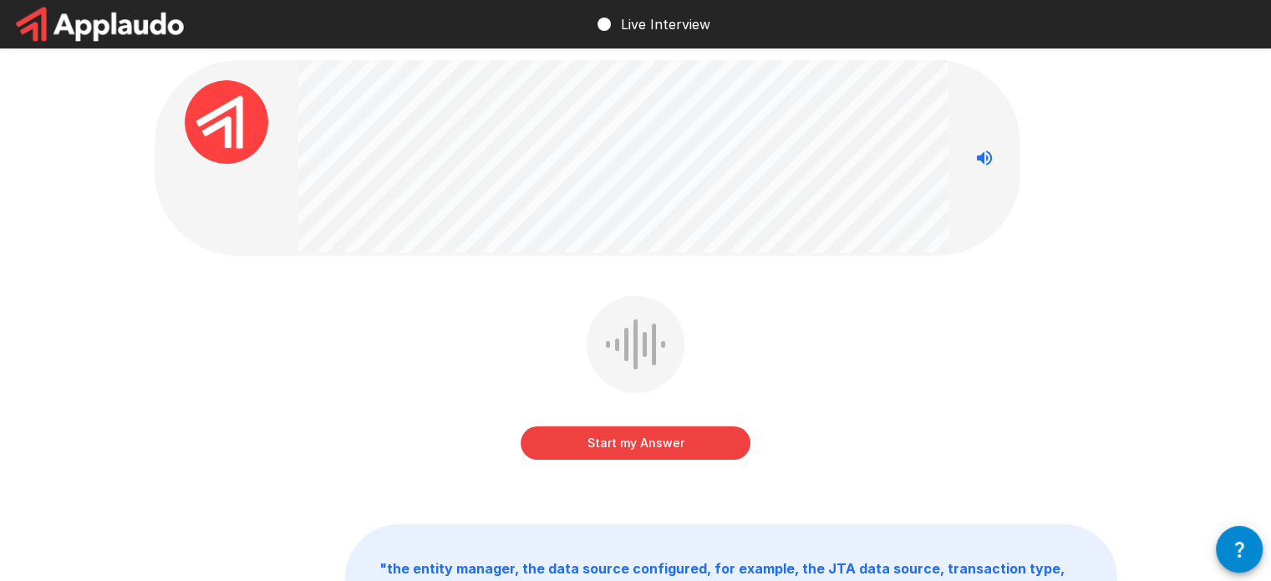
click at [649, 448] on button "Start my Answer" at bounding box center [636, 442] width 230 height 33
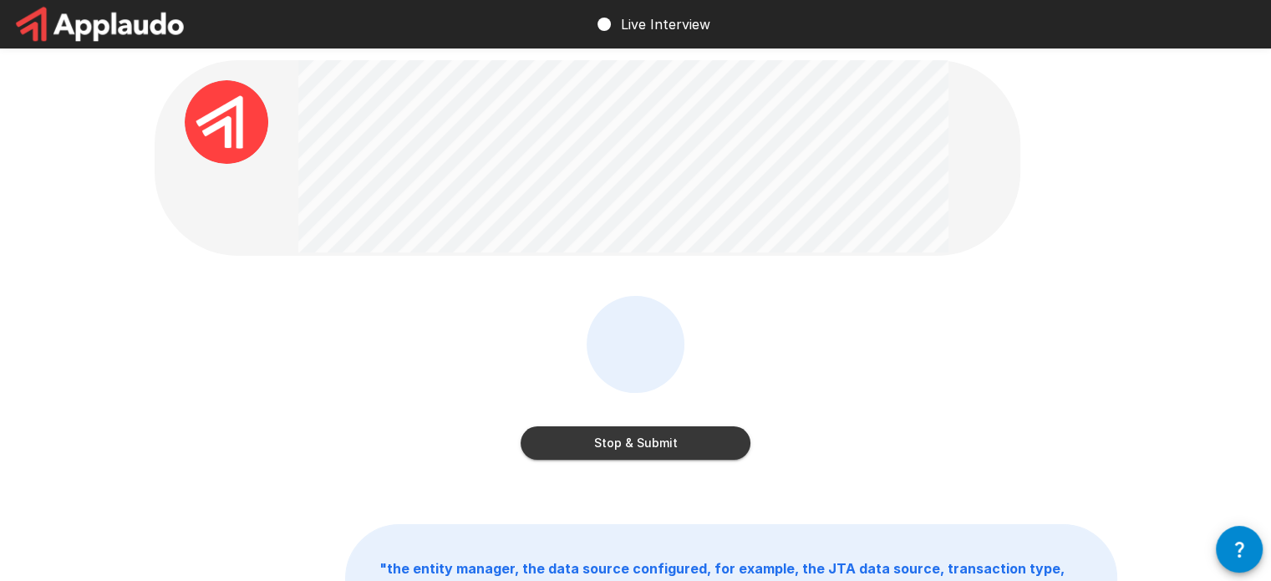
click at [652, 450] on button "Stop & Submit" at bounding box center [636, 442] width 230 height 33
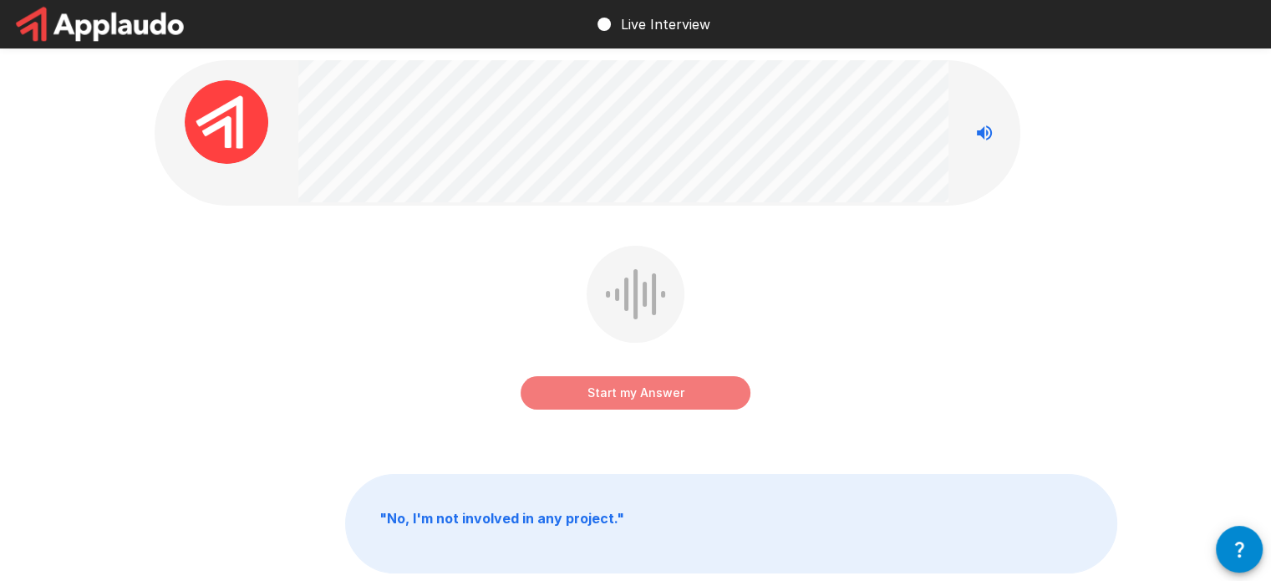
click at [660, 395] on button "Start my Answer" at bounding box center [636, 392] width 230 height 33
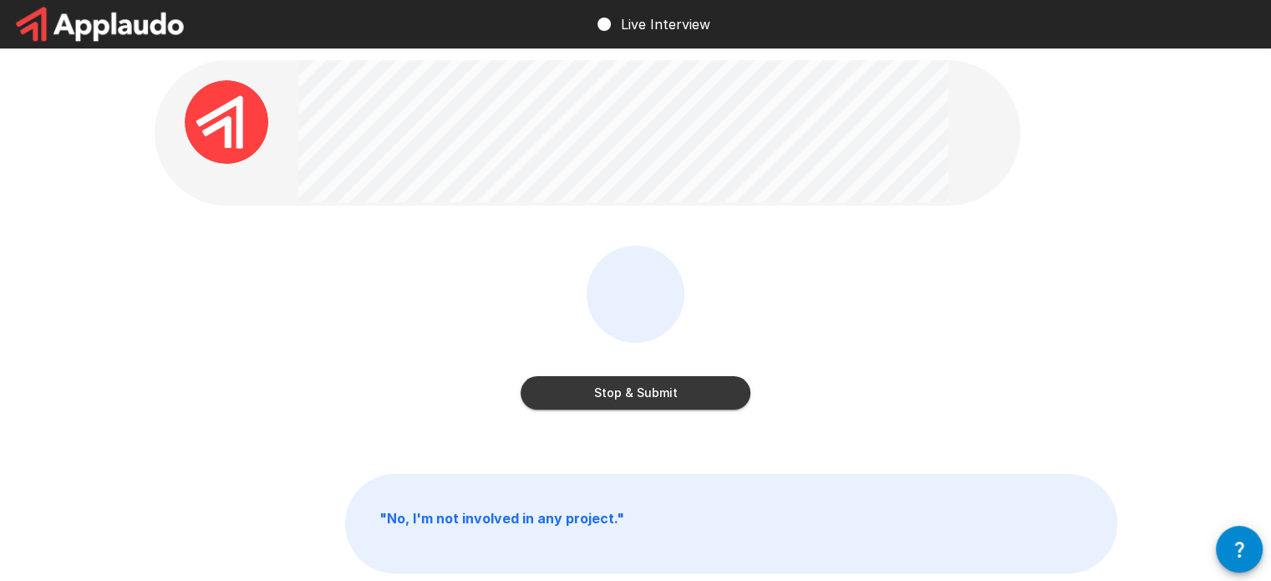
click at [711, 391] on button "Stop & Submit" at bounding box center [636, 392] width 230 height 33
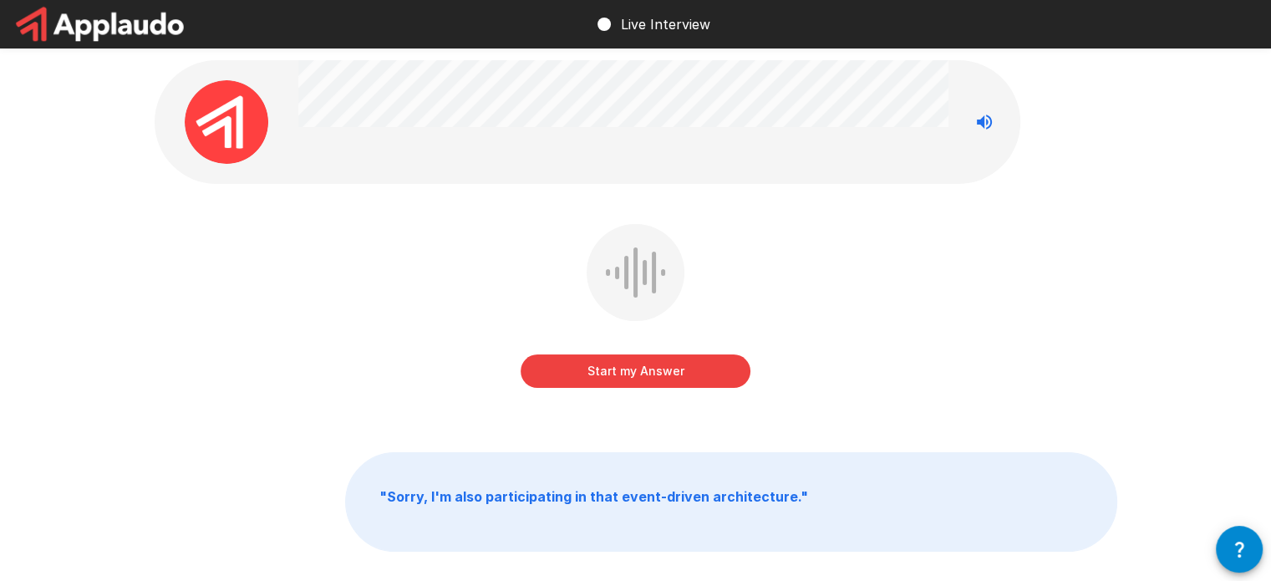
click at [670, 375] on button "Start my Answer" at bounding box center [636, 370] width 230 height 33
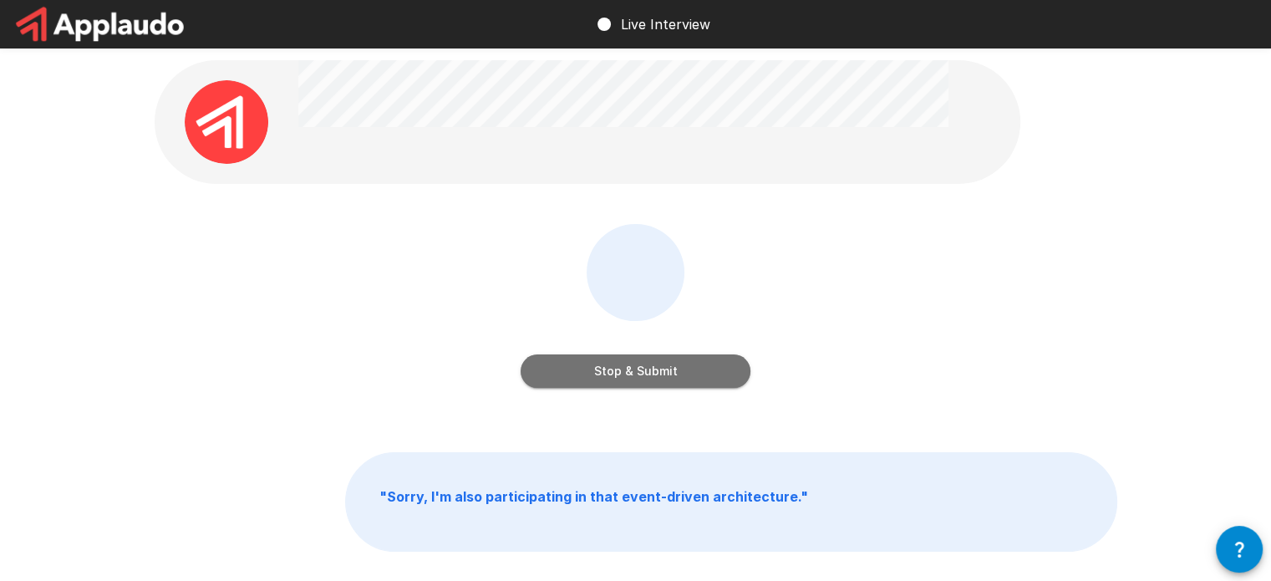
click at [703, 377] on button "Stop & Submit" at bounding box center [636, 370] width 230 height 33
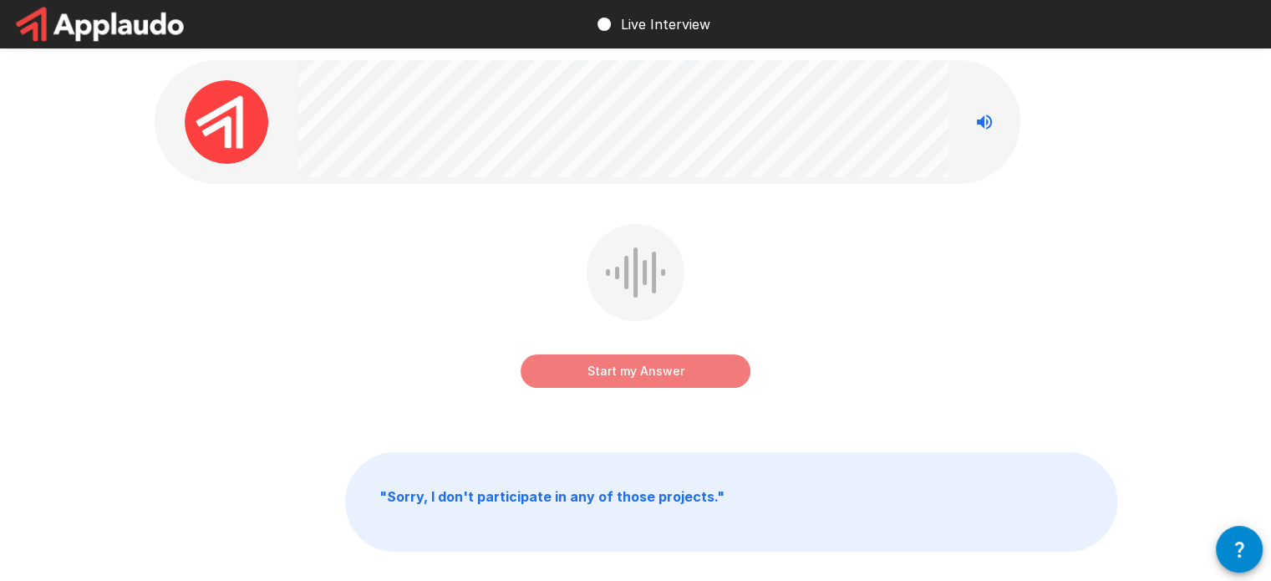
click at [640, 377] on button "Start my Answer" at bounding box center [636, 370] width 230 height 33
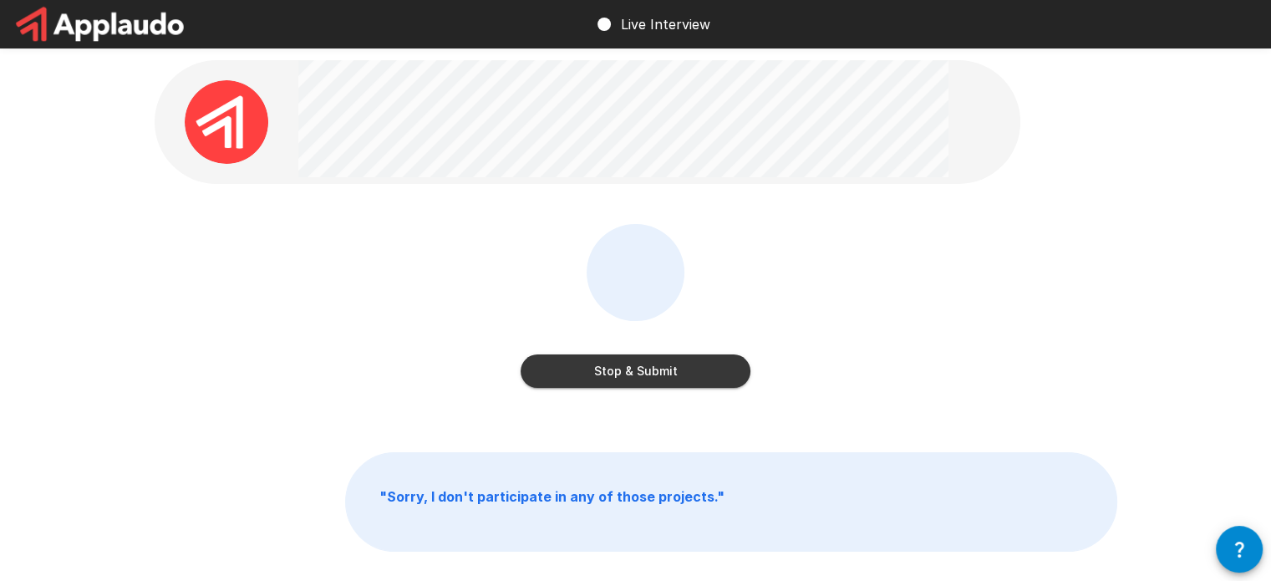
click at [694, 372] on button "Stop & Submit" at bounding box center [636, 370] width 230 height 33
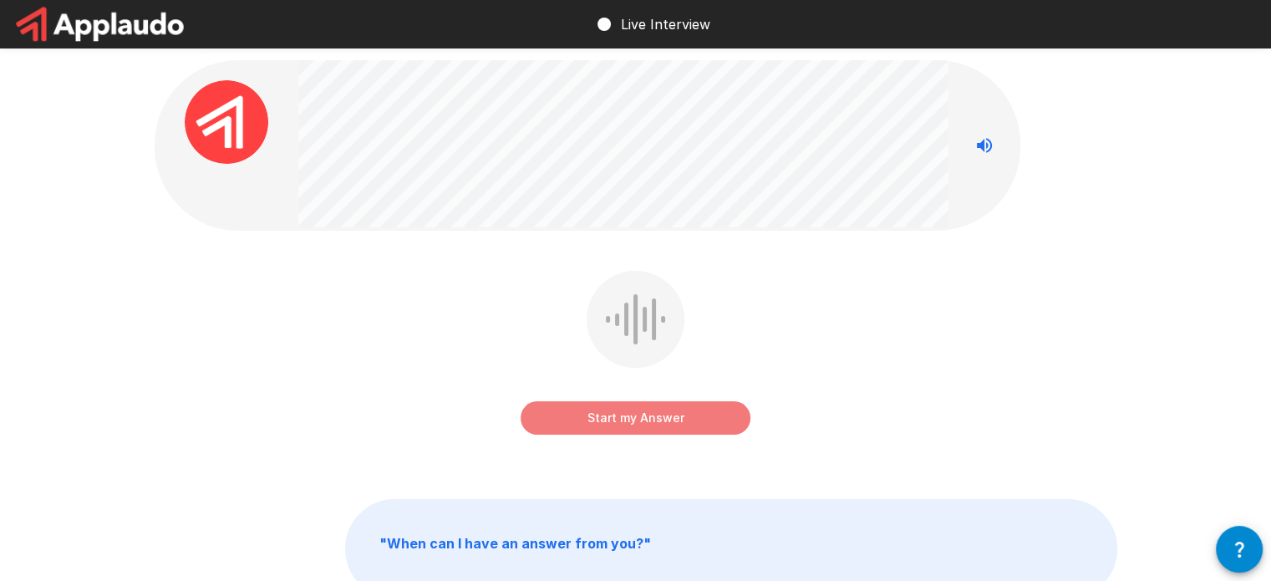
click at [683, 428] on button "Start my Answer" at bounding box center [636, 417] width 230 height 33
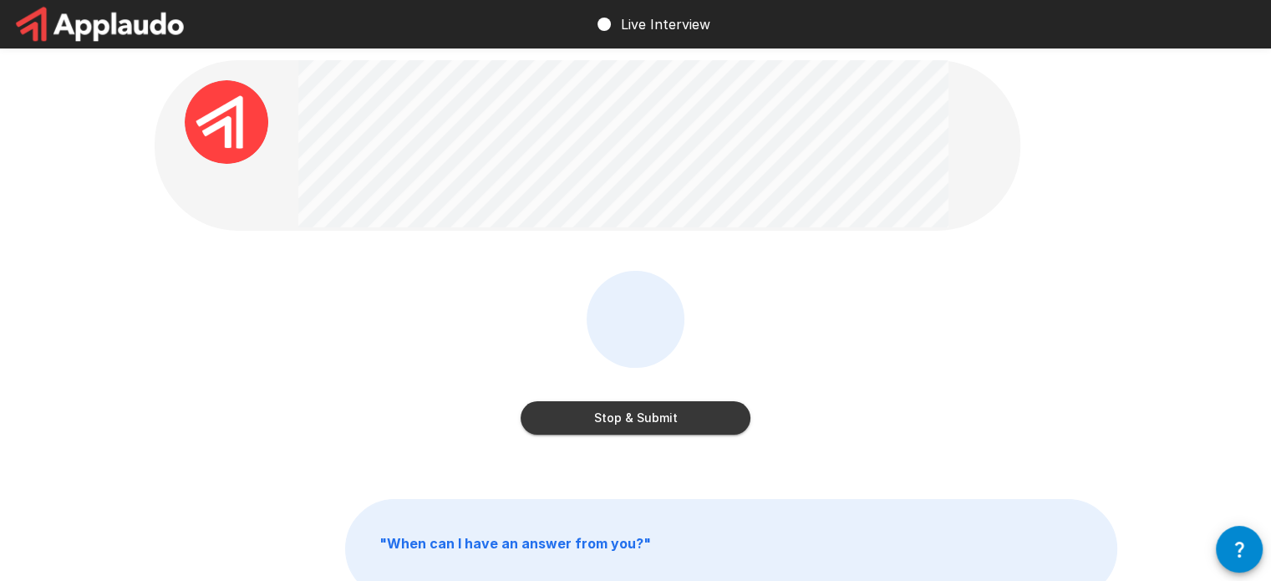
click at [672, 422] on button "Stop & Submit" at bounding box center [636, 417] width 230 height 33
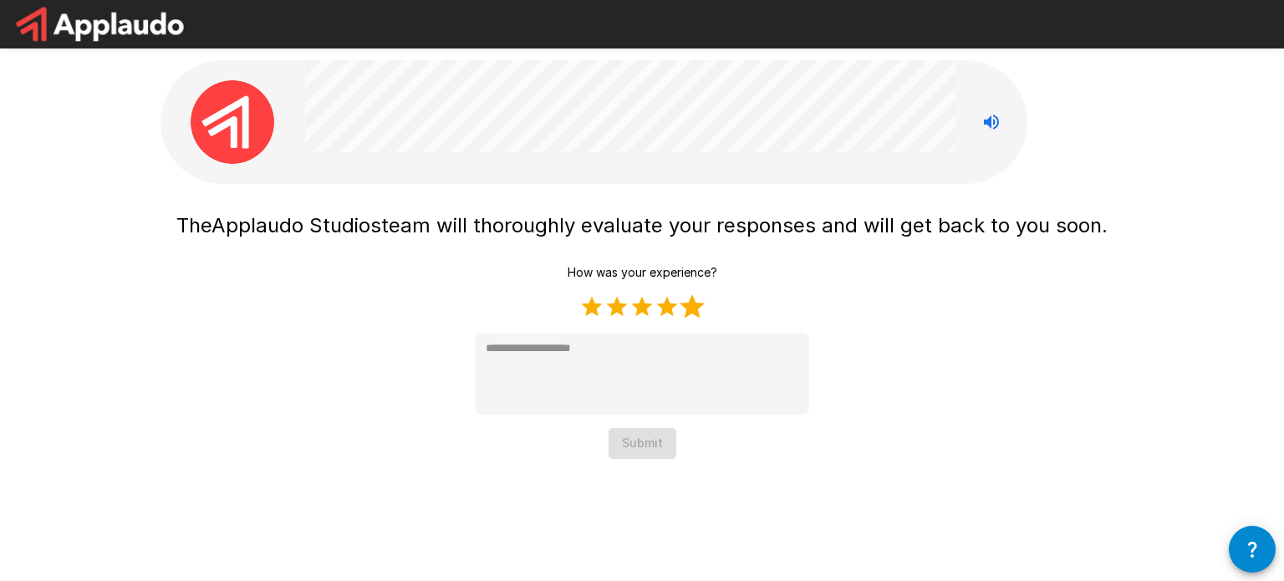
click at [696, 310] on label "5 Stars" at bounding box center [692, 306] width 25 height 25
type textarea "*"
click at [647, 443] on button "Submit" at bounding box center [643, 443] width 68 height 31
